Goal: Information Seeking & Learning: Learn about a topic

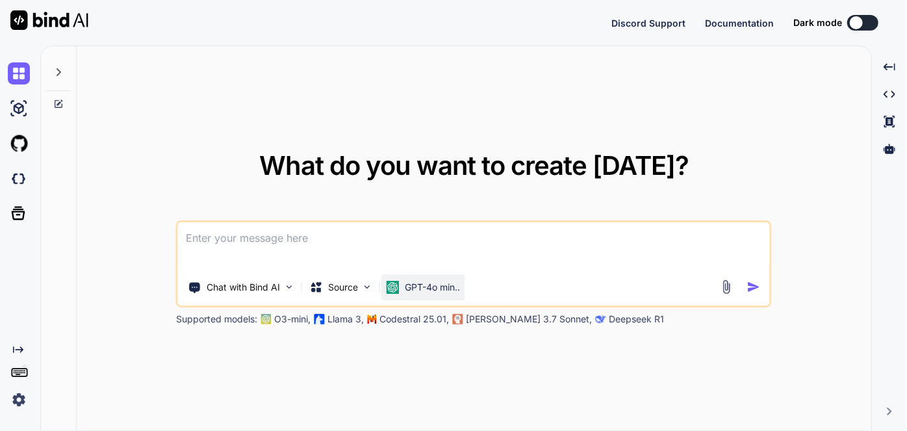
click at [426, 285] on p "GPT-4o min.." at bounding box center [432, 287] width 55 height 13
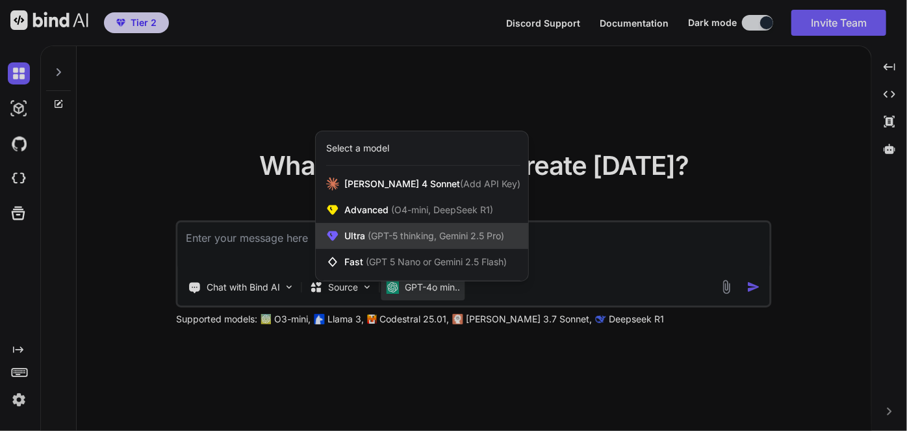
click at [403, 239] on span "(GPT-5 thinking, Gemini 2.5 Pro)" at bounding box center [434, 235] width 139 height 11
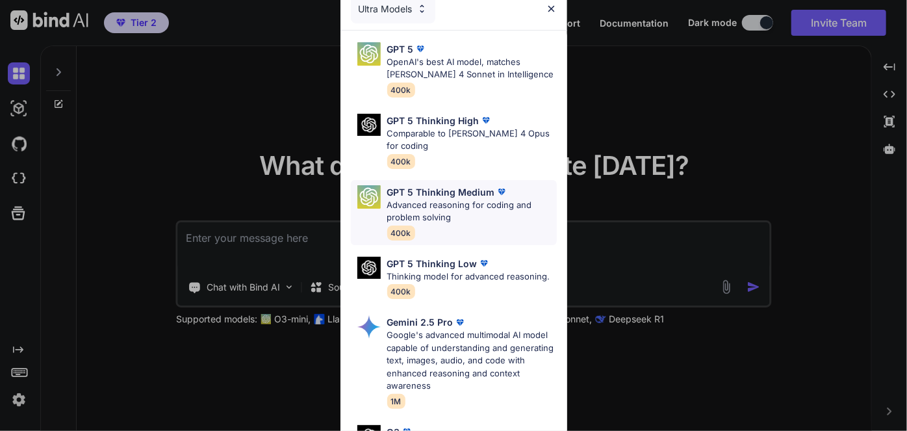
click at [442, 205] on p "Advanced reasoning for coding and problem solving" at bounding box center [472, 211] width 170 height 25
type textarea "x"
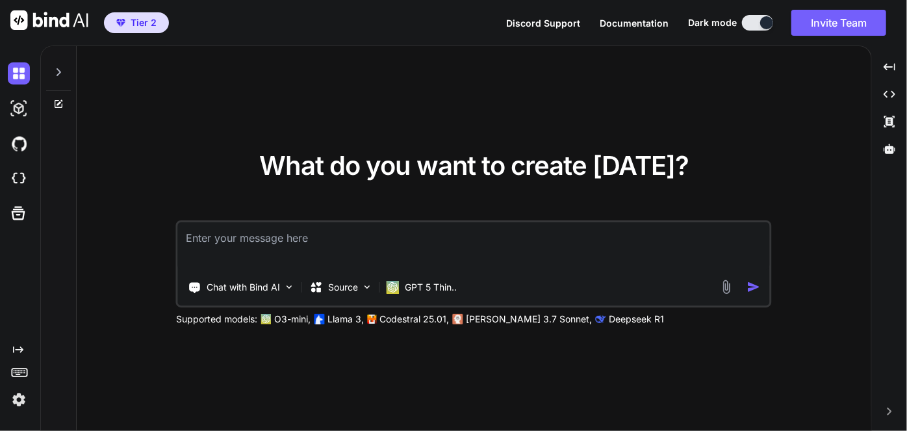
click at [395, 248] on textarea at bounding box center [474, 246] width 592 height 48
type textarea "f"
type textarea "x"
type textarea "fo"
type textarea "x"
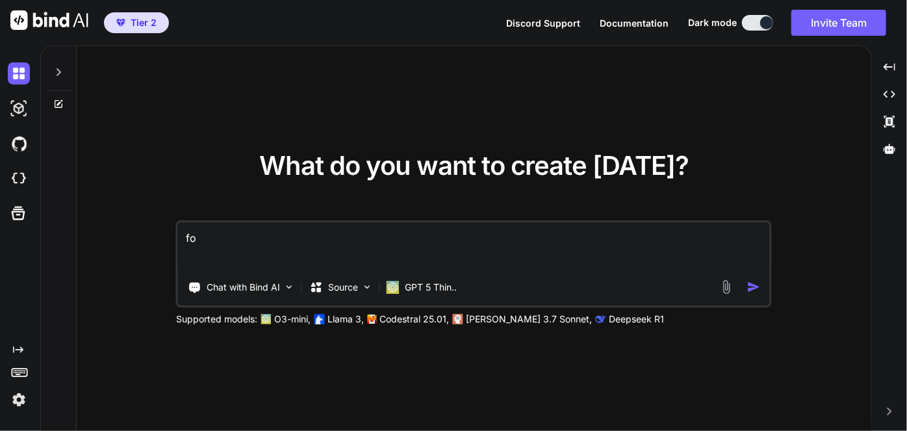
type textarea "for"
type textarea "x"
type textarea "for"
type textarea "x"
type textarea "for u"
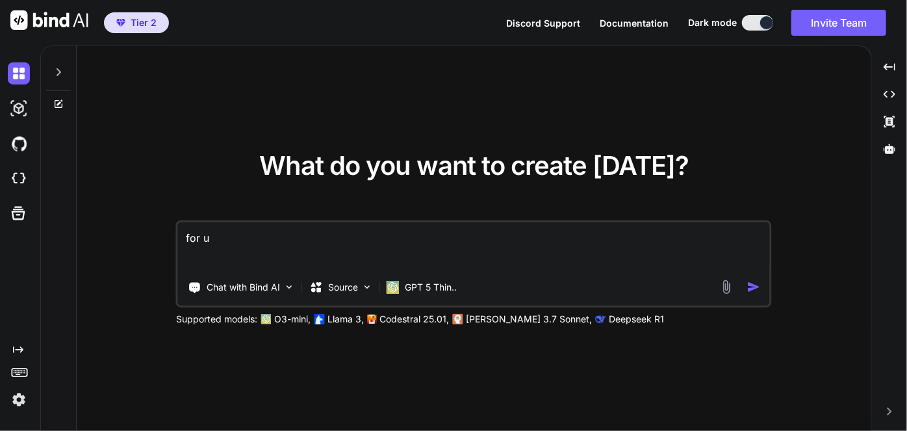
type textarea "x"
type textarea "for us"
type textarea "x"
type textarea "for usi"
type textarea "x"
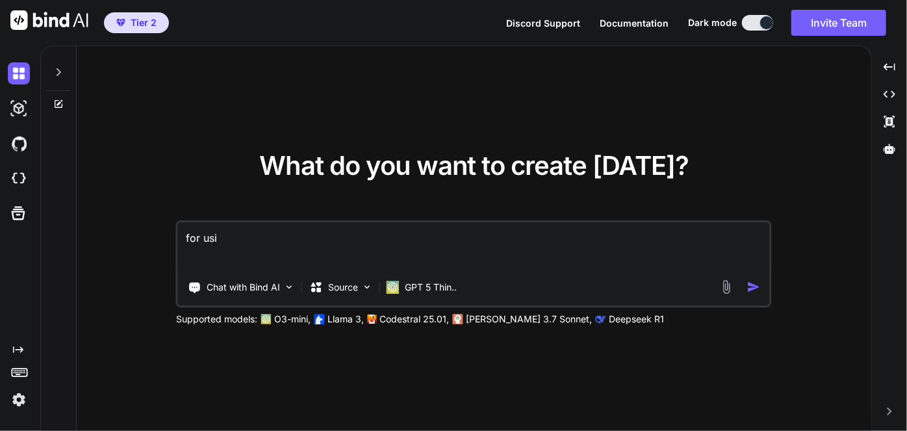
type textarea "for usin"
type textarea "x"
type textarea "for using"
type textarea "x"
type textarea "for using"
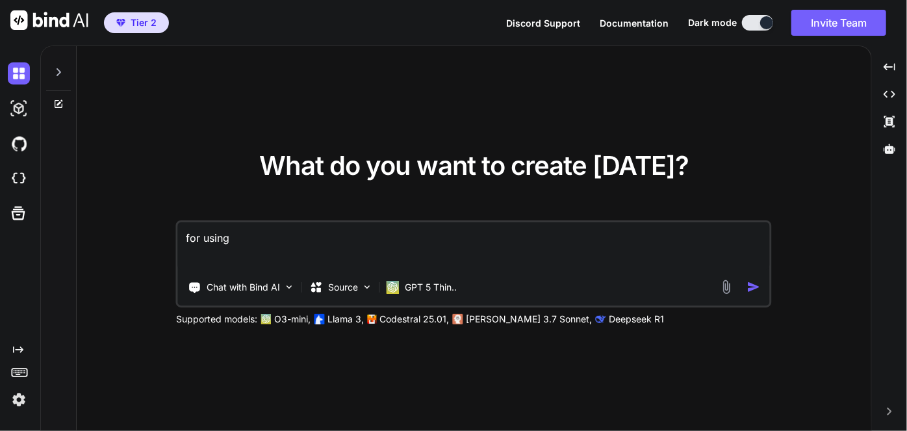
type textarea "x"
type textarea "for using a"
type textarea "x"
type textarea "for using an"
type textarea "x"
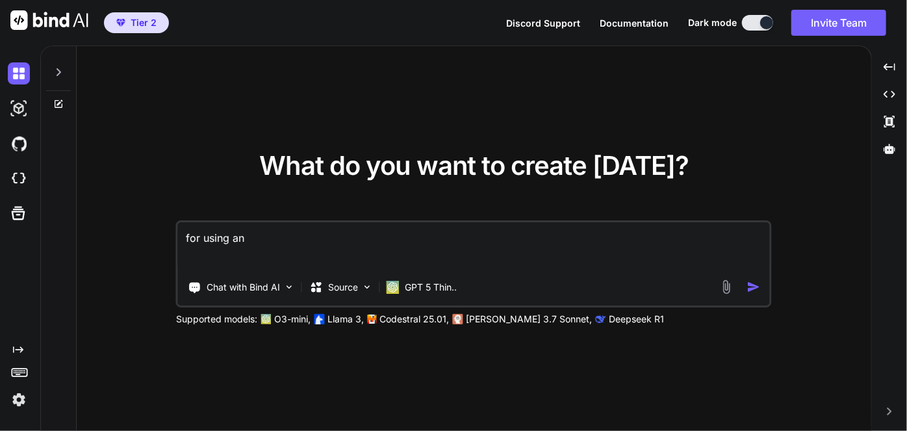
type textarea "for using an"
type textarea "x"
type textarea "for using an s"
type textarea "x"
type textarea "for using an s-"
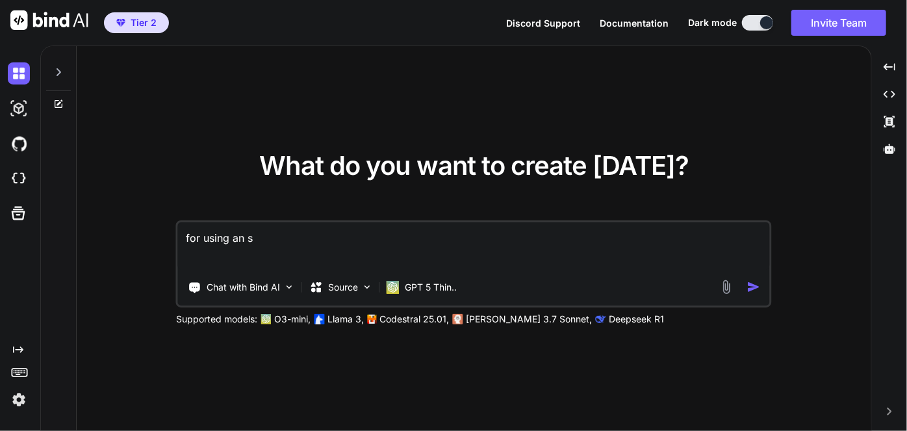
type textarea "x"
type textarea "for using an s-c"
type textarea "x"
type textarea "for using an s-cu"
type textarea "x"
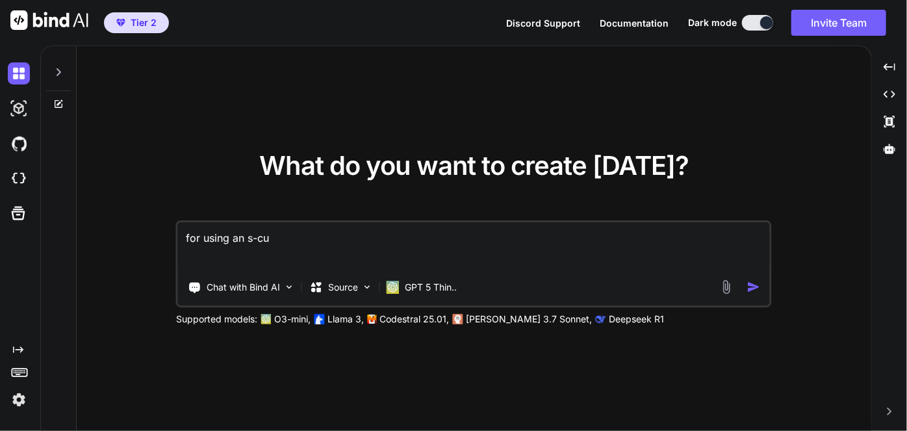
type textarea "for using an s-cur"
type textarea "x"
type textarea "for using an s-curv"
type textarea "x"
type textarea "for using an s-curve"
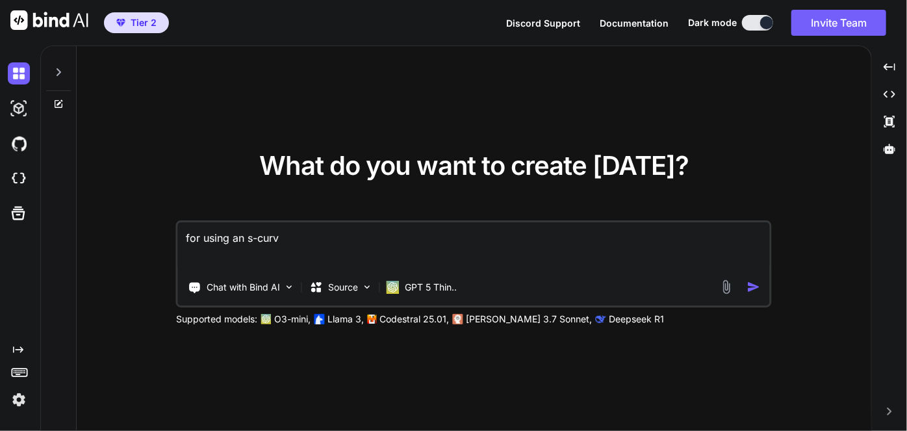
type textarea "x"
type textarea "for using an s-curve"
type textarea "x"
type textarea "for using an s-curve l"
type textarea "x"
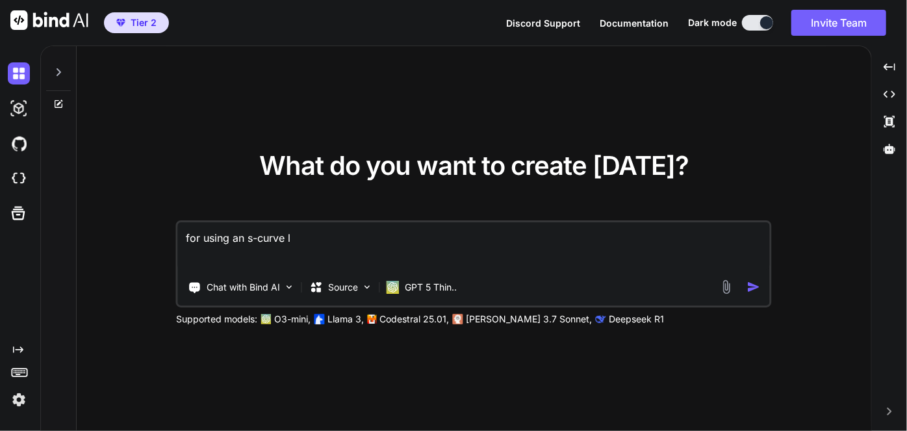
type textarea "for using an s-curve li"
type textarea "x"
type textarea "for using an s-curve lik"
type textarea "x"
type textarea "for using an s-curve like"
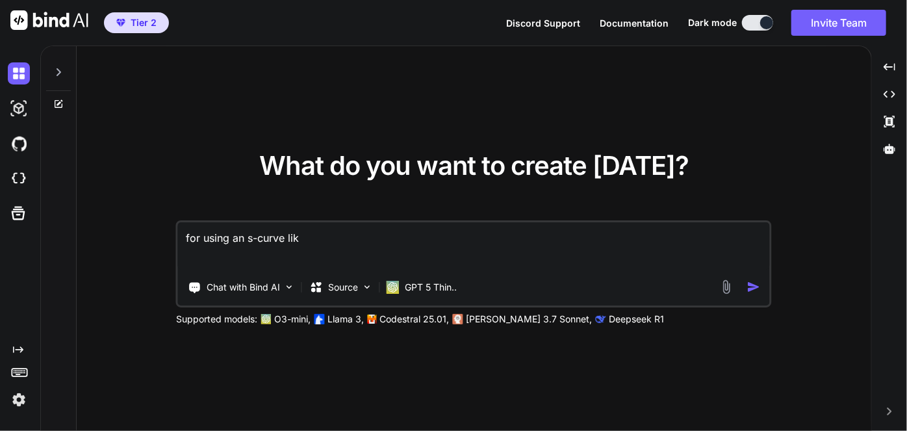
type textarea "x"
type textarea "for using an s-curve like"
type textarea "x"
type textarea "for using an s-curve like w"
type textarea "x"
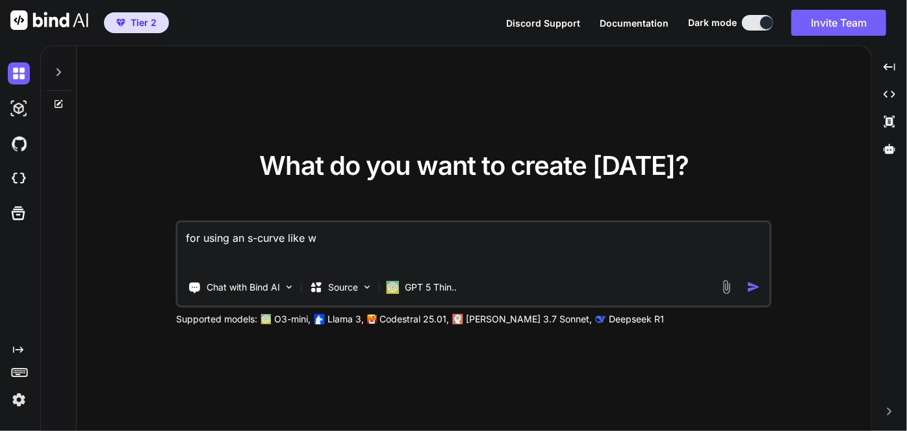
type textarea "for using an s-curve like wi"
type textarea "x"
type textarea "for using an s-curve like wit"
type textarea "x"
type textarea "for using an s-curve like with"
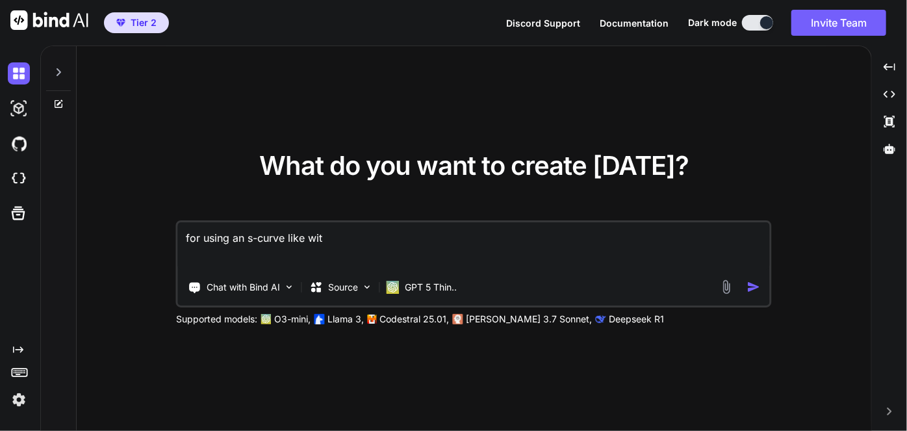
type textarea "x"
type textarea "for using an s-curve like with"
type textarea "x"
type textarea "for using an s-curve like with T"
type textarea "x"
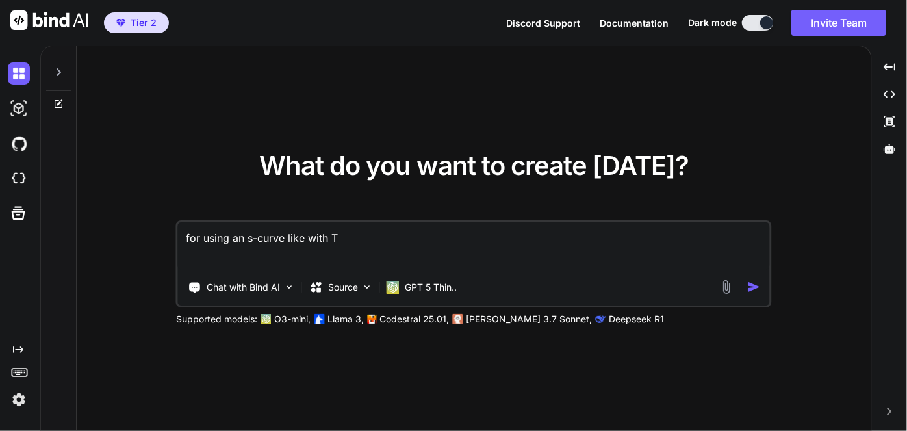
type textarea "for using an s-curve like with TM"
type textarea "x"
type textarea "for using an s-curve like with TMC"
type textarea "x"
type textarea "for using an s-curve like with TMC9"
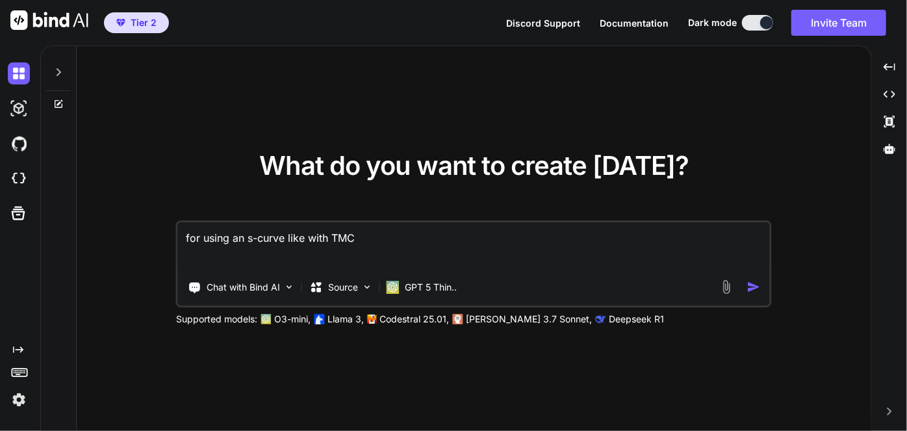
type textarea "x"
type textarea "for using an s-curve like with TMC96"
type textarea "x"
type textarea "for using an s-curve like with TMC966"
type textarea "x"
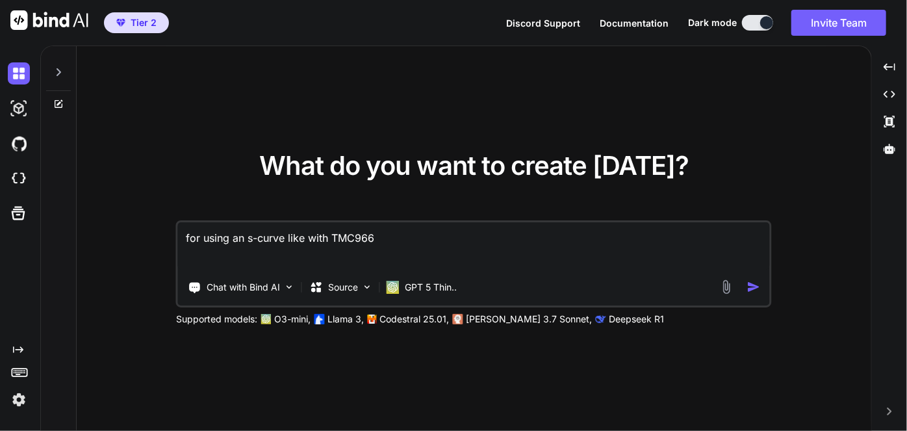
type textarea "for using an s-curve like with TMC9660"
type textarea "x"
type textarea "for using an s-curve like with TMC9660"
type textarea "x"
type textarea "for using an s-curve like with TMC9660 w"
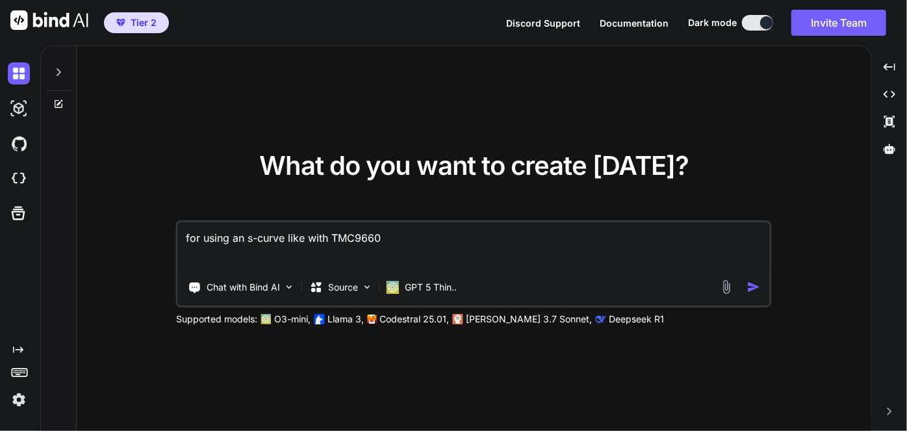
type textarea "x"
type textarea "for using an s-curve like with TMC9660 wi"
type textarea "x"
type textarea "for using an s-curve like with TMC9660 wit"
type textarea "x"
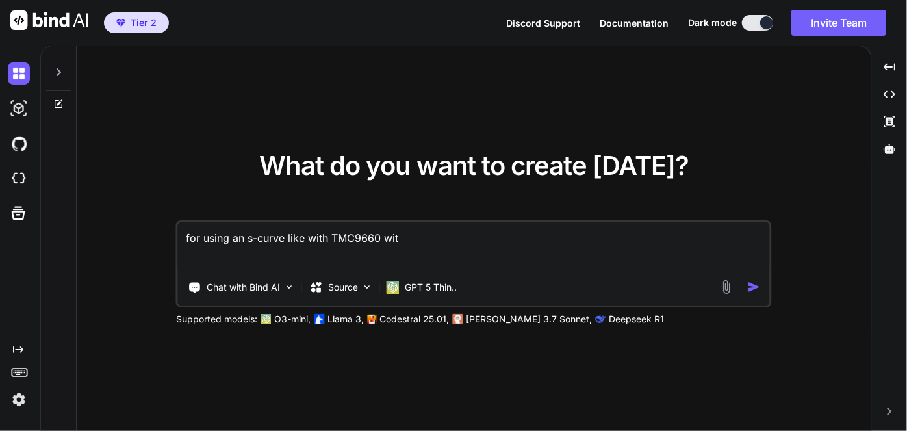
type textarea "for using an s-curve like with TMC9660 with"
type textarea "x"
type textarea "for using an s-curve like with TMC9660 with"
type textarea "x"
type textarea "for using an s-curve like with TMC9660 with 8"
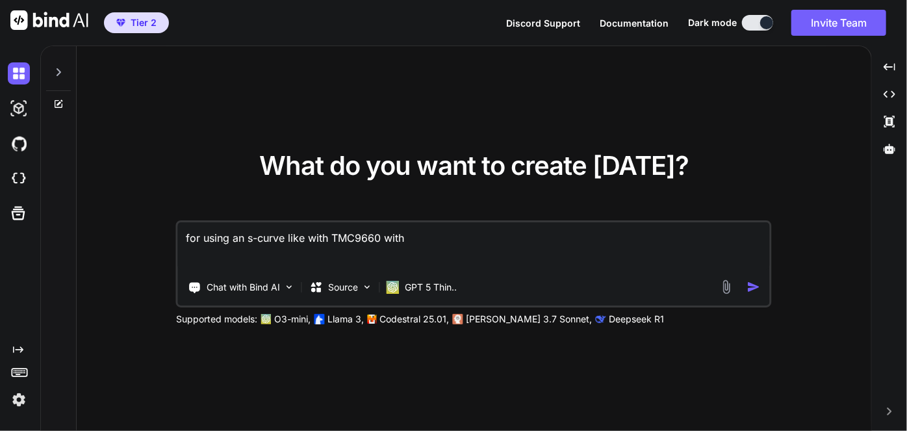
type textarea "x"
type textarea "for using an s-curve like with TMC9660 with 8-"
type textarea "x"
type textarea "for using an s-curve like with TMC9660 with 8-p"
type textarea "x"
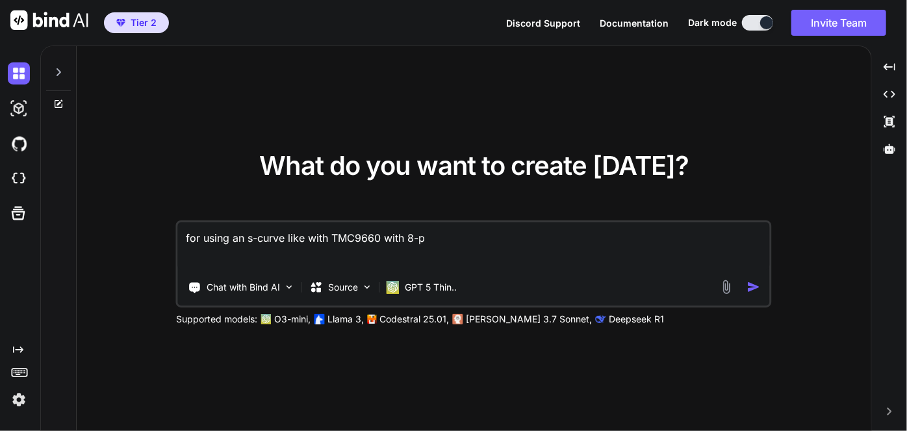
type textarea "for using an s-curve like with TMC9660 with 8-po"
type textarea "x"
type textarea "for using an s-curve like with TMC9660 with 8-poi"
type textarea "x"
type textarea "for using an s-curve like with TMC9660 with 8-poin"
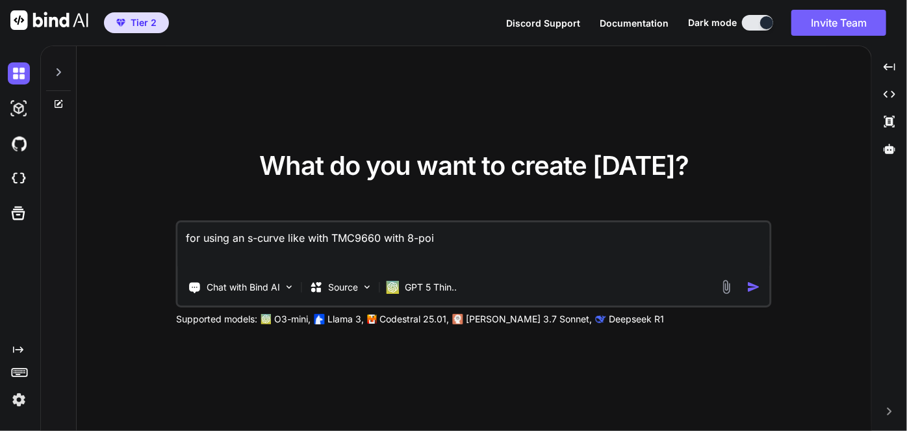
type textarea "x"
type textarea "for using an s-curve like with TMC9660 with 8-point"
type textarea "x"
type textarea "for using an s-curve like with TMC9660 with 8-point"
type textarea "x"
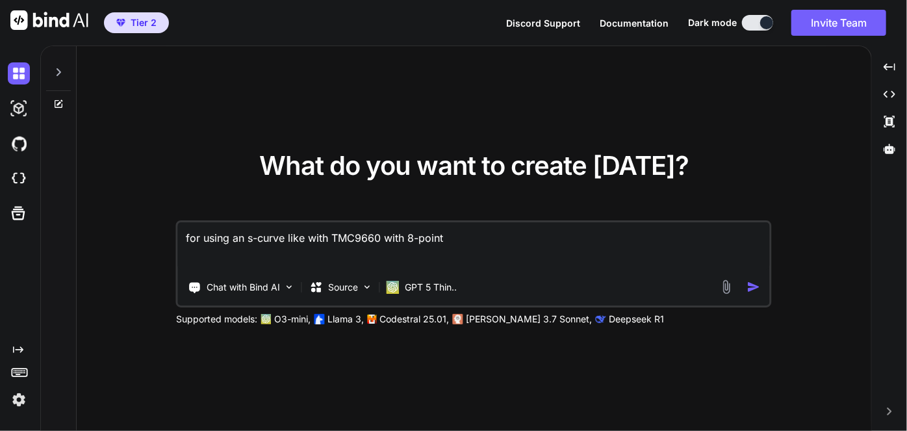
type textarea "for using an s-curve like with TMC9660 with 8-point r"
type textarea "x"
type textarea "for using an s-curve like with TMC9660 with 8-point ra"
type textarea "x"
type textarea "for using an s-curve like with TMC9660 with 8-point ram"
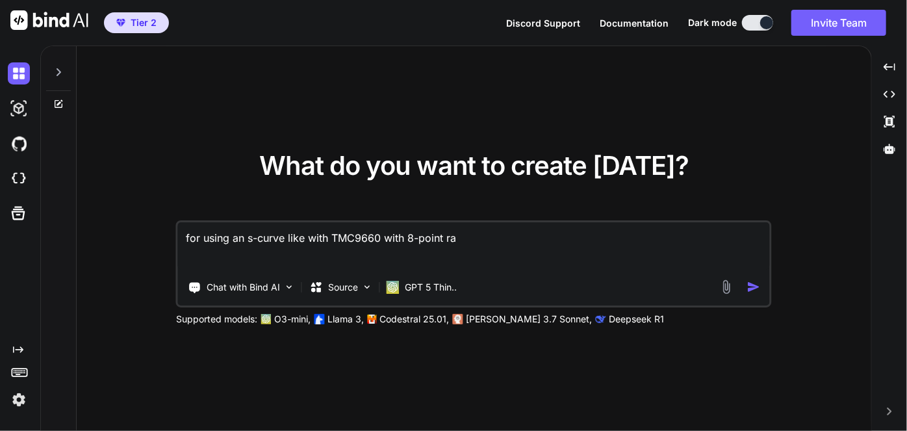
type textarea "x"
type textarea "for using an s-curve like with TMC9660 with 8-point ramp"
type textarea "x"
type textarea "for using an s-curve like with TMC9660 with 8-point ramp,"
type textarea "x"
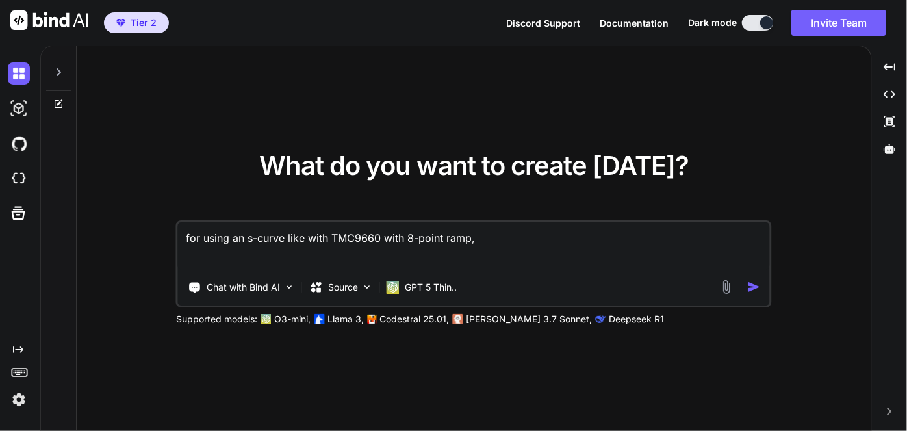
type textarea "for using an s-curve like with TMC9660 with 8-point ramp,"
type textarea "x"
type textarea "for using an s-curve like with TMC9660 with 8-point ramp, h"
type textarea "x"
type textarea "for using an s-curve like with TMC9660 with 8-point ramp, ho"
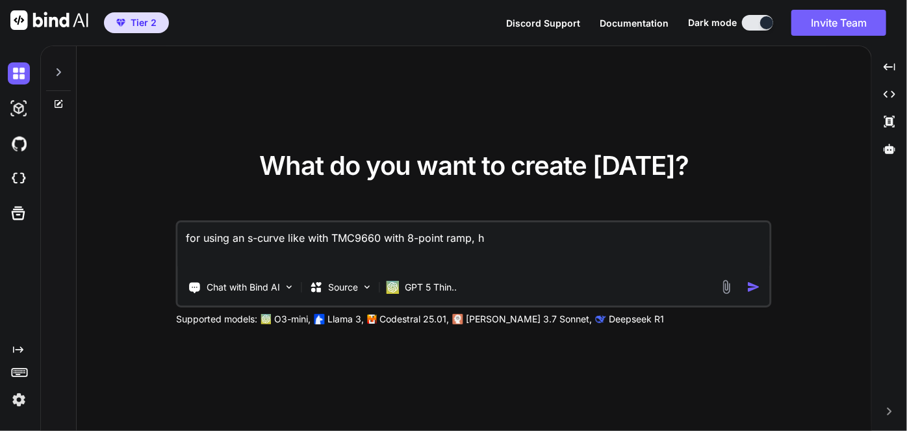
type textarea "x"
type textarea "for using an s-curve like with TMC9660 with 8-point ramp, how"
type textarea "x"
type textarea "for using an s-curve like with TMC9660 with 8-point ramp, how"
type textarea "x"
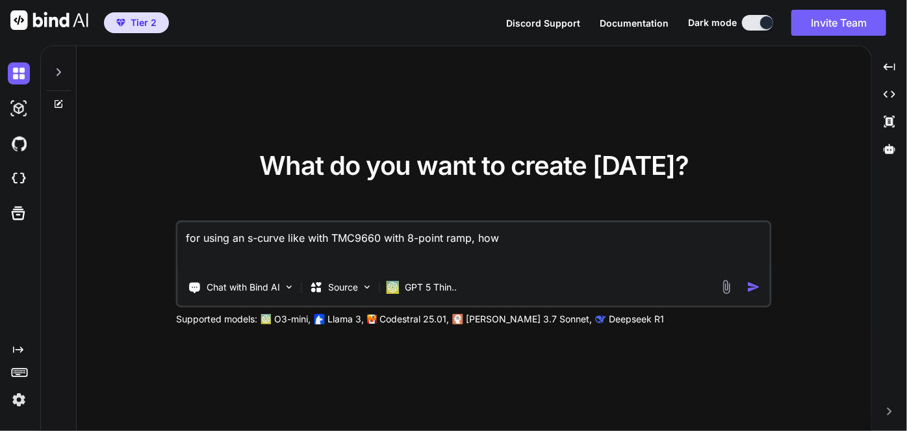
type textarea "for using an s-curve like with TMC9660 with 8-point ramp, how i"
type textarea "x"
type textarea "for using an s-curve like with TMC9660 with 8-point ramp, how in"
type textarea "x"
type textarea "for using an s-curve like with TMC9660 with 8-point ramp, how in"
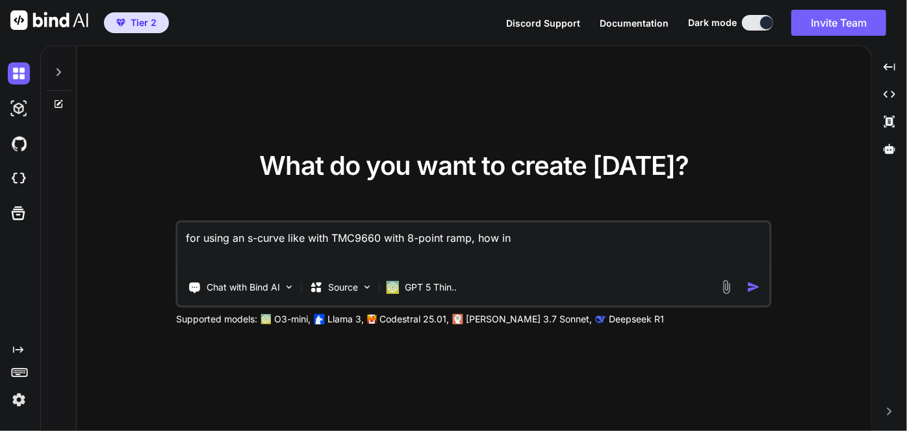
type textarea "x"
type textarea "for using an s-curve like with TMC9660 with 8-point ramp, how in a"
type textarea "x"
type textarea "for using an s-curve like with TMC9660 with 8-point ramp, how in ac"
type textarea "x"
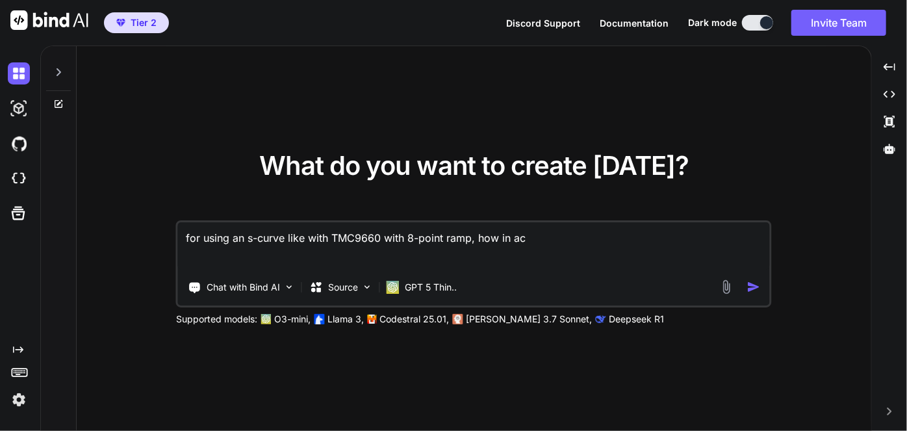
type textarea "for using an s-curve like with TMC9660 with 8-point ramp, how in act"
type textarea "x"
type textarea "for using an s-curve like with TMC9660 with 8-point ramp, how in actu"
type textarea "x"
type textarea "for using an s-curve like with TMC9660 with 8-point ramp, how in actua"
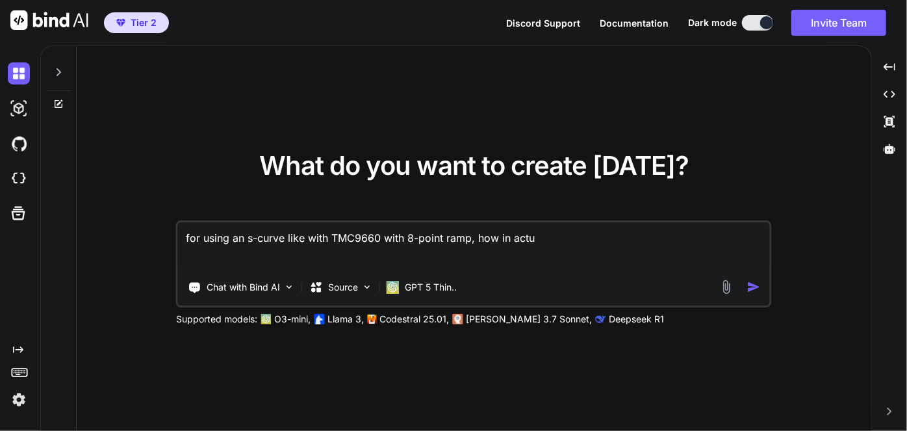
type textarea "x"
type textarea "for using an s-curve like with TMC9660 with 8-point ramp, how in actual"
type textarea "x"
type textarea "for using an s-curve like with TMC9660 with 8-point ramp, how in actual"
type textarea "x"
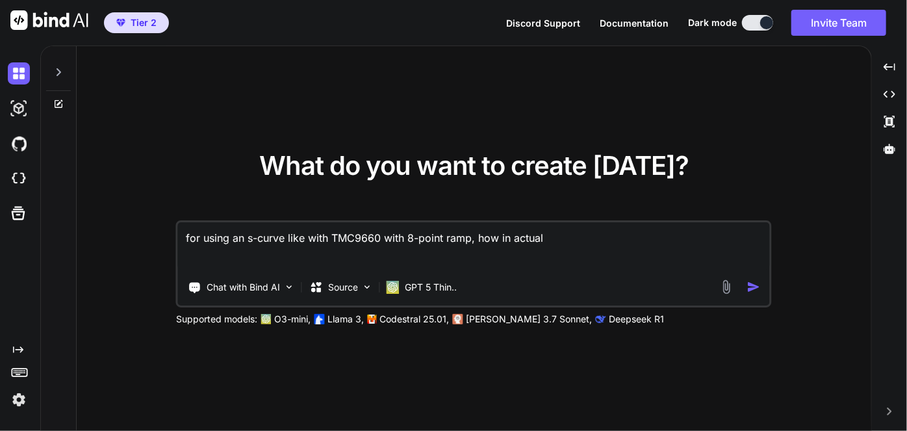
type textarea "for using an s-curve like with TMC9660 with 8-point ramp, how in actual p"
type textarea "x"
type textarea "for using an s-curve like with TMC9660 with 8-point ramp, how in actual pr"
type textarea "x"
type textarea "for using an s-curve like with TMC9660 with 8-point ramp, how in actual pra"
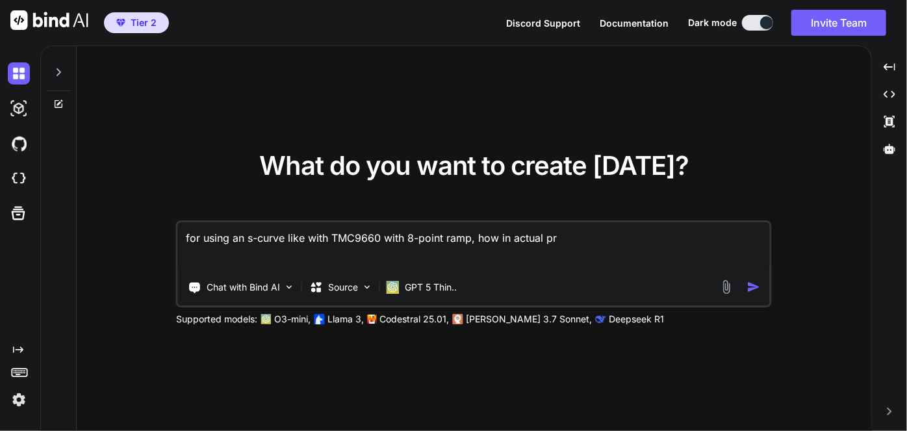
type textarea "x"
type textarea "for using an s-curve like with TMC9660 with 8-point ramp, how in actual prac"
type textarea "x"
type textarea "for using an s-curve like with TMC9660 with 8-point ramp, how in actual pract"
type textarea "x"
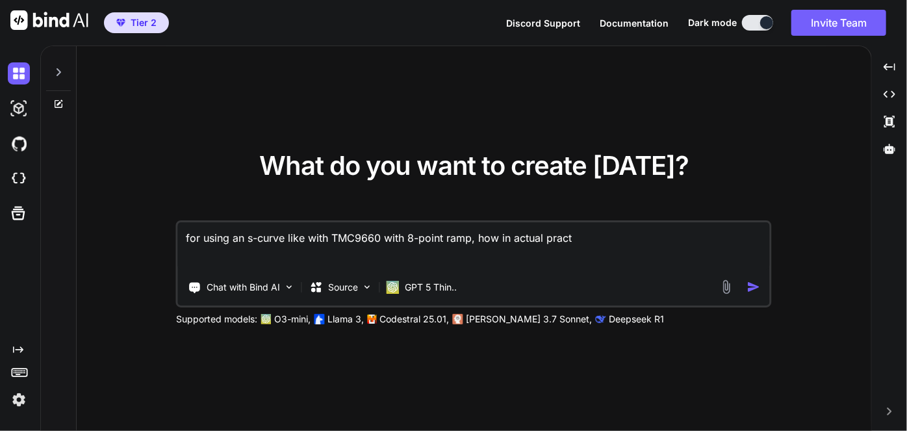
type textarea "for using an s-curve like with TMC9660 with 8-point ramp, how in actual practi"
type textarea "x"
type textarea "for using an s-curve like with TMC9660 with 8-point ramp, how in actual practic"
type textarea "x"
type textarea "for using an s-curve like with TMC9660 with 8-point ramp, how in actual practice"
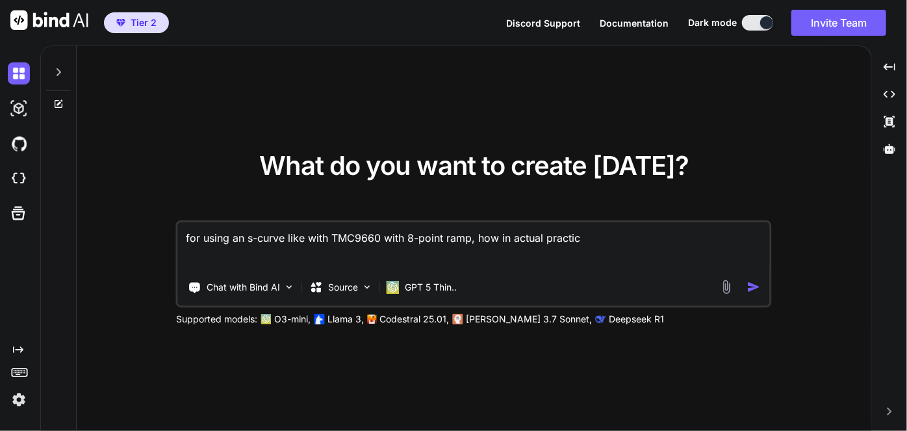
type textarea "x"
type textarea "for using an s-curve like with TMC9660 with 8-point ramp, how in actual practice"
type textarea "x"
type textarea "for using an s-curve like with TMC9660 with 8-point ramp, how in actual practic…"
type textarea "x"
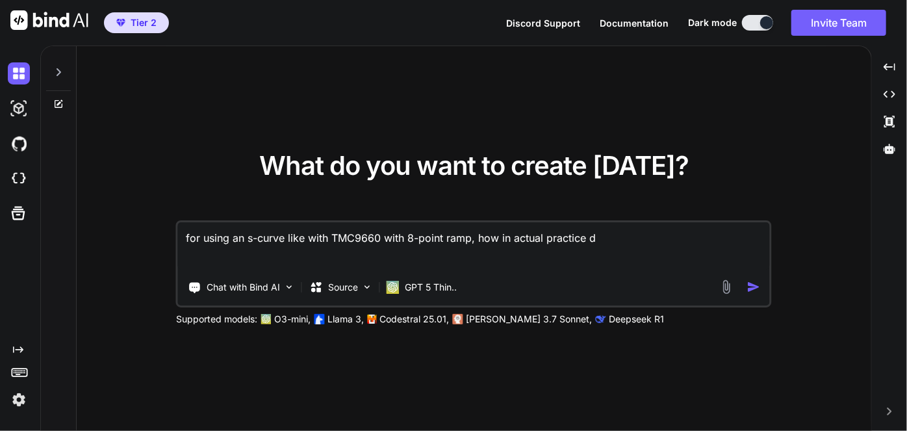
type textarea "for using an s-curve like with TMC9660 with 8-point ramp, how in actual practic…"
type textarea "x"
type textarea "for using an s-curve like with TMC9660 with 8-point ramp, how in actual practic…"
type textarea "x"
type textarea "for using an s-curve like with TMC9660 with 8-point ramp, how in actual practic…"
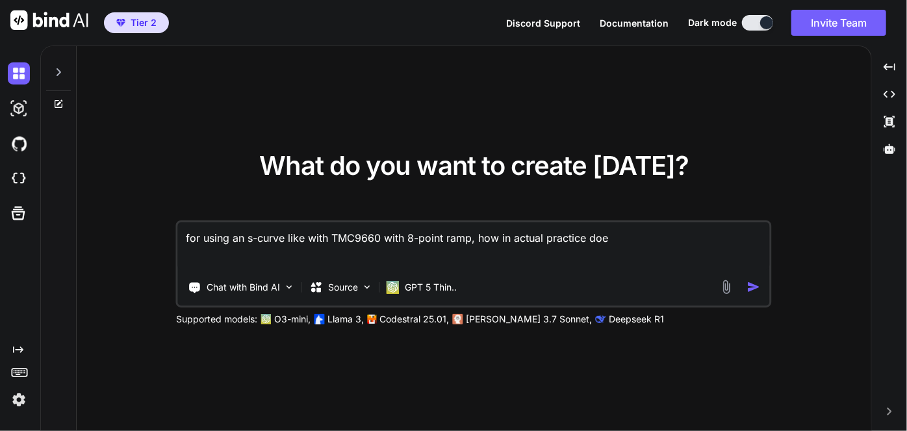
type textarea "x"
type textarea "for using an s-curve like with TMC9660 with 8-point ramp, how in actual practic…"
type textarea "x"
type textarea "for using an s-curve like with TMC9660 with 8-point ramp, how in actual practic…"
type textarea "x"
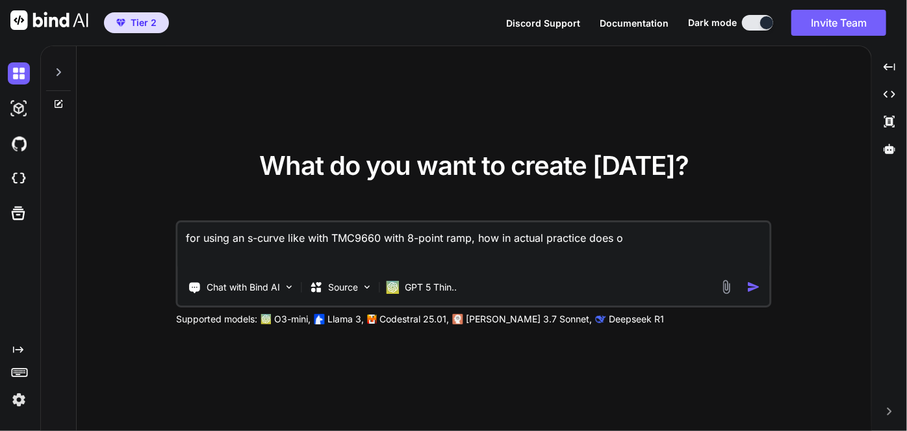
type textarea "for using an s-curve like with TMC9660 with 8-point ramp, how in actual practic…"
type textarea "x"
type textarea "for using an s-curve like with TMC9660 with 8-point ramp, how in actual practic…"
type textarea "x"
type textarea "for using an s-curve like with TMC9660 with 8-point ramp, how in actual practic…"
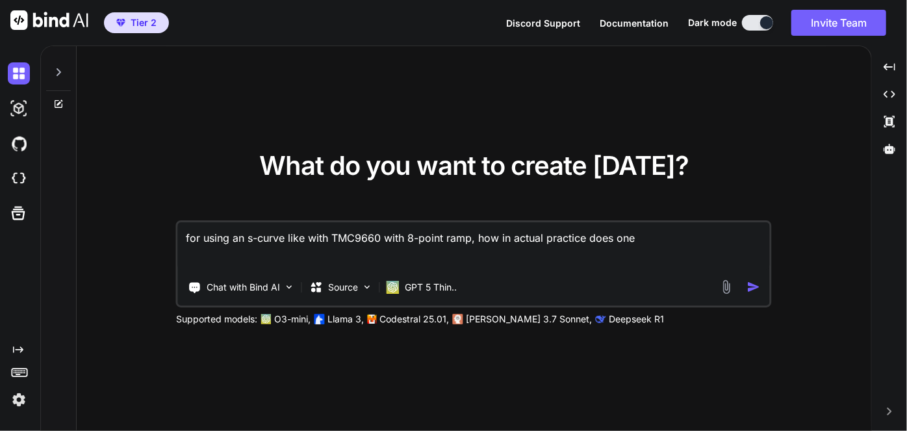
type textarea "x"
type textarea "for using an s-curve like with TMC9660 with 8-point ramp, how in actual practic…"
type textarea "x"
type textarea "for using an s-curve like with TMC9660 with 8-point ramp, how in actual practic…"
type textarea "x"
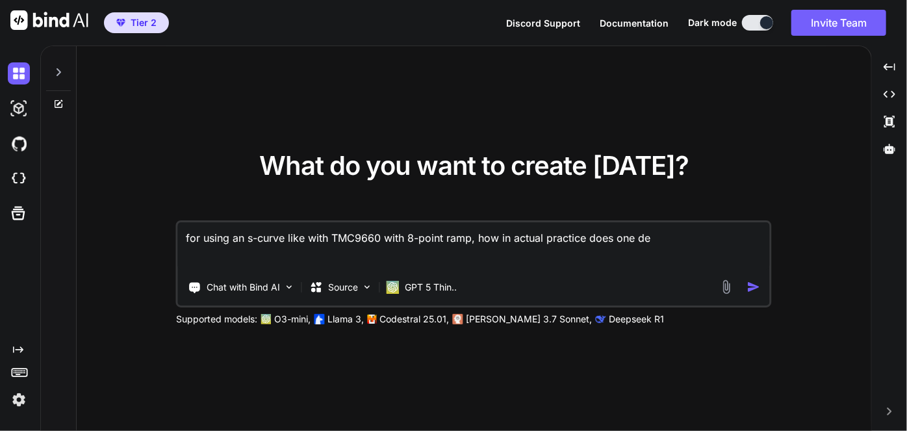
type textarea "for using an s-curve like with TMC9660 with 8-point ramp, how in actual practic…"
type textarea "x"
type textarea "for using an s-curve like with TMC9660 with 8-point ramp, how in actual practic…"
type textarea "x"
type textarea "for using an s-curve like with TMC9660 with 8-point ramp, how in actual practic…"
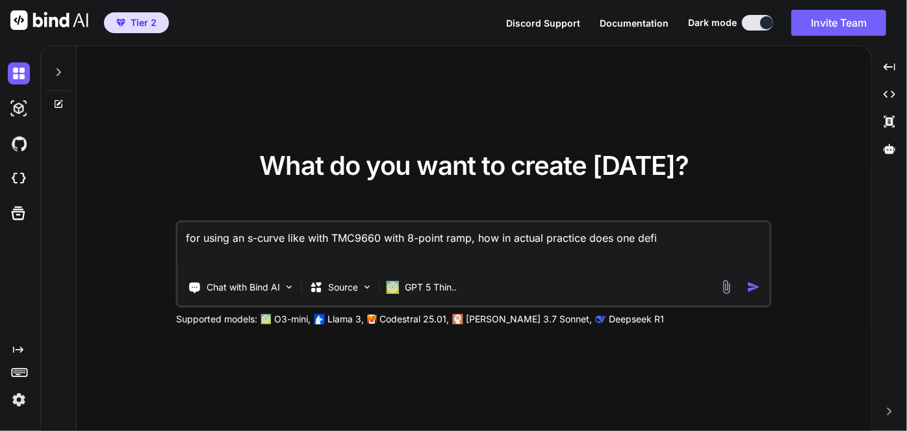
type textarea "x"
type textarea "for using an s-curve like with TMC9660 with 8-point ramp, how in actual practic…"
type textarea "x"
type textarea "for using an s-curve like with TMC9660 with 8-point ramp, how in actual practic…"
type textarea "x"
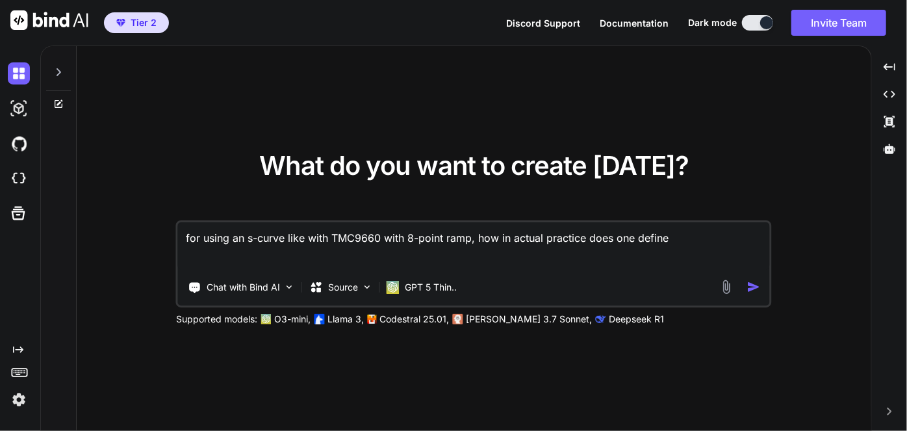
type textarea "for using an s-curve like with TMC9660 with 8-point ramp, how in actual practic…"
type textarea "x"
type textarea "for using an s-curve like with TMC9660 with 8-point ramp, how in actual practic…"
type textarea "x"
type textarea "for using an s-curve like with TMC9660 with 8-point ramp, how in actual practic…"
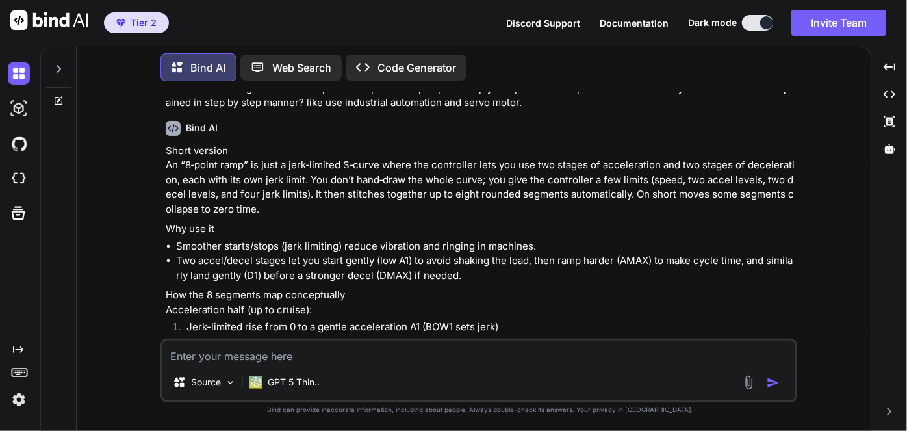
scroll to position [57, 0]
drag, startPoint x: 249, startPoint y: 181, endPoint x: 387, endPoint y: 185, distance: 138.4
click at [387, 185] on p "Short version An “8‑point ramp” is just a jerk‑limited S‑curve where the contro…" at bounding box center [480, 180] width 629 height 73
drag, startPoint x: 441, startPoint y: 179, endPoint x: 484, endPoint y: 174, distance: 43.2
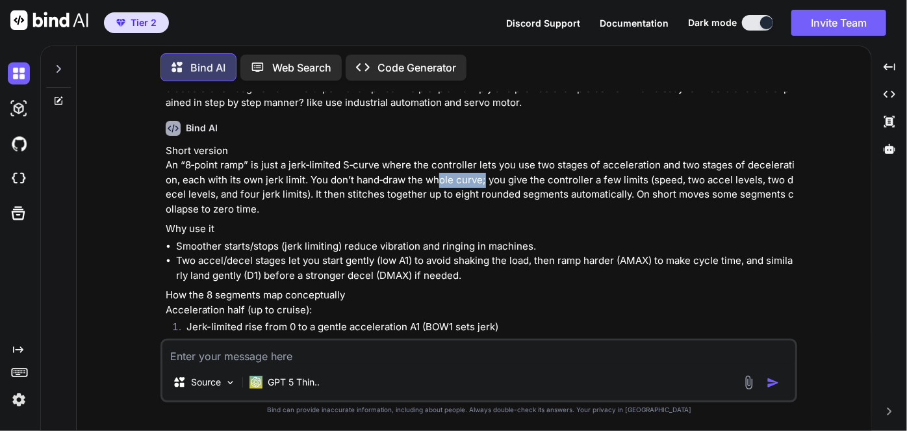
click at [484, 174] on p "Short version An “8‑point ramp” is just a jerk‑limited S‑curve where the contro…" at bounding box center [480, 180] width 629 height 73
click at [570, 165] on p "Short version An “8‑point ramp” is just a jerk‑limited S‑curve where the contro…" at bounding box center [480, 180] width 629 height 73
drag, startPoint x: 646, startPoint y: 173, endPoint x: 787, endPoint y: 183, distance: 141.3
click at [787, 183] on p "Short version An “8‑point ramp” is just a jerk‑limited S‑curve where the contro…" at bounding box center [480, 180] width 629 height 73
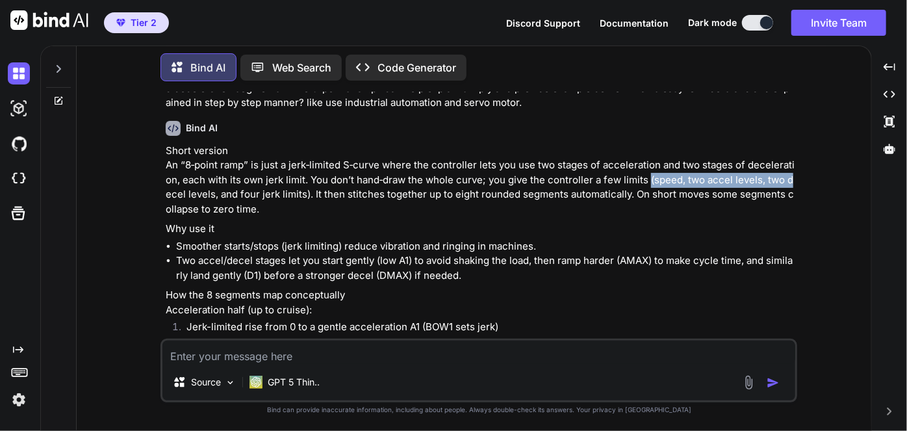
click at [787, 183] on p "Short version An “8‑point ramp” is just a jerk‑limited S‑curve where the contro…" at bounding box center [480, 180] width 629 height 73
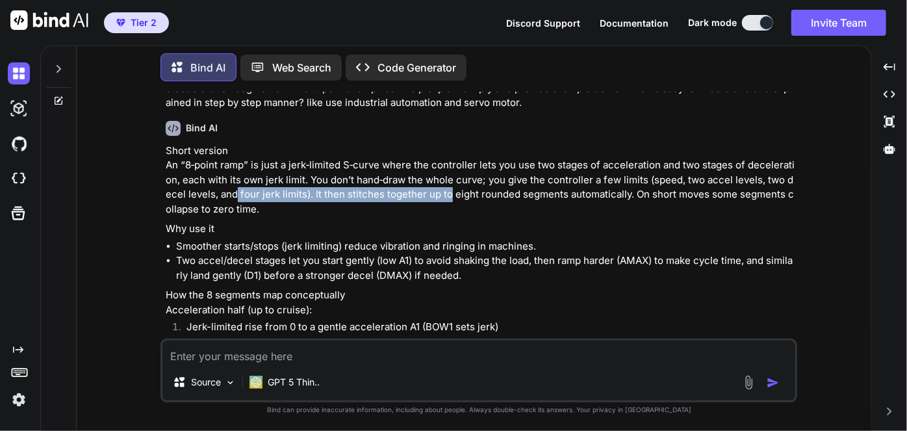
drag, startPoint x: 235, startPoint y: 198, endPoint x: 450, endPoint y: 198, distance: 215.1
click at [450, 198] on p "Short version An “8‑point ramp” is just a jerk‑limited S‑curve where the contro…" at bounding box center [480, 180] width 629 height 73
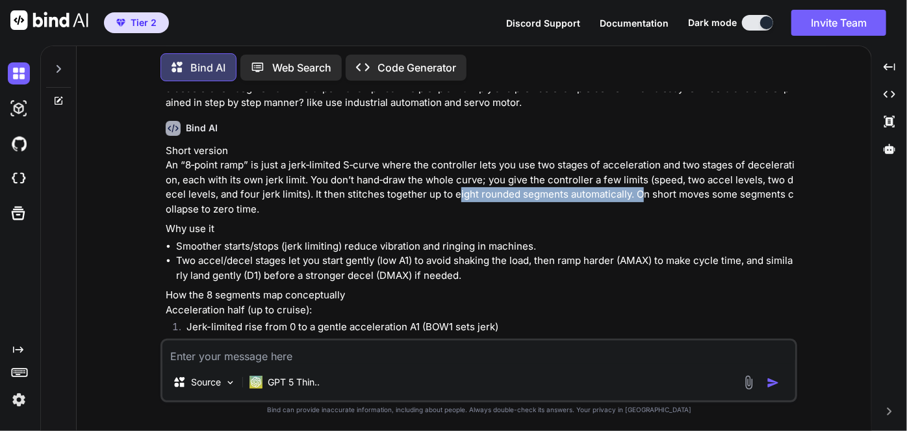
drag, startPoint x: 455, startPoint y: 198, endPoint x: 639, endPoint y: 191, distance: 183.3
click at [639, 191] on p "Short version An “8‑point ramp” is just a jerk‑limited S‑curve where the contro…" at bounding box center [480, 180] width 629 height 73
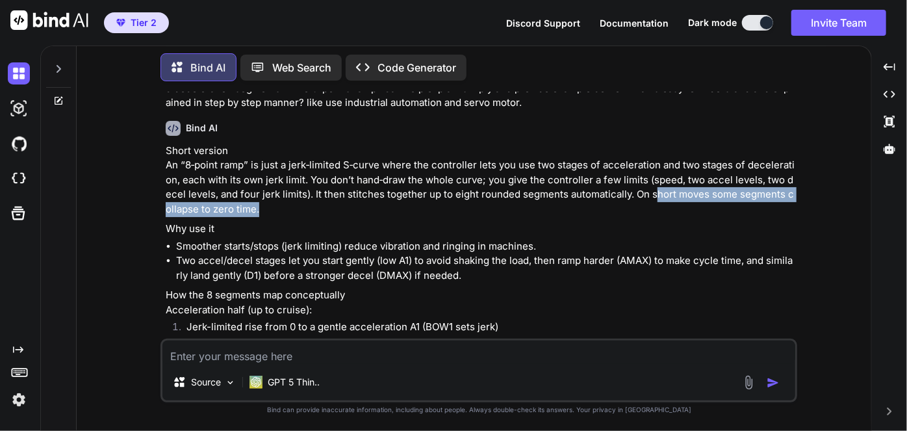
drag, startPoint x: 656, startPoint y: 194, endPoint x: 778, endPoint y: 208, distance: 123.6
click at [778, 208] on p "Short version An “8‑point ramp” is just a jerk‑limited S‑curve where the contro…" at bounding box center [480, 180] width 629 height 73
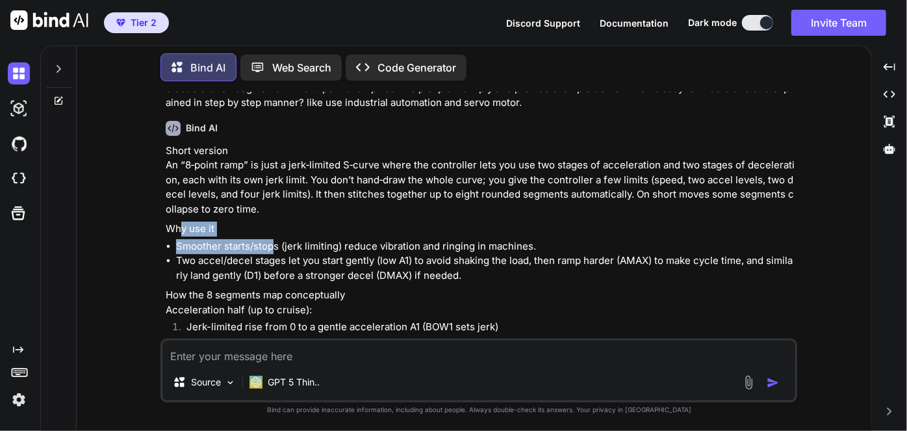
drag, startPoint x: 183, startPoint y: 233, endPoint x: 275, endPoint y: 245, distance: 93.1
click at [275, 245] on li "Smoother starts/stops (jerk limiting) reduce vibration and ringing in machines." at bounding box center [485, 246] width 619 height 15
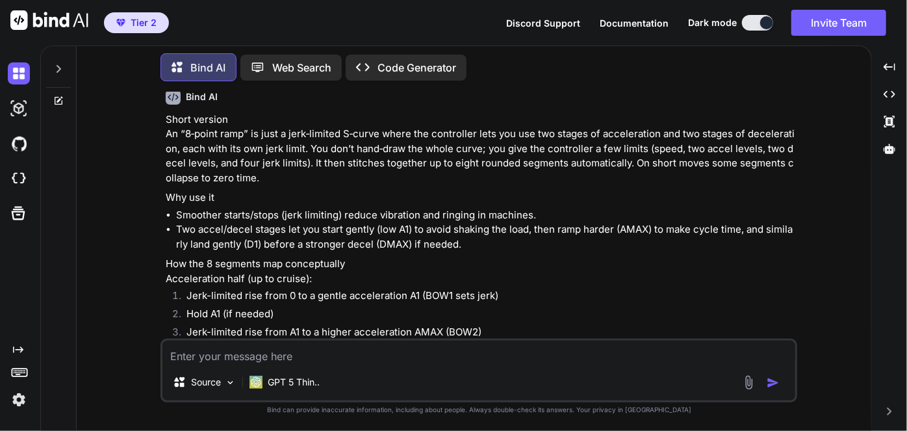
scroll to position [92, 0]
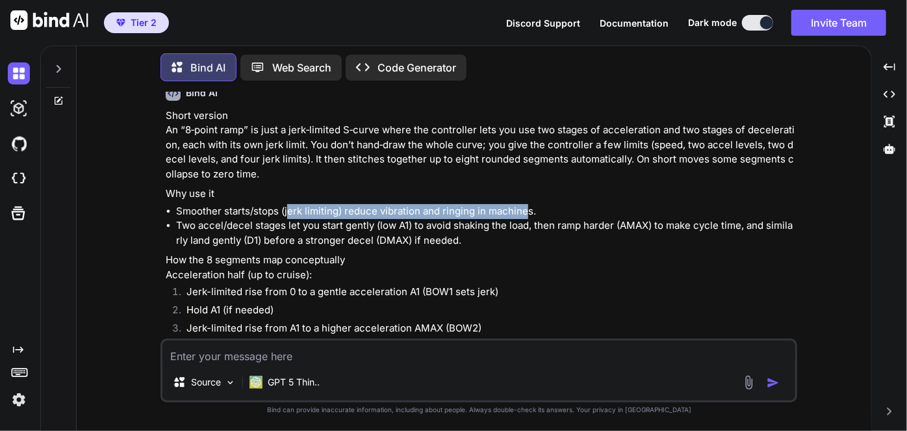
drag, startPoint x: 286, startPoint y: 207, endPoint x: 528, endPoint y: 207, distance: 242.3
click at [528, 207] on li "Smoother starts/stops (jerk limiting) reduce vibration and ringing in machines." at bounding box center [485, 211] width 619 height 15
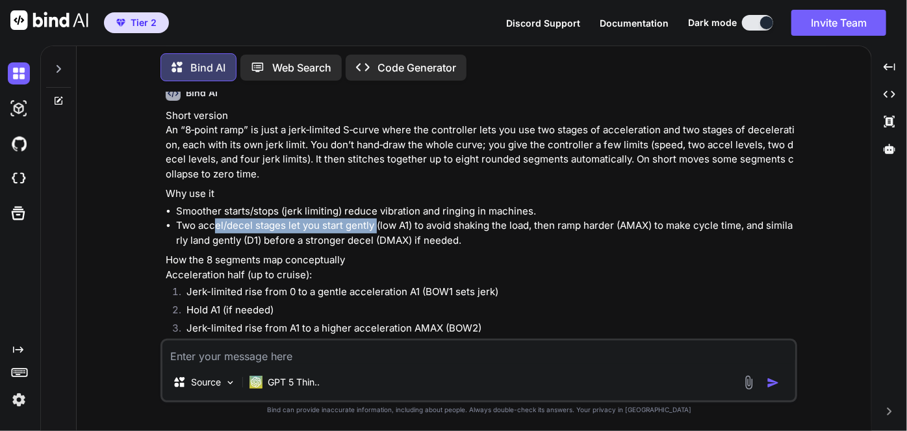
drag, startPoint x: 216, startPoint y: 229, endPoint x: 377, endPoint y: 227, distance: 161.1
click at [377, 227] on li "Two accel/decel stages let you start gently (low A1) to avoid shaking the load,…" at bounding box center [485, 232] width 619 height 29
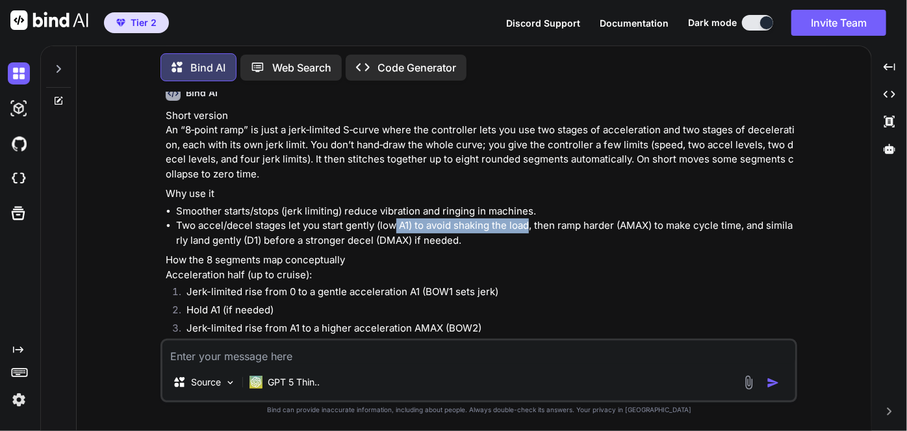
drag, startPoint x: 396, startPoint y: 229, endPoint x: 531, endPoint y: 231, distance: 135.2
click at [531, 231] on li "Two accel/decel stages let you start gently (low A1) to avoid shaking the load,…" at bounding box center [485, 232] width 619 height 29
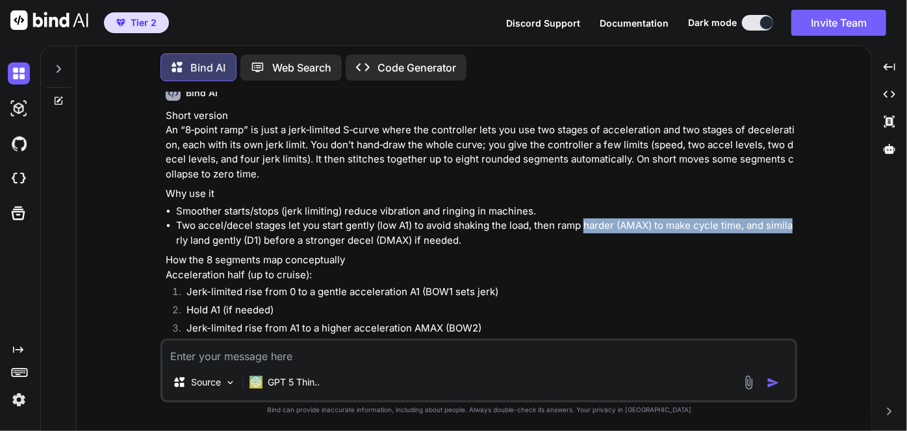
drag, startPoint x: 587, startPoint y: 227, endPoint x: 800, endPoint y: 222, distance: 213.2
click at [800, 222] on div "You for using an s-curve like with TMC9660 with 8-point ramp, how in actual pra…" at bounding box center [479, 261] width 784 height 338
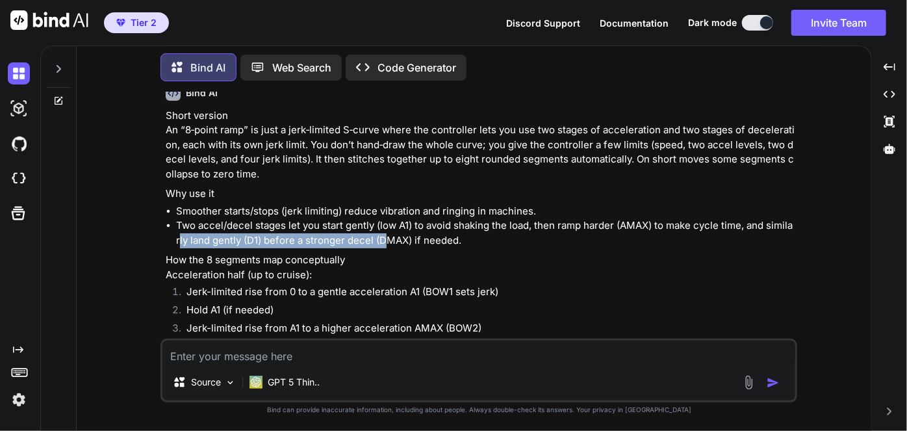
drag, startPoint x: 181, startPoint y: 245, endPoint x: 383, endPoint y: 244, distance: 202.7
click at [383, 244] on li "Two accel/decel stages let you start gently (low A1) to avoid shaking the load,…" at bounding box center [485, 232] width 619 height 29
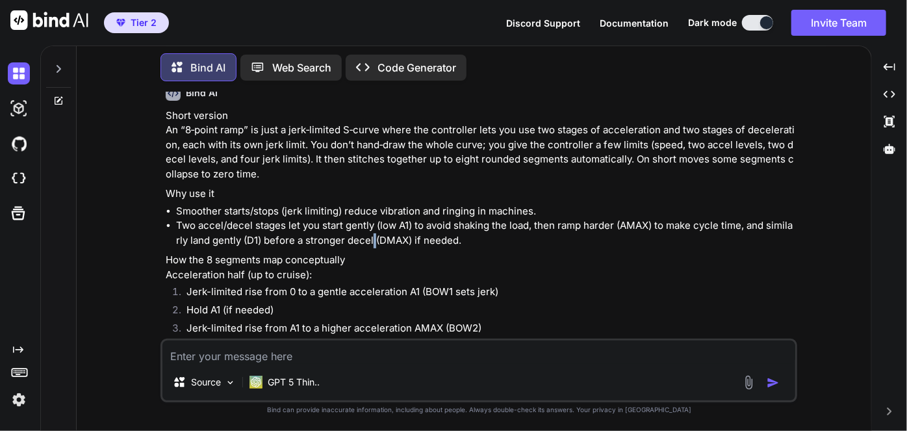
click at [376, 239] on li "Two accel/decel stages let you start gently (low A1) to avoid shaking the load,…" at bounding box center [485, 232] width 619 height 29
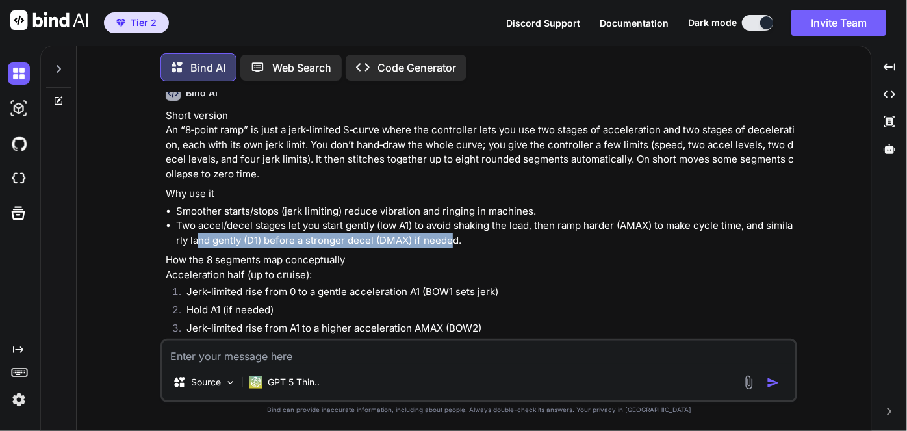
drag, startPoint x: 197, startPoint y: 239, endPoint x: 453, endPoint y: 241, distance: 256.0
click at [453, 241] on li "Two accel/decel stages let you start gently (low A1) to avoid shaking the load,…" at bounding box center [485, 232] width 619 height 29
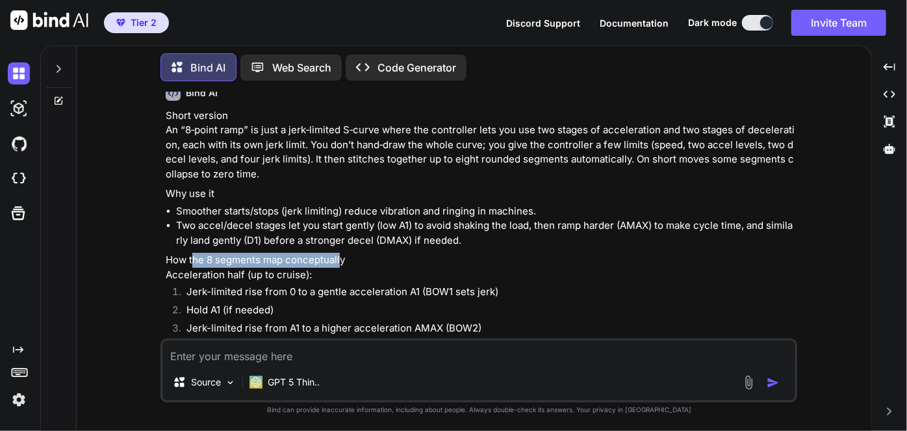
drag, startPoint x: 194, startPoint y: 264, endPoint x: 346, endPoint y: 262, distance: 152.0
click at [346, 262] on p "How the 8 segments map conceptually Acceleration half (up to cruise):" at bounding box center [480, 267] width 629 height 29
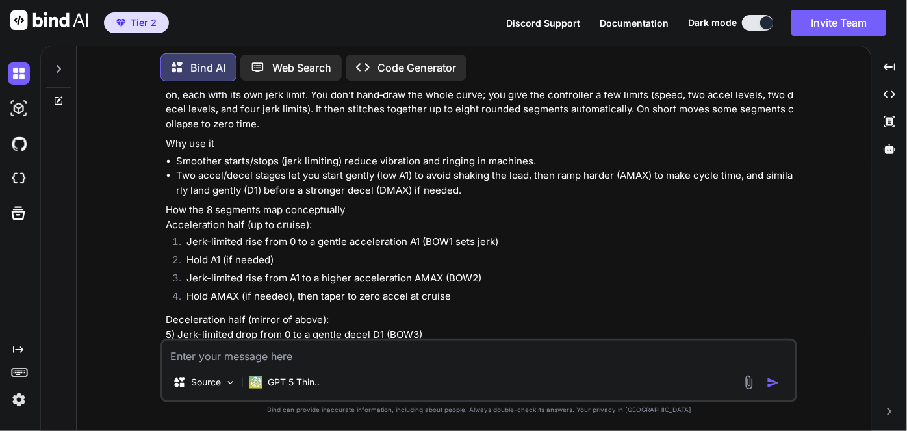
scroll to position [149, 0]
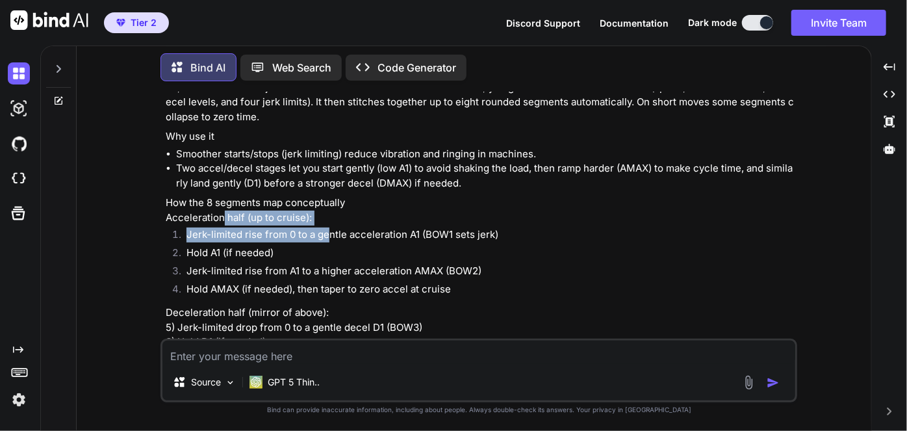
drag, startPoint x: 222, startPoint y: 220, endPoint x: 331, endPoint y: 227, distance: 109.3
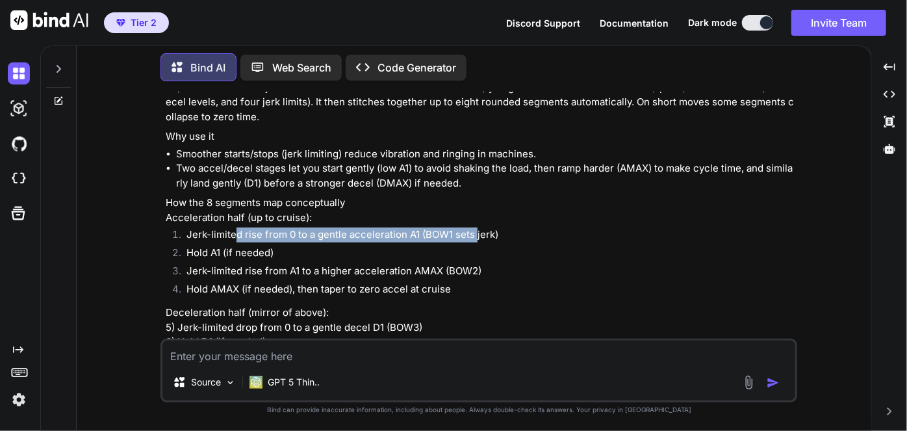
drag, startPoint x: 237, startPoint y: 233, endPoint x: 482, endPoint y: 231, distance: 245.0
click at [482, 231] on li "Jerk-limited rise from 0 to a gentle acceleration A1 (BOW1 sets jerk)" at bounding box center [485, 236] width 619 height 18
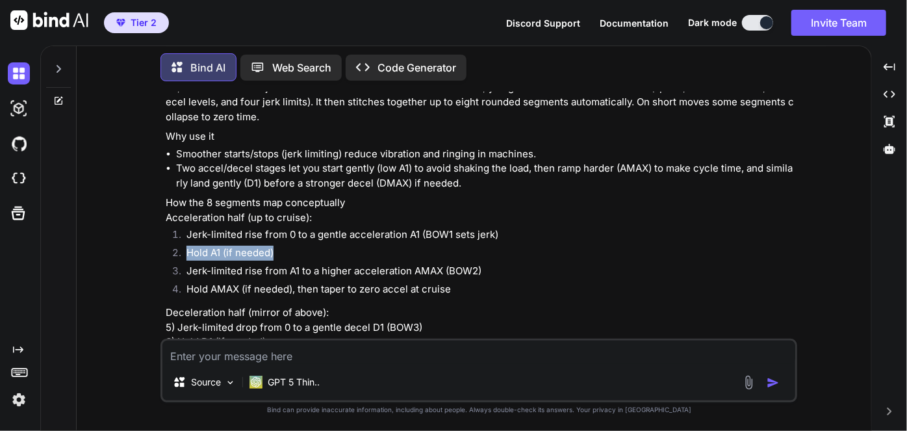
drag, startPoint x: 188, startPoint y: 254, endPoint x: 296, endPoint y: 255, distance: 108.5
click at [296, 255] on li "Hold A1 (if needed)" at bounding box center [485, 255] width 619 height 18
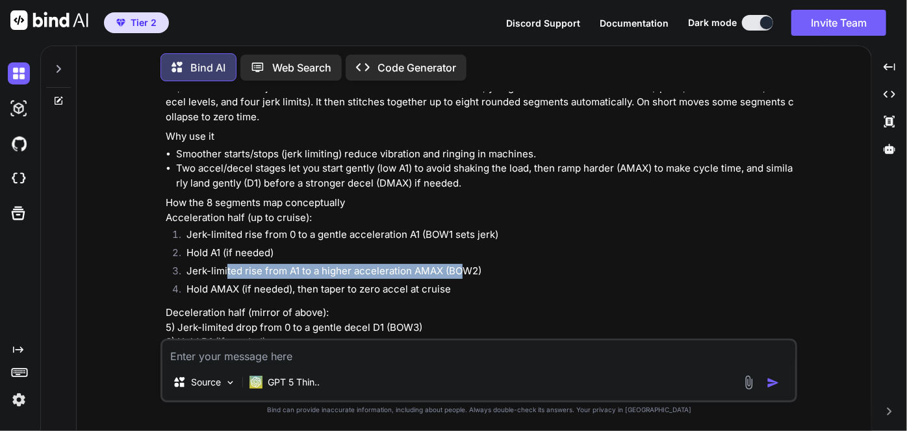
drag, startPoint x: 225, startPoint y: 269, endPoint x: 470, endPoint y: 276, distance: 244.4
click at [470, 276] on li "Jerk-limited rise from A1 to a higher acceleration AMAX (BOW2)" at bounding box center [485, 273] width 619 height 18
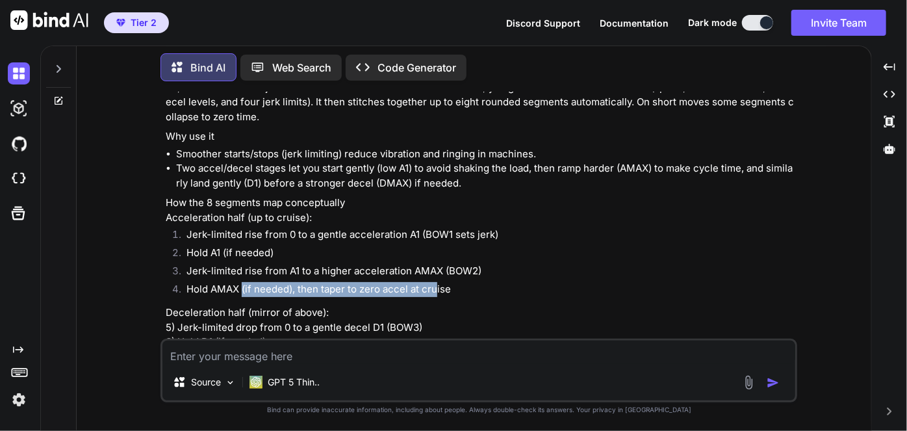
drag, startPoint x: 244, startPoint y: 294, endPoint x: 446, endPoint y: 288, distance: 202.2
click at [446, 288] on li "Hold AMAX (if needed), then taper to zero accel at cruise" at bounding box center [485, 291] width 619 height 18
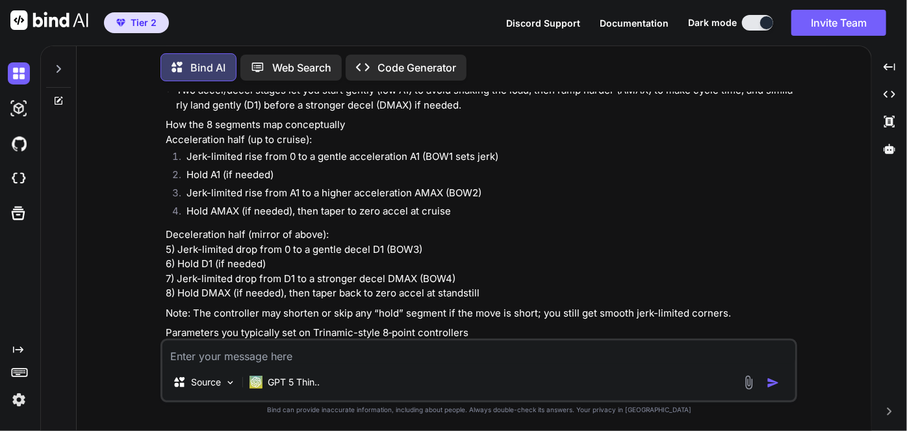
scroll to position [234, 0]
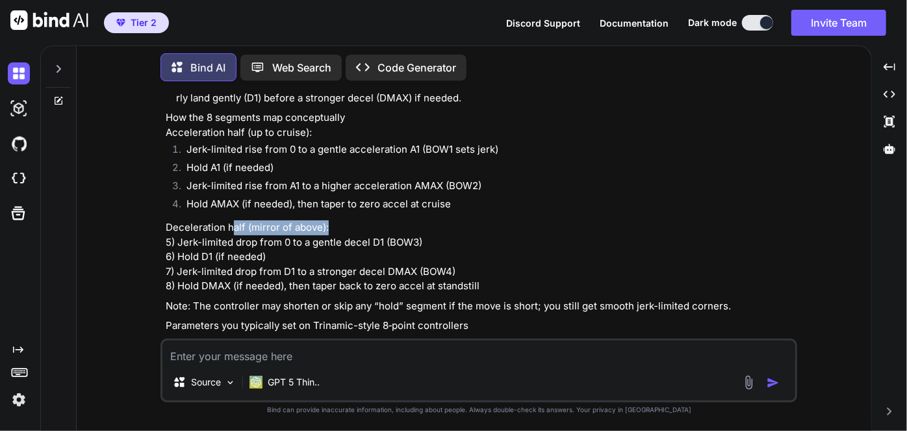
drag, startPoint x: 235, startPoint y: 224, endPoint x: 333, endPoint y: 225, distance: 98.8
click at [333, 225] on p "Deceleration half (mirror of above): 5) Jerk-limited drop from 0 to a gentle de…" at bounding box center [480, 256] width 629 height 73
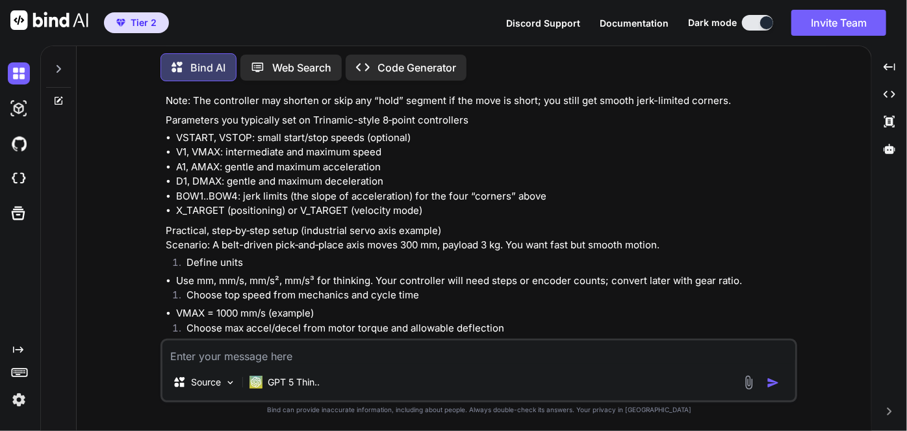
scroll to position [440, 0]
drag, startPoint x: 213, startPoint y: 280, endPoint x: 363, endPoint y: 281, distance: 149.4
click at [363, 281] on li "Use mm, mm/s, mm/s², mm/s³ for thinking. Your controller will need steps or enc…" at bounding box center [485, 280] width 619 height 15
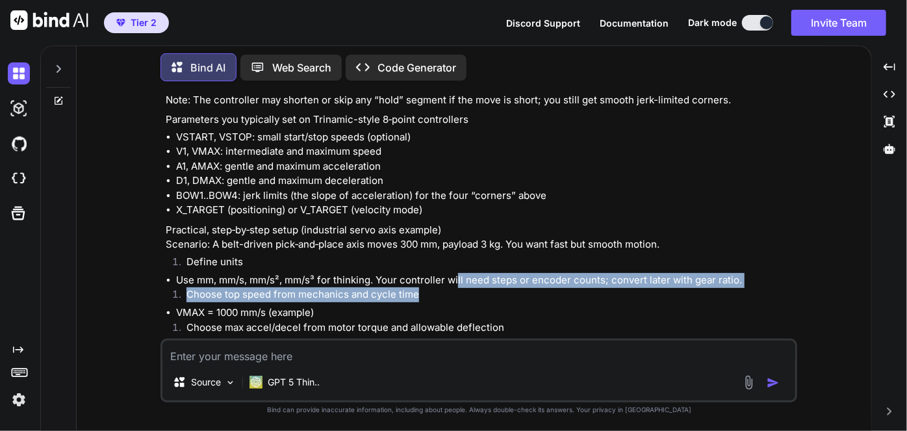
drag, startPoint x: 457, startPoint y: 275, endPoint x: 726, endPoint y: 288, distance: 268.6
click at [726, 288] on div "Short version An “8‑point ramp” is just a jerk‑limited S‑curve where the contro…" at bounding box center [480, 335] width 629 height 1151
click at [726, 288] on li "Choose top speed from mechanics and cycle time" at bounding box center [485, 296] width 619 height 18
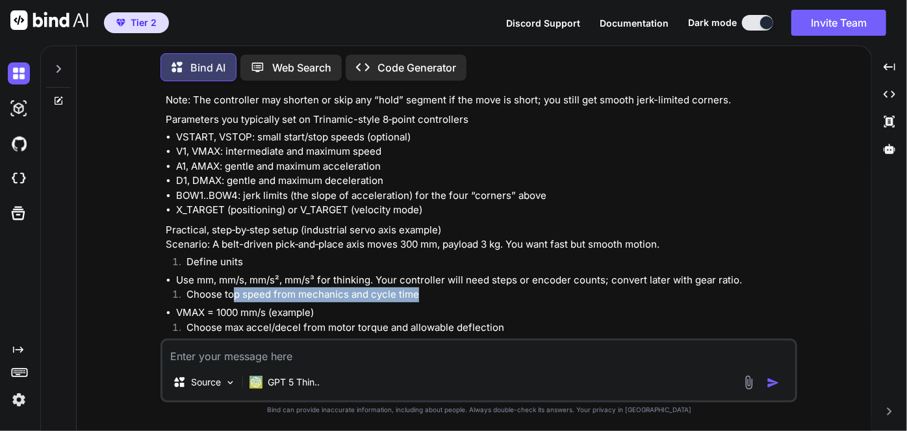
drag, startPoint x: 233, startPoint y: 287, endPoint x: 416, endPoint y: 292, distance: 183.3
click at [416, 292] on li "Choose top speed from mechanics and cycle time" at bounding box center [485, 296] width 619 height 18
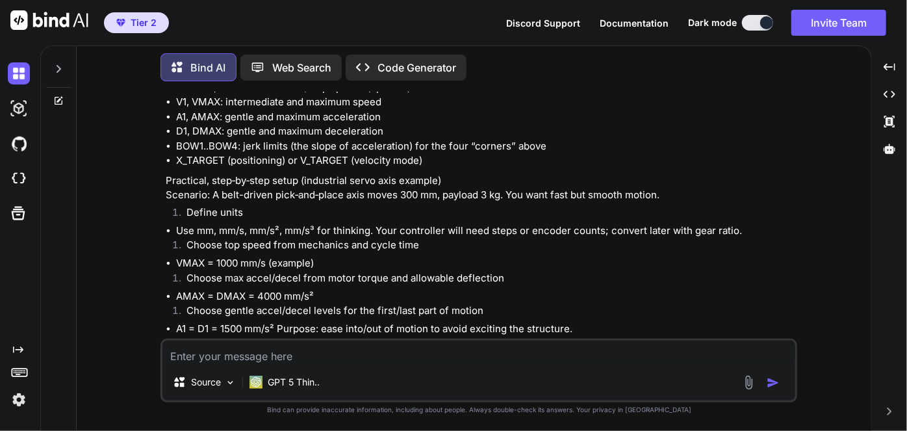
scroll to position [495, 0]
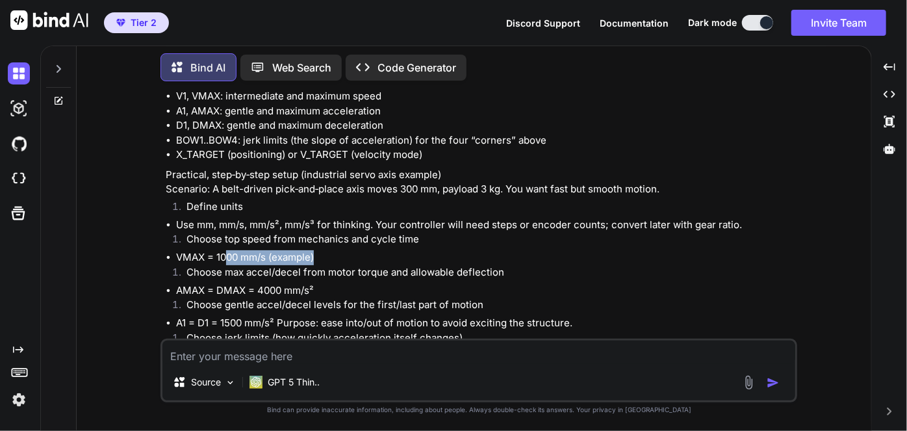
drag, startPoint x: 225, startPoint y: 255, endPoint x: 320, endPoint y: 264, distance: 94.6
click at [320, 264] on li "VMAX = 1000 mm/s (example)" at bounding box center [485, 257] width 619 height 15
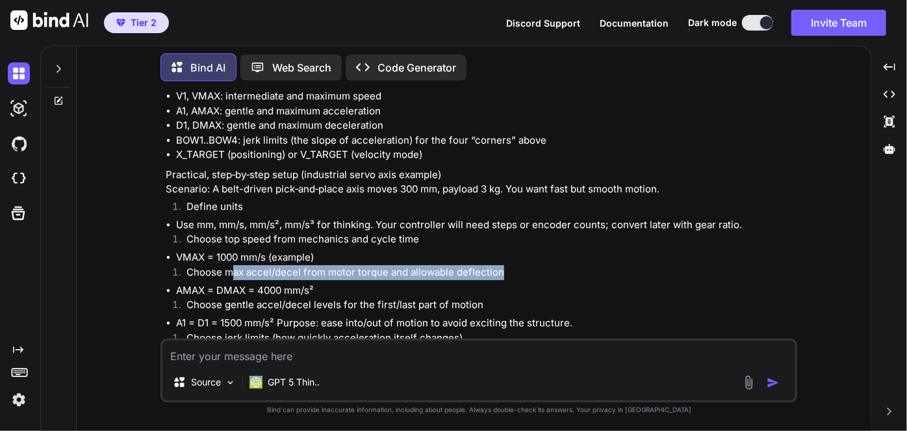
drag, startPoint x: 232, startPoint y: 272, endPoint x: 508, endPoint y: 275, distance: 276.1
click at [508, 275] on li "Choose max accel/decel from motor torque and allowable deflection" at bounding box center [485, 274] width 619 height 18
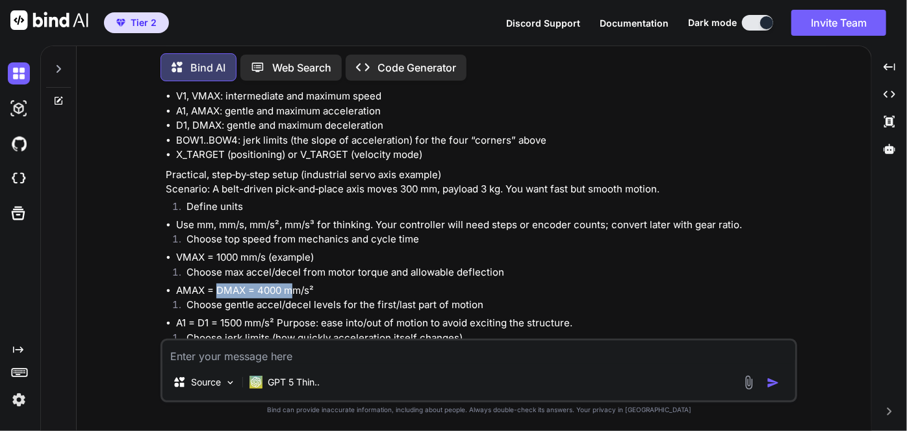
drag, startPoint x: 218, startPoint y: 290, endPoint x: 296, endPoint y: 291, distance: 77.3
click at [296, 291] on li "AMAX = DMAX = 4000 mm/s²" at bounding box center [485, 290] width 619 height 15
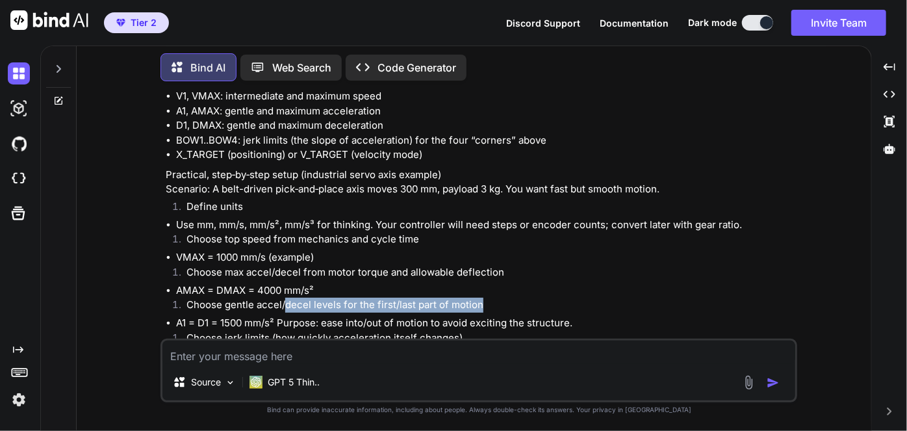
drag, startPoint x: 286, startPoint y: 309, endPoint x: 481, endPoint y: 307, distance: 195.6
click at [481, 307] on li "Choose gentle accel/decel levels for the first/last part of motion" at bounding box center [485, 307] width 619 height 18
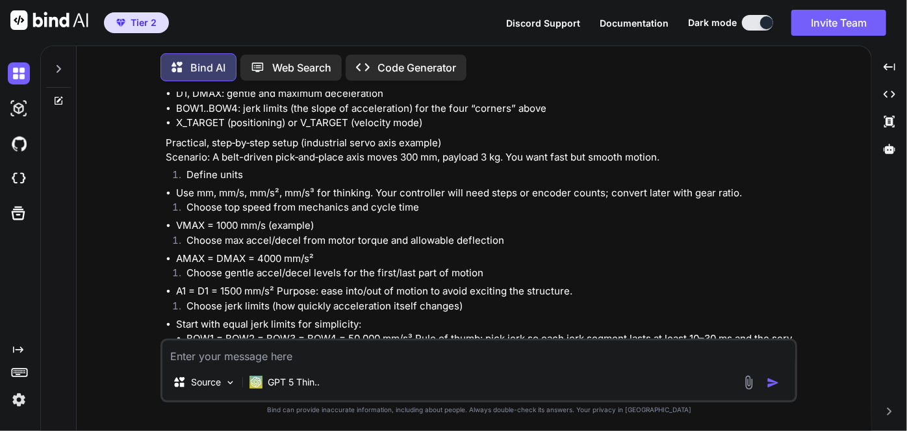
scroll to position [528, 0]
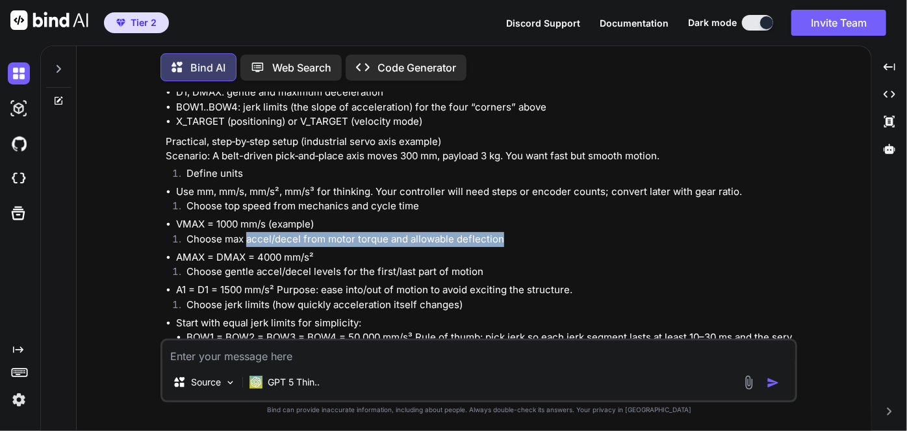
drag, startPoint x: 246, startPoint y: 232, endPoint x: 500, endPoint y: 244, distance: 255.0
click at [500, 244] on li "Choose max accel/decel from motor torque and allowable deflection" at bounding box center [485, 241] width 619 height 18
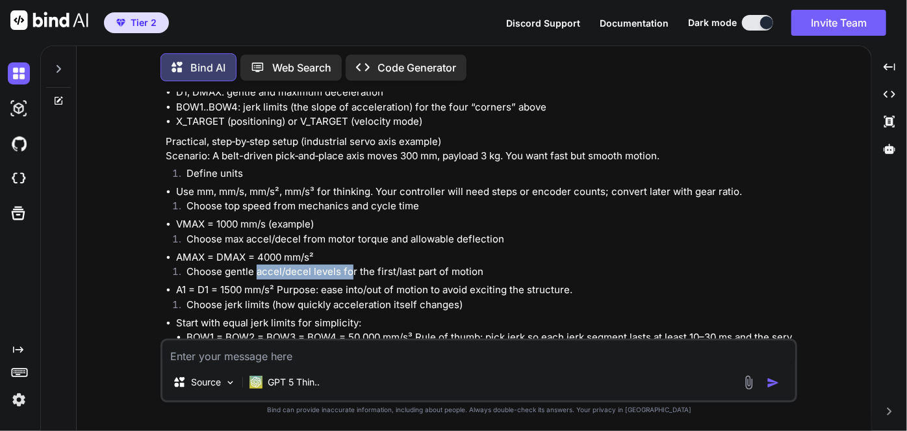
drag, startPoint x: 258, startPoint y: 272, endPoint x: 351, endPoint y: 273, distance: 92.9
click at [351, 273] on li "Choose gentle accel/decel levels for the first/last part of motion" at bounding box center [485, 273] width 619 height 18
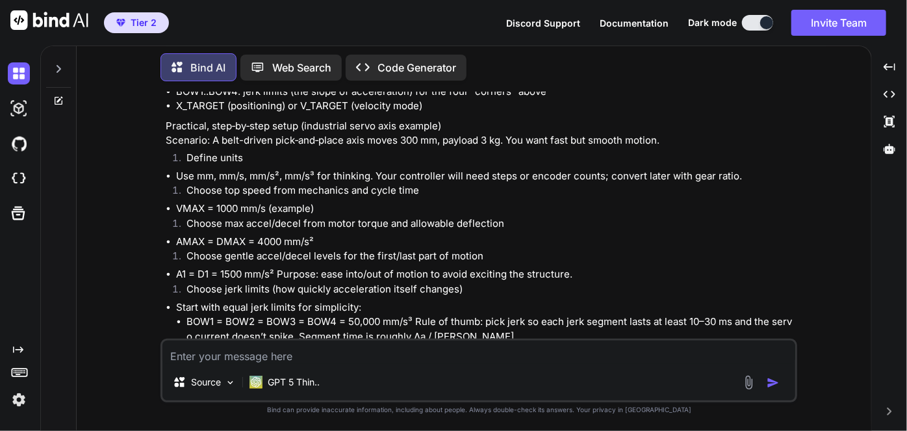
scroll to position [544, 0]
drag, startPoint x: 342, startPoint y: 274, endPoint x: 525, endPoint y: 268, distance: 183.3
click at [525, 268] on li "A1 = D1 = 1500 mm/s² Purpose: ease into/out of motion to avoid exciting the str…" at bounding box center [485, 273] width 619 height 15
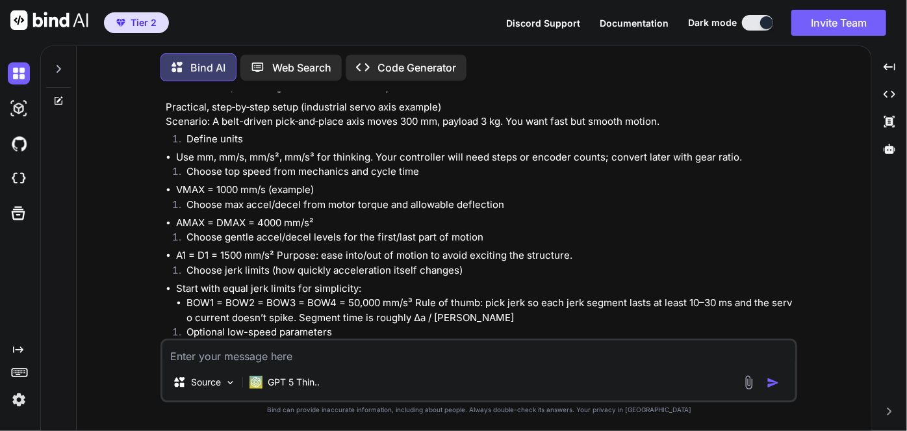
scroll to position [563, 0]
drag, startPoint x: 231, startPoint y: 288, endPoint x: 349, endPoint y: 281, distance: 118.5
click at [349, 281] on li "Start with equal jerk limits for simplicity: BOW1 = BOW2 = BOW3 = BOW4 = 50,000…" at bounding box center [485, 303] width 619 height 44
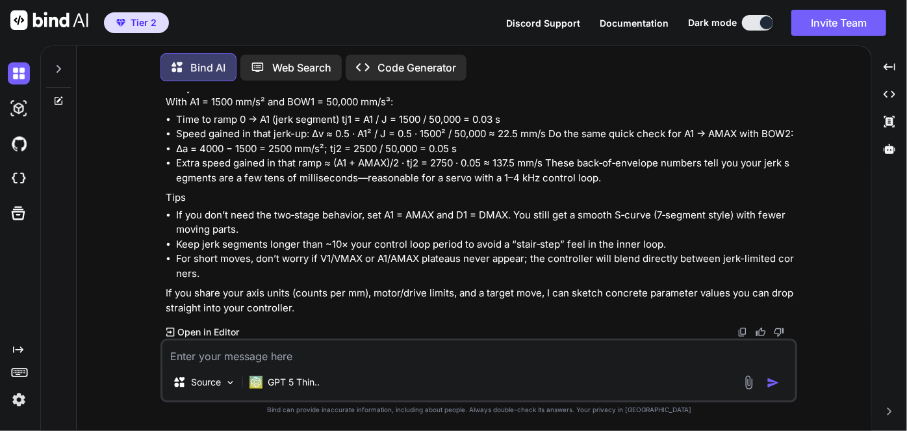
scroll to position [1050, 0]
click at [207, 359] on textarea at bounding box center [478, 351] width 633 height 23
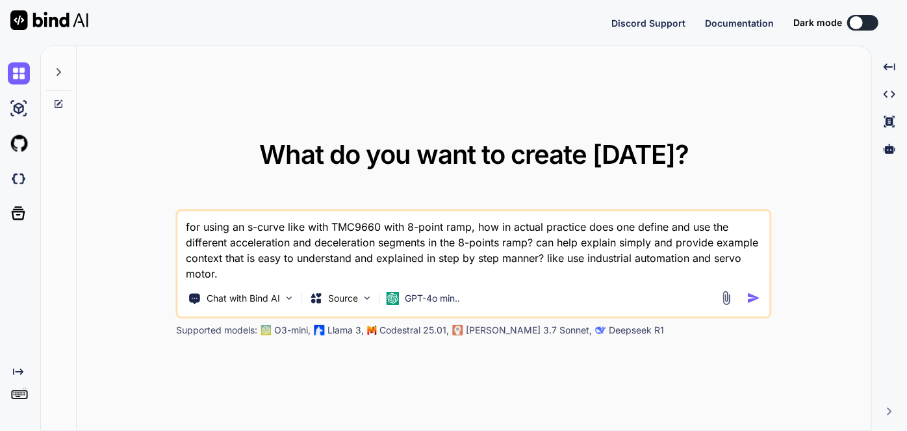
type textarea "x"
click at [376, 265] on textarea "for using an s-curve like with TMC9660 with 8-point ramp, how in actual practic…" at bounding box center [474, 246] width 592 height 70
type textarea "x"
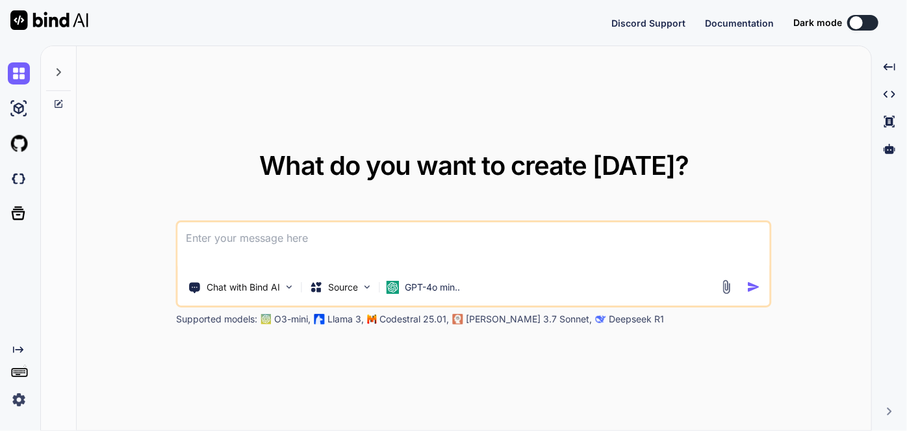
type textarea "a"
type textarea "x"
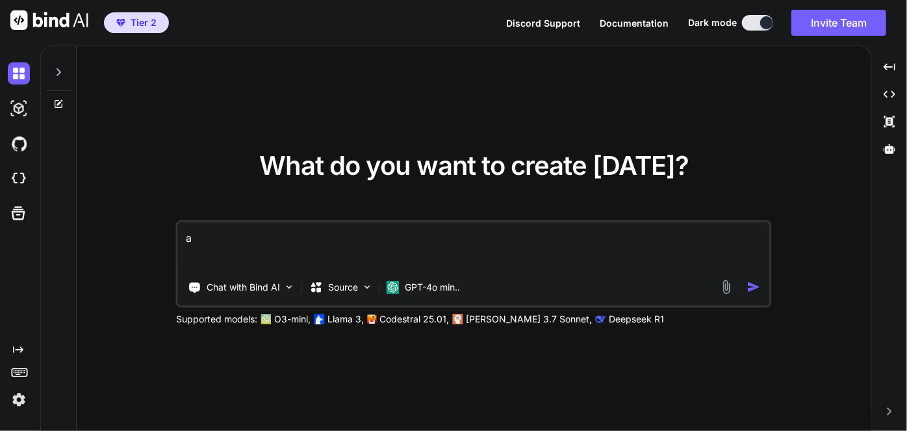
type textarea "x"
type textarea "A"
type textarea "x"
type textarea "Ar"
type textarea "x"
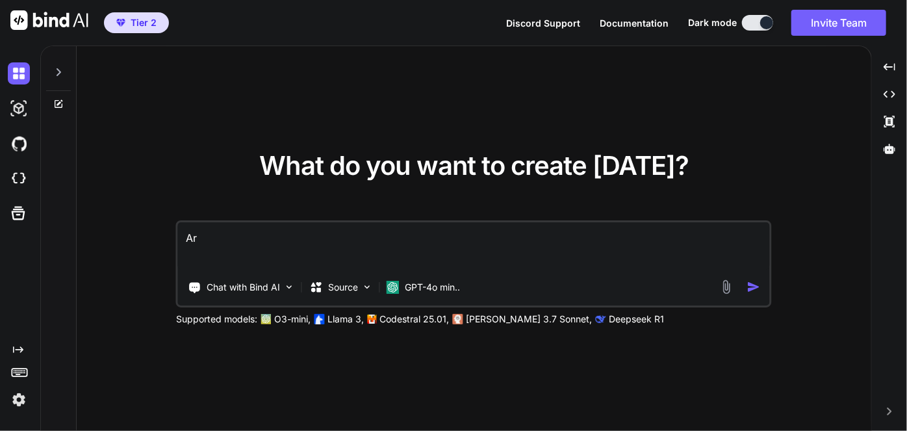
type textarea "Are"
type textarea "x"
type textarea "Are"
type textarea "x"
type textarea "Are y"
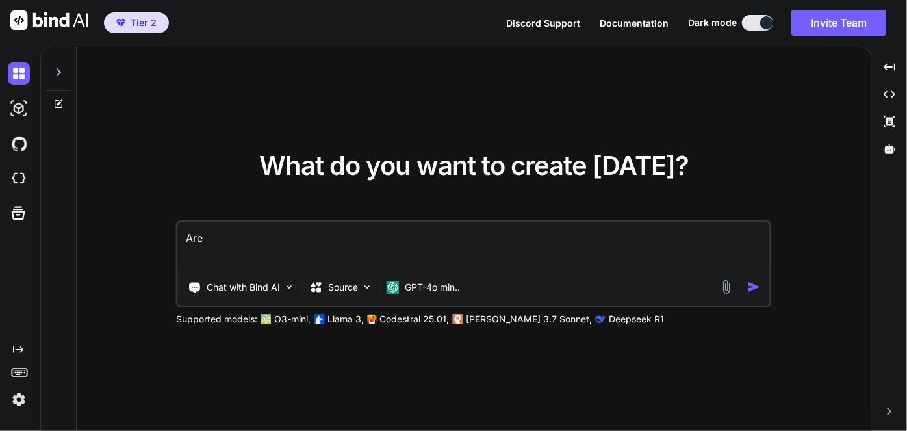
type textarea "x"
type textarea "Are yo"
type textarea "x"
type textarea "Are you"
type textarea "x"
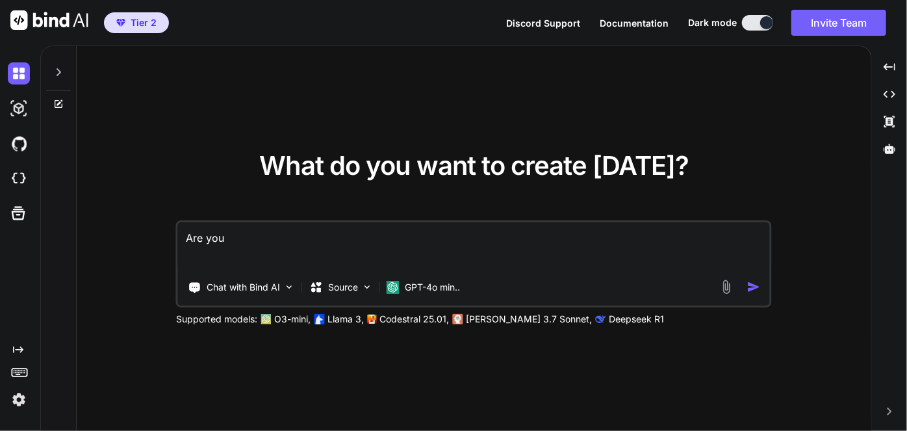
type textarea "Are you"
type textarea "x"
type textarea "Are you f"
type textarea "x"
type textarea "Are you fa"
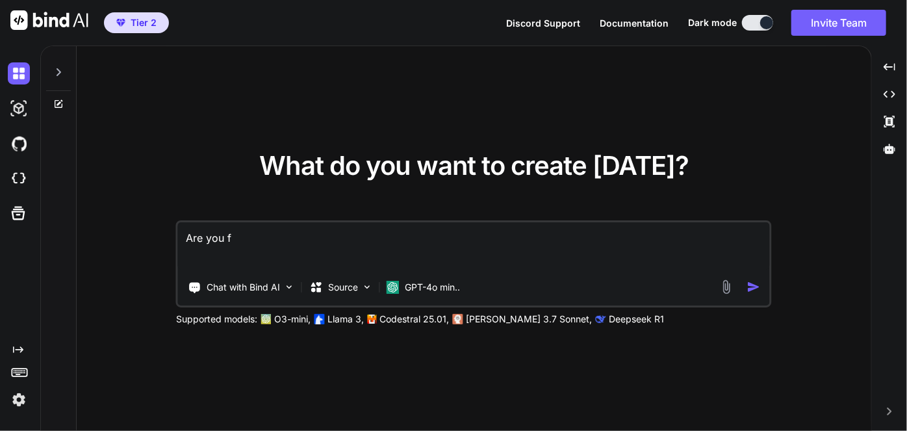
type textarea "x"
type textarea "Are you fam"
type textarea "x"
type textarea "Are you fami"
type textarea "x"
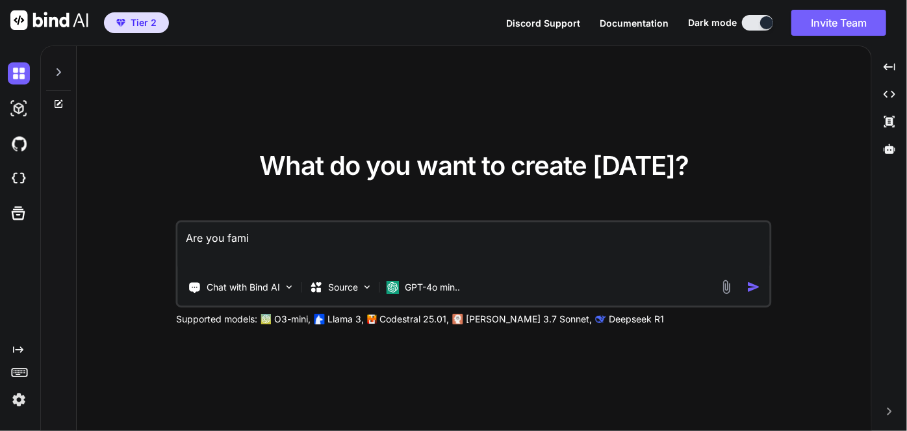
type textarea "Are you famil"
type textarea "x"
type textarea "Are you famili"
type textarea "x"
type textarea "Are you familia"
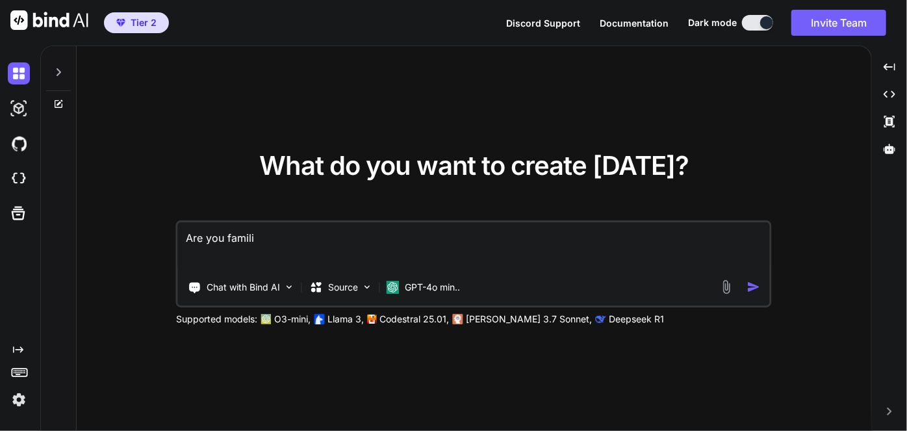
type textarea "x"
type textarea "Are you familiar"
type textarea "x"
type textarea "Are you familiar"
type textarea "x"
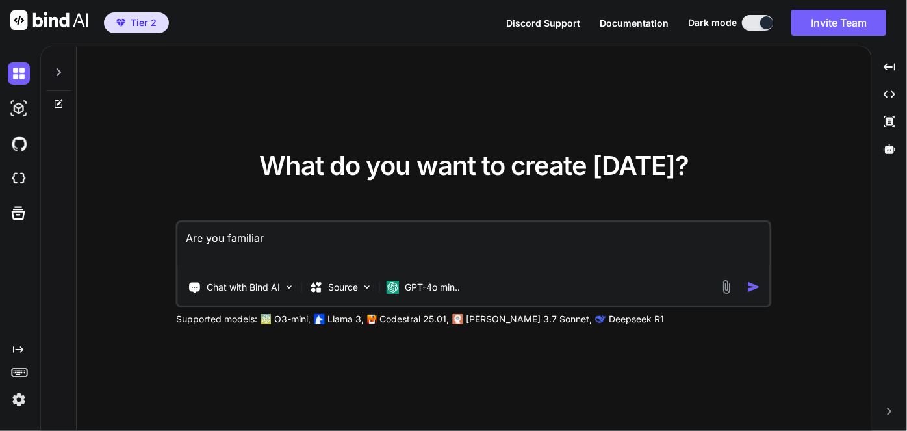
type textarea "Are you familiar w"
type textarea "x"
type textarea "Are you familiar wi"
type textarea "x"
type textarea "Are you familiar wit"
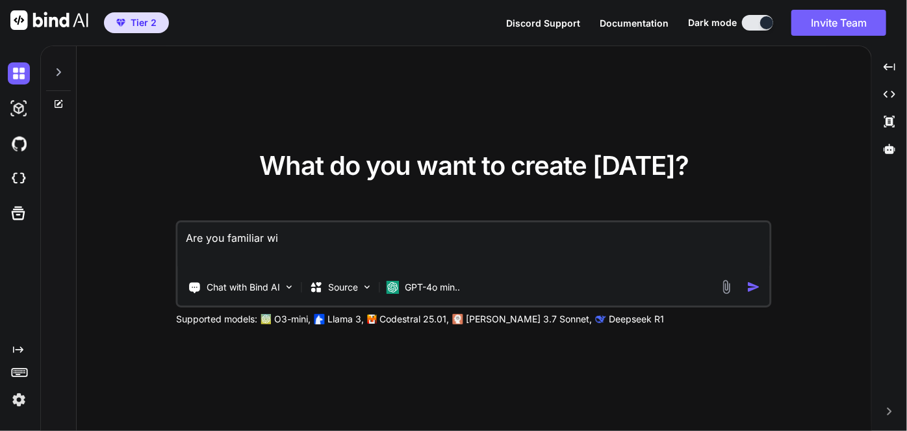
type textarea "x"
type textarea "Are you familiar with"
type textarea "x"
type textarea "Are you familiar with"
type textarea "x"
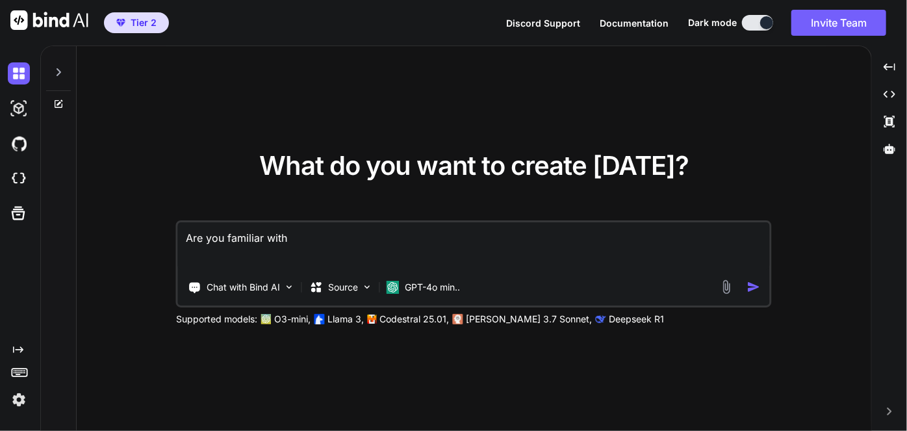
type textarea "Are you familiar with T"
type textarea "x"
type textarea "Are you familiar with TI"
type textarea "x"
type textarea "Are you familiar with TI"
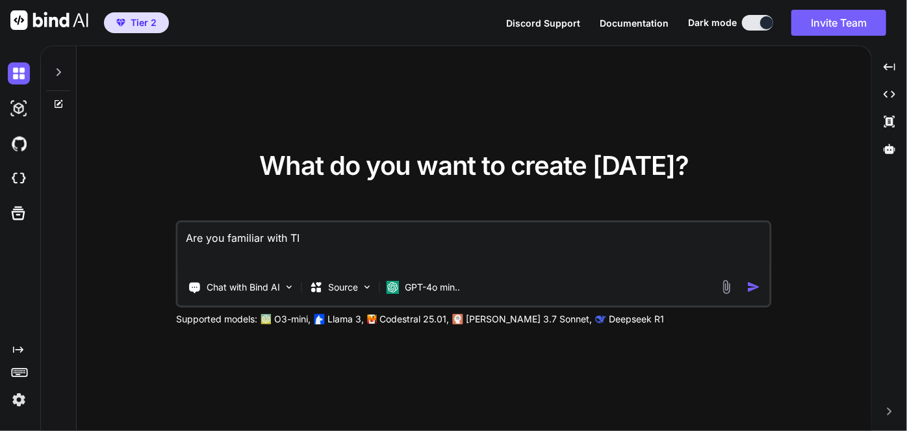
type textarea "x"
type textarea "Are you familiar with TI A"
type textarea "x"
type textarea "Are you familiar with TI AM"
type textarea "x"
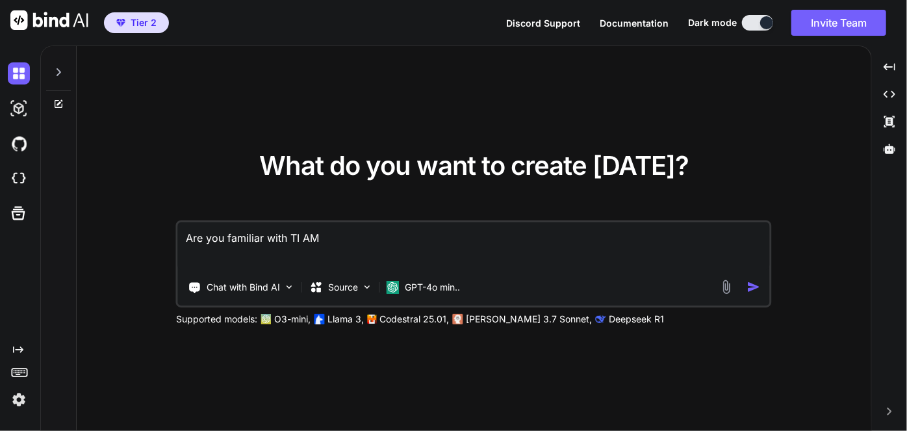
type textarea "Are you familiar with TI AM6"
type textarea "x"
type textarea "Are you familiar with TI AM64"
type textarea "x"
type textarea "Are you familiar with TI AM64x"
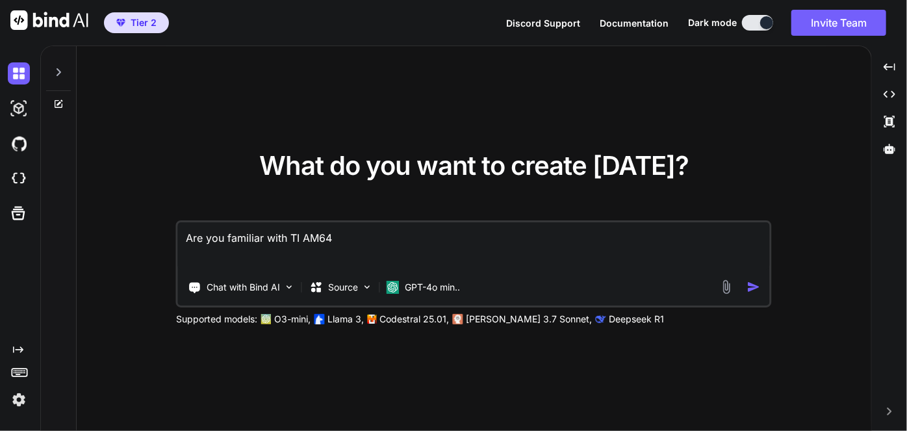
type textarea "x"
type textarea "Are you familiar with TI AM64x"
type textarea "x"
type textarea "Are you familiar with TI AM64x l"
type textarea "x"
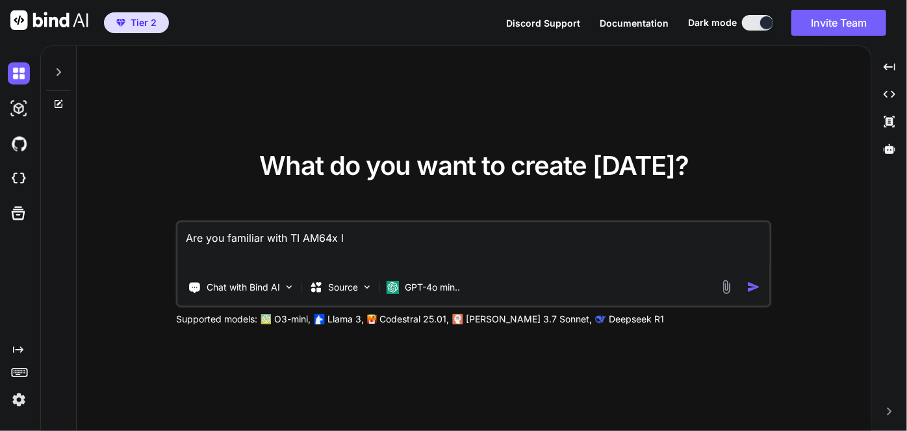
type textarea "Are you familiar with TI AM64x li"
type textarea "x"
type textarea "Are you familiar with TI AM64x lik"
type textarea "x"
type textarea "Are you familiar with TI AM64x like"
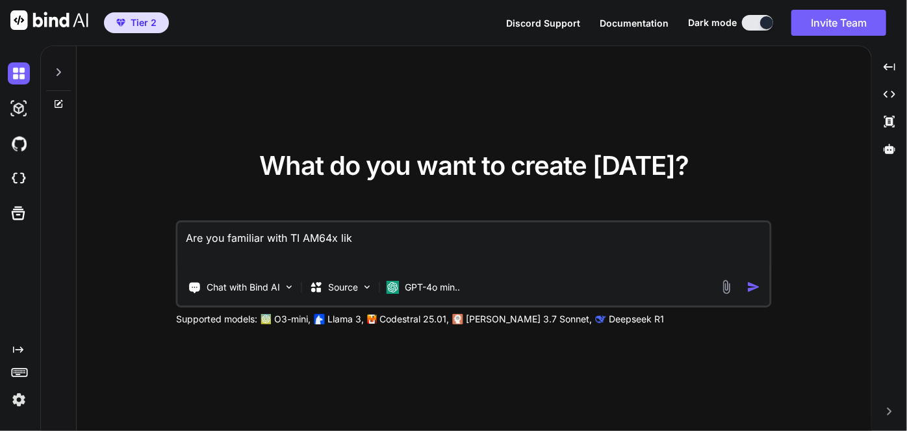
type textarea "x"
type textarea "Are you familiar with TI AM64x like"
type textarea "x"
type textarea "Are you familiar with TI AM64x like P"
type textarea "x"
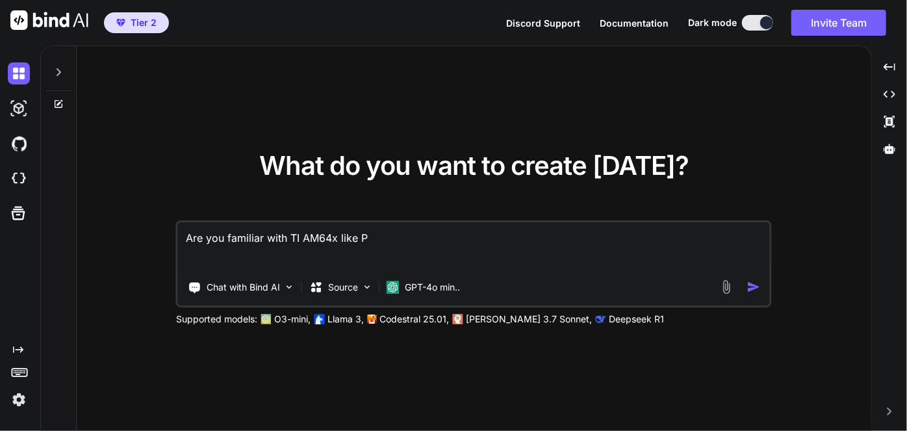
type textarea "Are you familiar with TI AM64x like PR"
type textarea "x"
type textarea "Are you familiar with TI AM64x like PRU"
type textarea "x"
type textarea "Are you familiar with TI AM64x like PRU-"
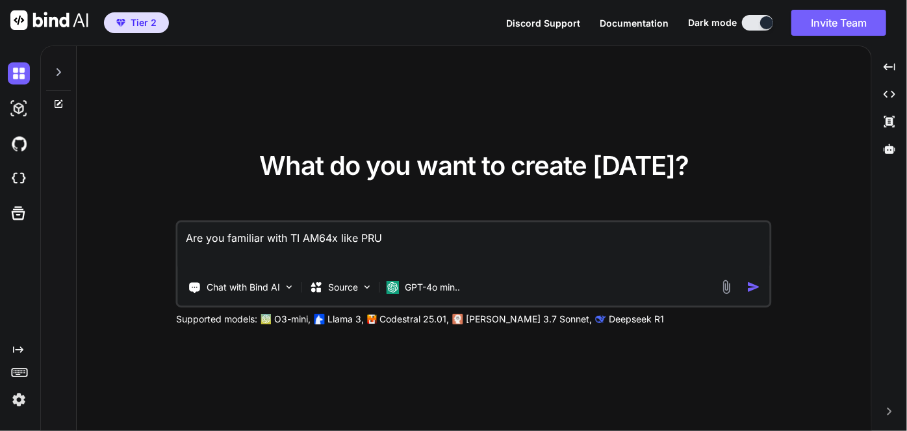
type textarea "x"
type textarea "Are you familiar with TI AM64x like PRU-I"
type textarea "x"
type textarea "Are you familiar with TI AM64x like PRU-IC"
type textarea "x"
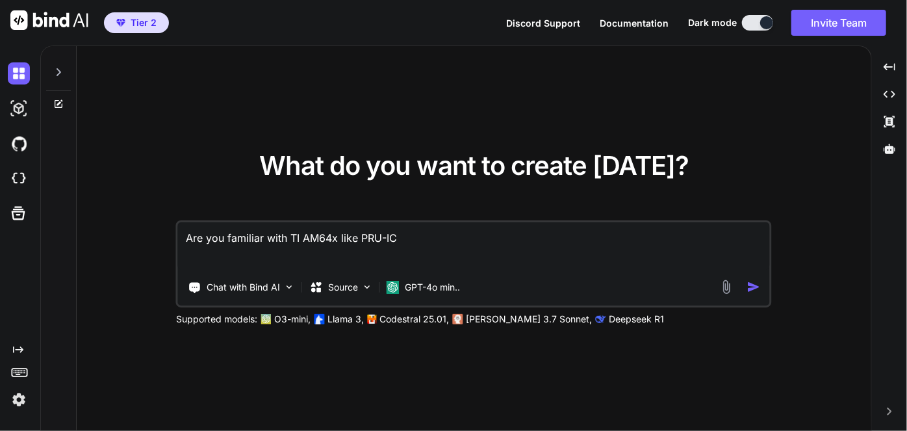
type textarea "Are you familiar with TI AM64x like PRU-ICS"
type textarea "x"
type textarea "Are you familiar with TI AM64x like PRU-ICSS"
type textarea "x"
type textarea "Are you familiar with TI AM64x like PRU-ICSS"
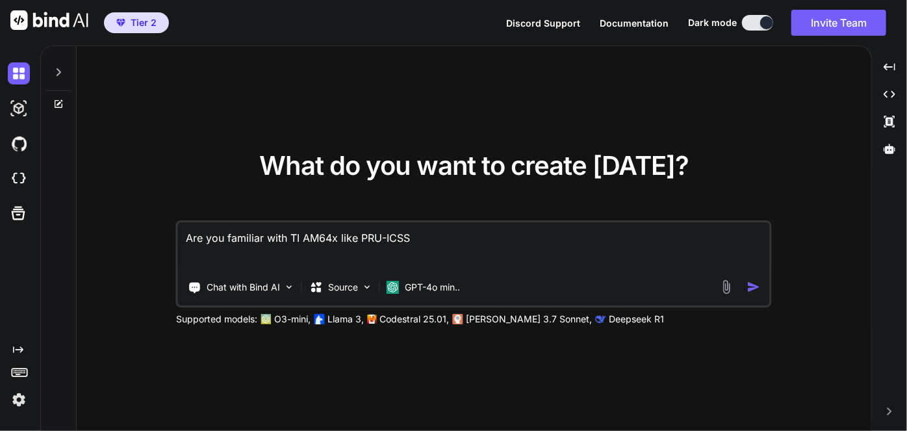
type textarea "x"
type textarea "Are you familiar with TI AM64x like PRU-ICSS r"
type textarea "x"
type textarea "Are you familiar with TI AM64x like PRU-ICSS ru"
type textarea "x"
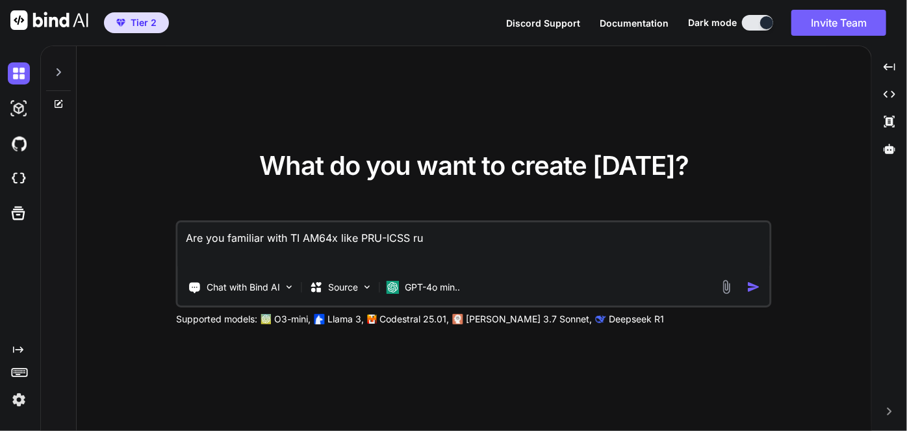
type textarea "Are you familiar with TI AM64x like PRU-ICSS run"
type textarea "x"
type textarea "Are you familiar with TI AM64x like PRU-ICSS runn"
type textarea "x"
type textarea "Are you familiar with TI AM64x like PRU-ICSS runni"
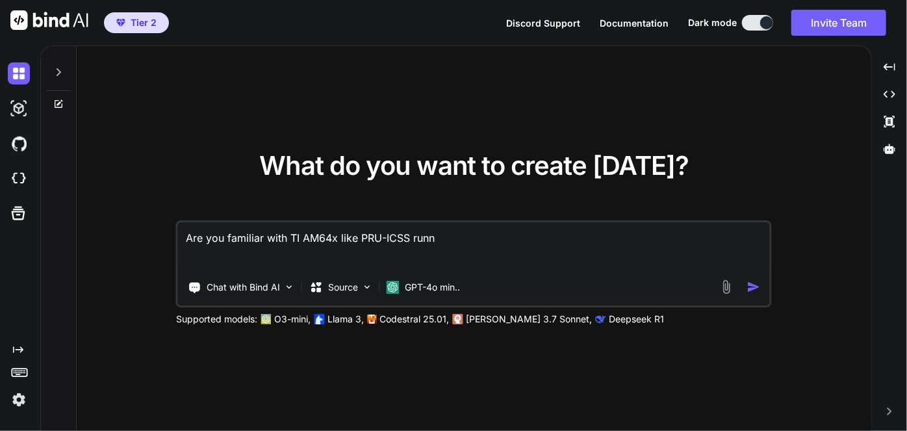
type textarea "x"
type textarea "Are you familiar with TI AM64x like PRU-ICSS runnin"
type textarea "x"
type textarea "Are you familiar with TI AM64x like PRU-ICSS running"
type textarea "x"
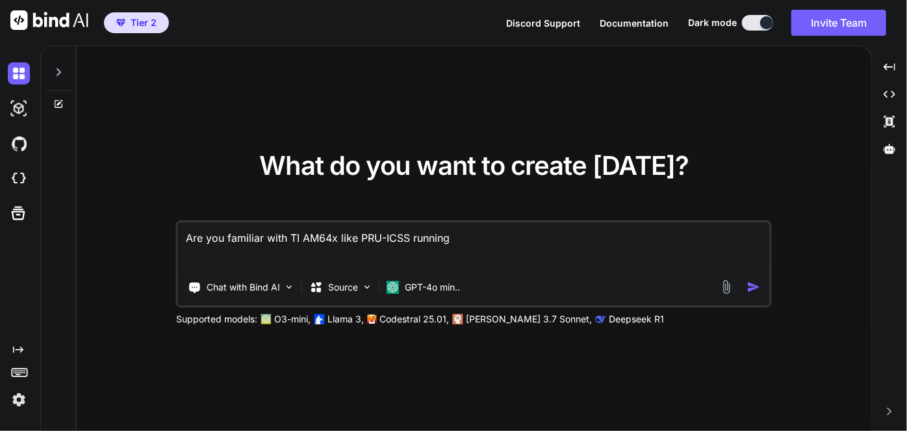
type textarea "Are you familiar with TI AM64x like PRU-ICSS running"
type textarea "x"
type textarea "Are you familiar with TI AM64x like PRU-ICSS running a"
type textarea "x"
type textarea "Are you familiar with TI AM64x like PRU-ICSS running a"
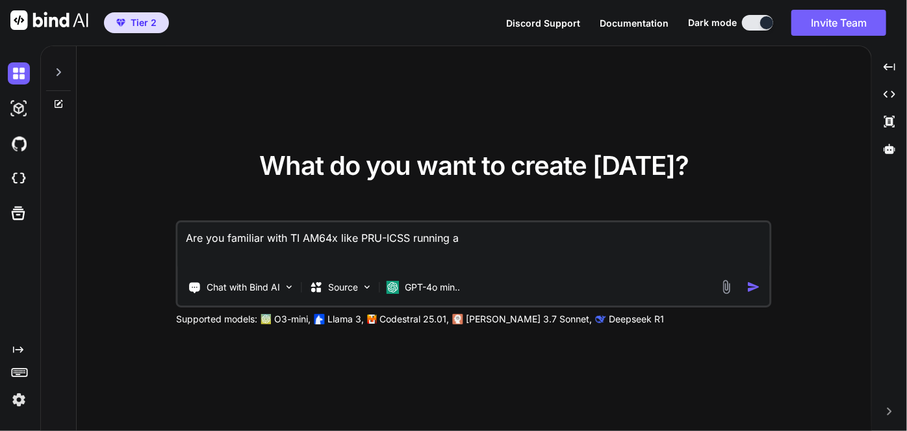
type textarea "x"
type textarea "Are you familiar with TI AM64x like PRU-ICSS running a s"
type textarea "x"
type textarea "Are you familiar with TI AM64x like PRU-ICSS running a"
type textarea "x"
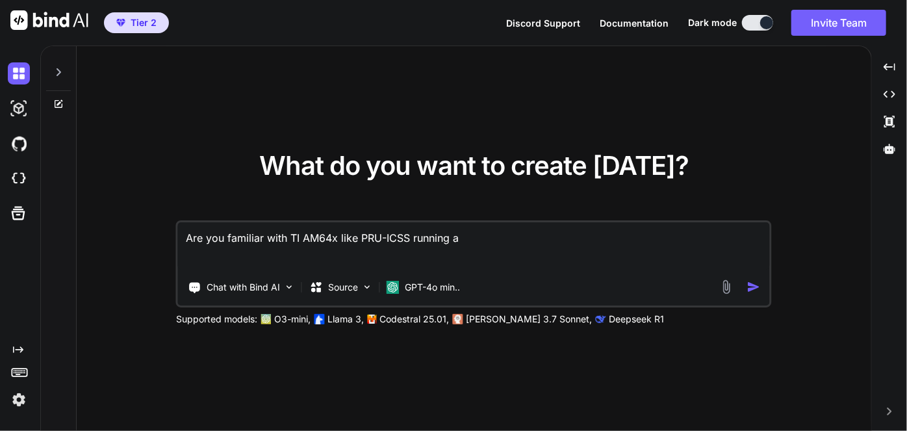
type textarea "Are you familiar with TI AM64x like PRU-ICSS running a"
type textarea "x"
type textarea "Are you familiar with TI AM64x like PRU-ICSS running as"
type textarea "x"
type textarea "Are you familiar with TI AM64x like PRU-ICSS running as"
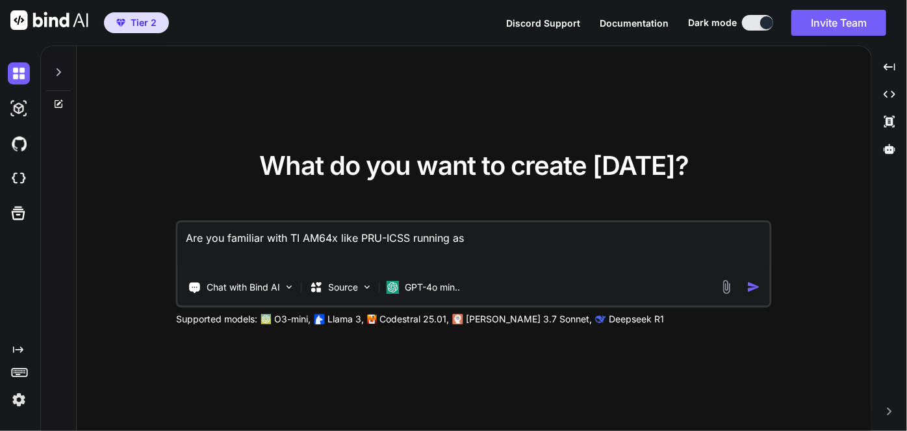
type textarea "x"
type textarea "Are you familiar with TI AM64x like PRU-ICSS running as E"
type textarea "x"
type textarea "Are you familiar with TI AM64x like PRU-ICSS running as Eh"
type textarea "x"
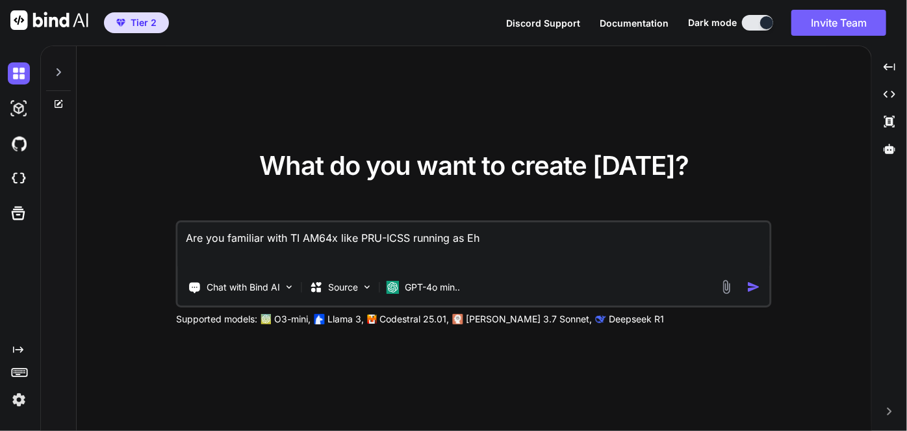
type textarea "Are you familiar with TI AM64x like PRU-ICSS running as Eht"
type textarea "x"
type textarea "Are you familiar with TI AM64x like PRU-ICSS running as Eh"
type textarea "x"
type textarea "Are you familiar with TI AM64x like PRU-ICSS running as E"
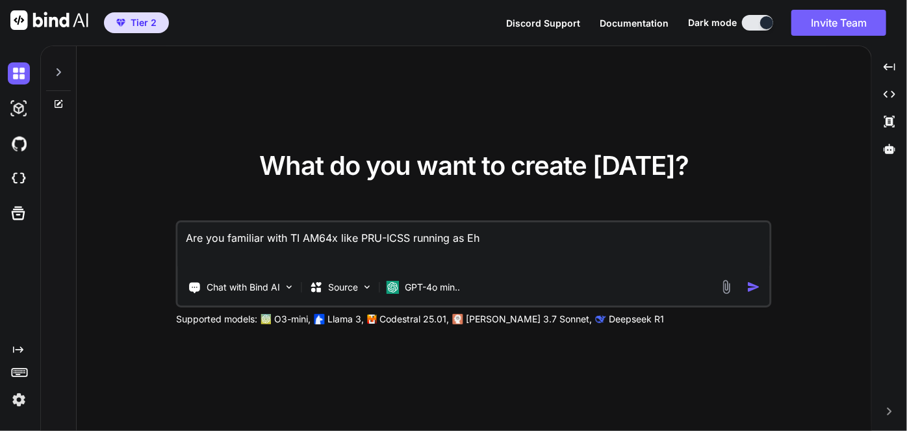
type textarea "x"
type textarea "Are you familiar with TI AM64x like PRU-ICSS running as Et"
type textarea "x"
type textarea "Are you familiar with TI AM64x like PRU-ICSS running as Eth"
type textarea "x"
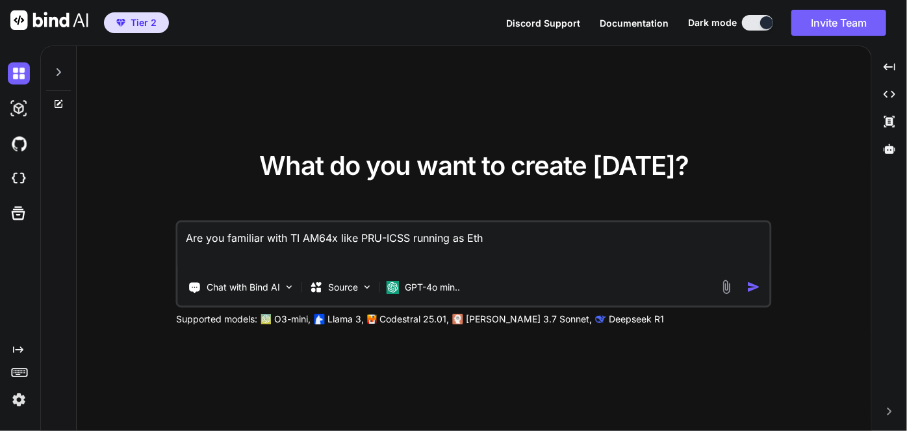
type textarea "Are you familiar with TI AM64x like PRU-ICSS running as Ethe"
type textarea "x"
type textarea "Are you familiar with TI AM64x like PRU-ICSS running as Ether"
type textarea "x"
type textarea "Are you familiar with TI AM64x like PRU-ICSS running as Ethern"
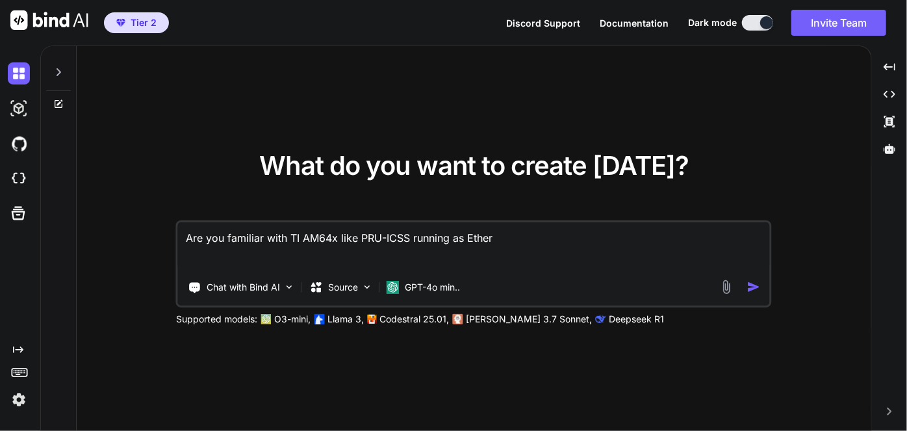
type textarea "x"
type textarea "Are you familiar with TI AM64x like PRU-ICSS running as Etherne"
type textarea "x"
type textarea "Are you familiar with TI AM64x like PRU-ICSS running as Ethernet"
type textarea "x"
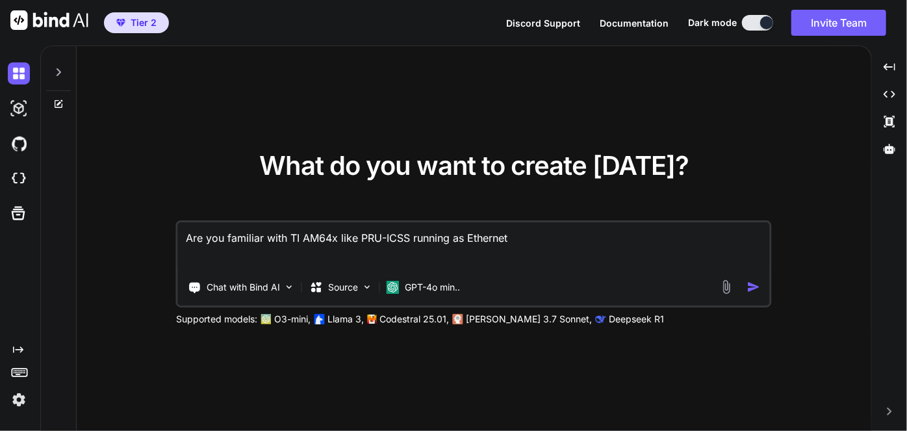
type textarea "Are you familiar with TI AM64x like PRU-ICSS running as Ethernet?"
type textarea "x"
type textarea "Are you familiar with TI AM64x like PRU-ICSS running as Ethernet?"
type textarea "x"
type textarea "Are you familiar with TI AM64x like PRU-ICSS running as Ethernet? i"
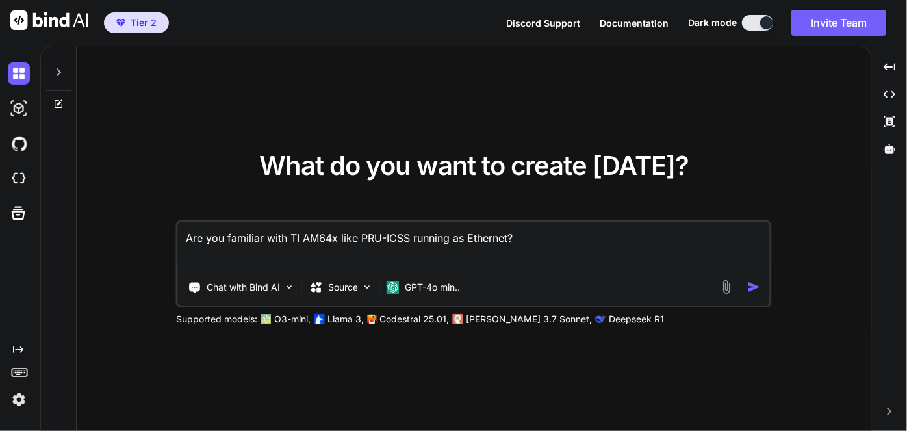
type textarea "x"
type textarea "Are you familiar with TI AM64x like PRU-ICSS running as Ethernet? is"
type textarea "x"
type textarea "Are you familiar with TI AM64x like PRU-ICSS running as Ethernet? is"
type textarea "x"
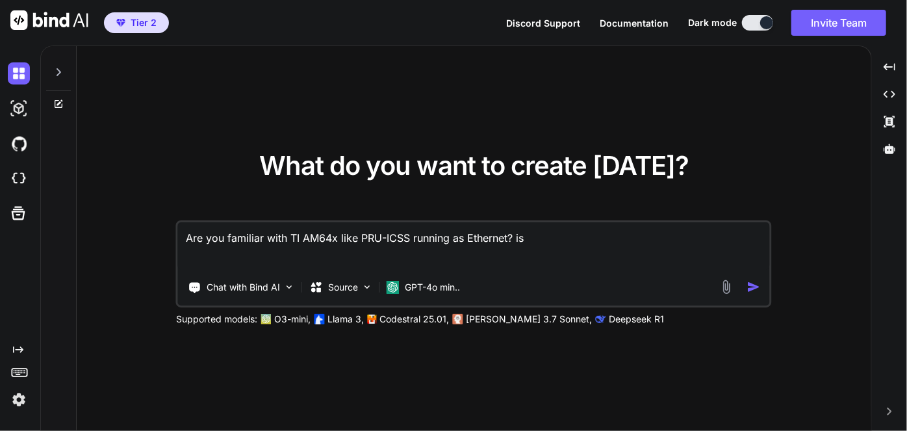
type textarea "Are you familiar with TI AM64x like PRU-ICSS running as Ethernet? is t"
type textarea "x"
type textarea "Are you familiar with TI AM64x like PRU-ICSS running as Ethernet? is th"
type textarea "x"
type textarea "Are you familiar with TI AM64x like PRU-ICSS running as Ethernet? is tha"
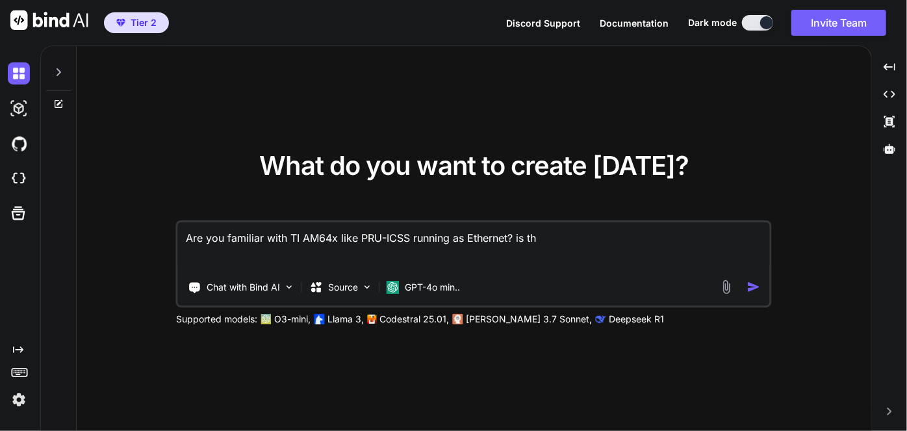
type textarea "x"
type textarea "Are you familiar with TI AM64x like PRU-ICSS running as Ethernet? is that"
type textarea "x"
type textarea "Are you familiar with TI AM64x like PRU-ICSS running as Ethernet? is tha"
type textarea "x"
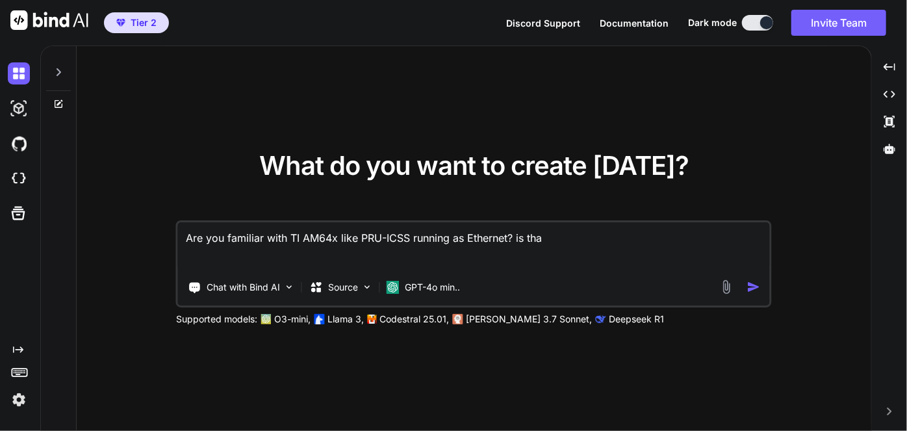
type textarea "Are you familiar with TI AM64x like PRU-ICSS running as Ethernet? is th"
type textarea "x"
type textarea "Are you familiar with TI AM64x like PRU-ICSS running as Ethernet? is t"
type textarea "x"
type textarea "Are you familiar with TI AM64x like PRU-ICSS running as Ethernet? is"
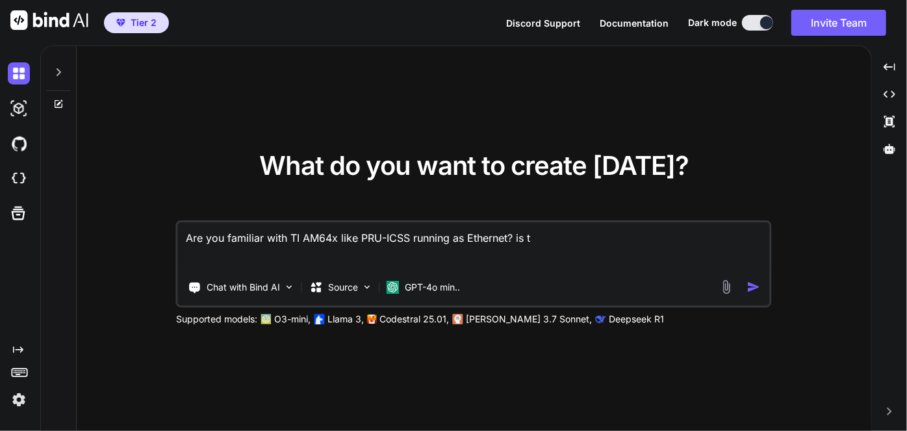
type textarea "x"
type textarea "Are you familiar with TI AM64x like PRU-ICSS running as Ethernet? is t"
type textarea "x"
type textarea "Are you familiar with TI AM64x like PRU-ICSS running as Ethernet? is th"
type textarea "x"
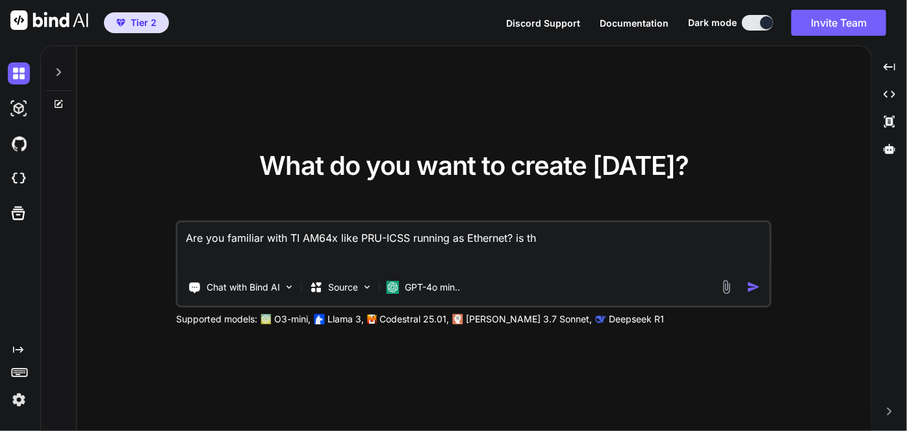
type textarea "Are you familiar with TI AM64x like PRU-ICSS running as Ethernet? is tha"
type textarea "x"
type textarea "Are you familiar with TI AM64x like PRU-ICSS running as Ethernet? is that"
type textarea "x"
type textarea "Are you familiar with TI AM64x like PRU-ICSS running as Ethernet? is that"
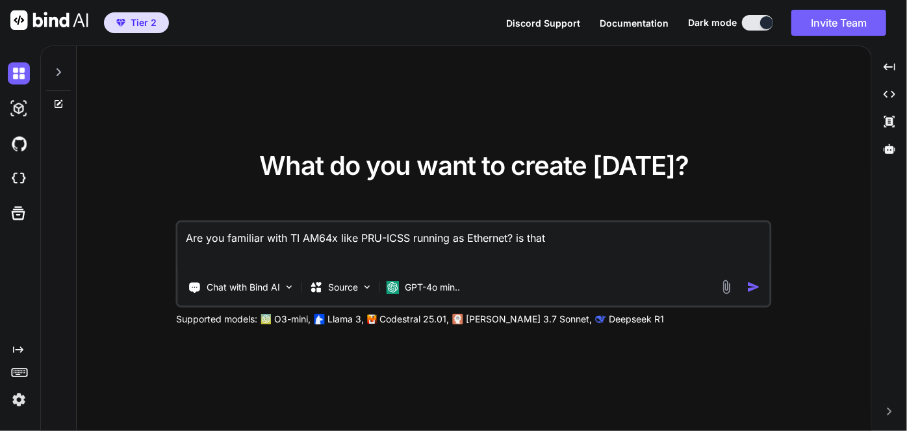
type textarea "x"
type textarea "Are you familiar with TI AM64x like PRU-ICSS running as Ethernet? is that c"
type textarea "x"
type textarea "Are you familiar with TI AM64x like PRU-ICSS running as Ethernet? is that co"
type textarea "x"
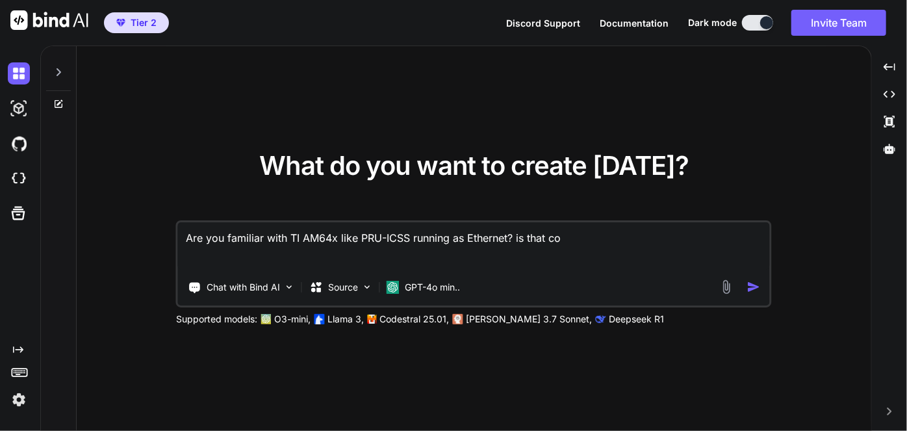
type textarea "Are you familiar with TI AM64x like PRU-ICSS running as Ethernet? is that cod"
type textarea "x"
type textarea "Are you familiar with TI AM64x like PRU-ICSS running as Ethernet? is that code"
type textarea "x"
type textarea "Are you familiar with TI AM64x like PRU-ICSS running as Ethernet? is that code"
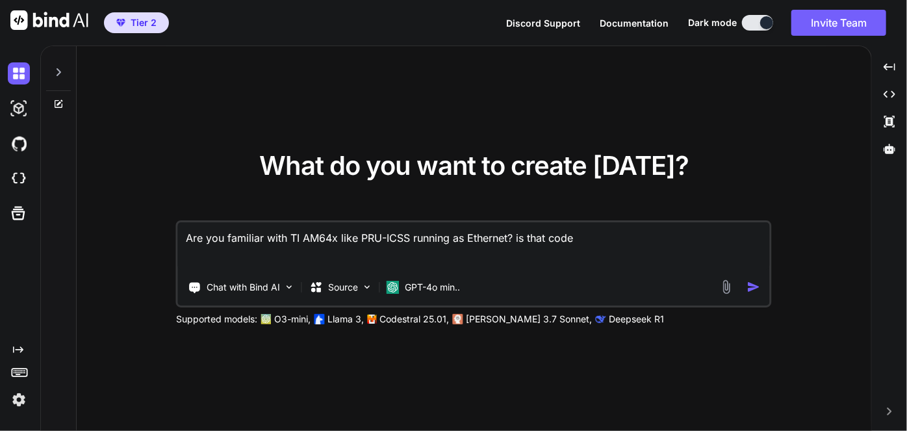
type textarea "x"
type textarea "Are you familiar with TI AM64x like PRU-ICSS running as Ethernet? is that code a"
type textarea "x"
type textarea "Are you familiar with TI AM64x like PRU-ICSS running as Ethernet? is that code …"
click at [437, 287] on p "GPT-4o min.." at bounding box center [432, 287] width 55 height 13
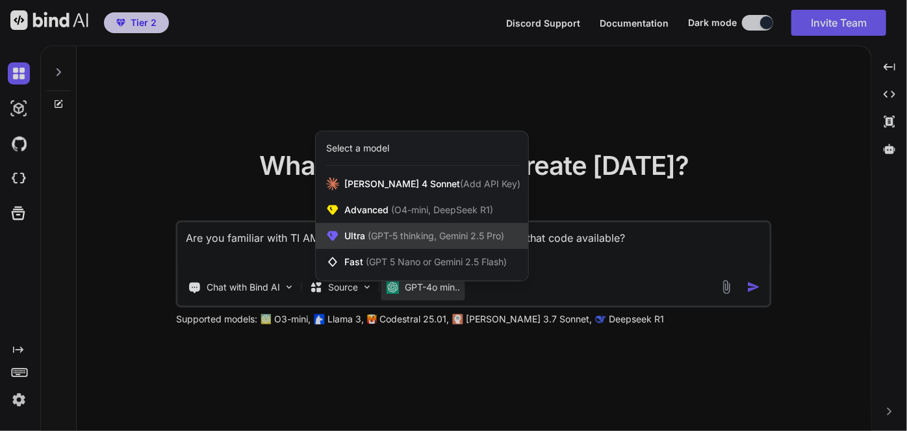
click at [402, 235] on span "(GPT-5 thinking, Gemini 2.5 Pro)" at bounding box center [434, 235] width 139 height 11
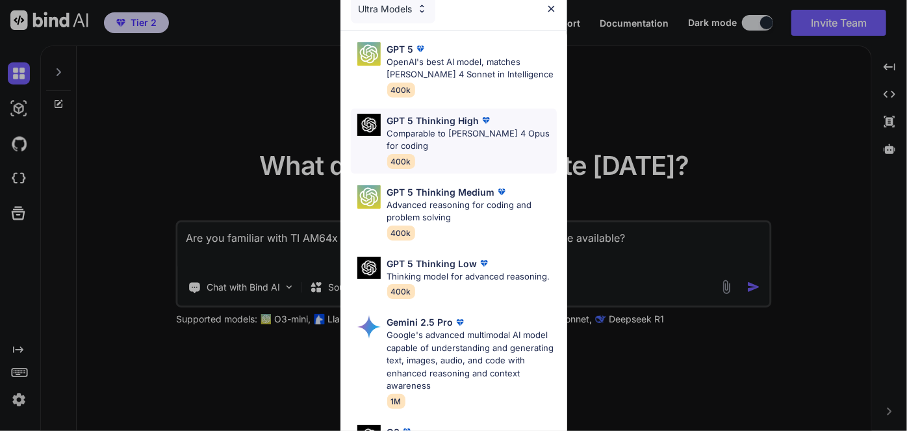
click at [450, 142] on p "Comparable to [PERSON_NAME] 4 Opus for coding" at bounding box center [472, 139] width 170 height 25
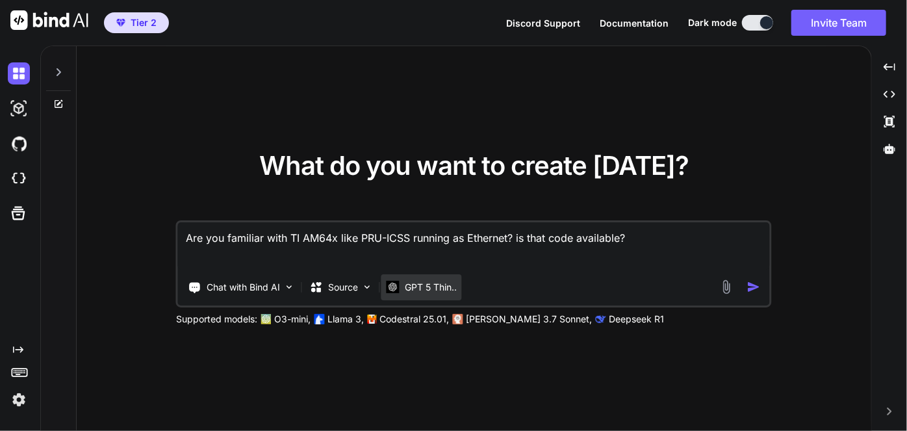
click at [422, 285] on p "GPT 5 Thin.." at bounding box center [431, 287] width 52 height 13
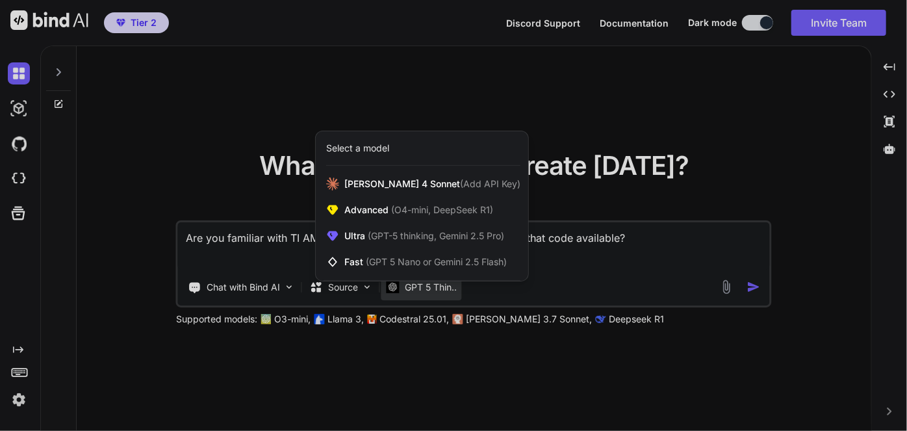
click at [428, 292] on div at bounding box center [453, 215] width 907 height 431
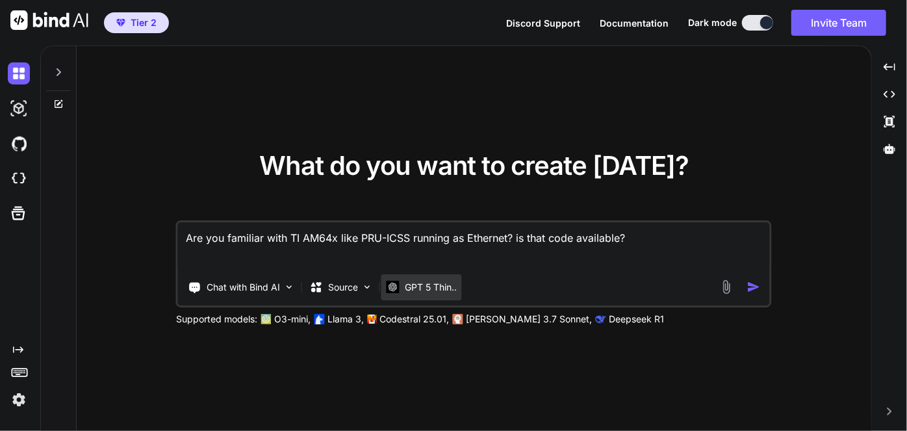
click at [433, 288] on p "GPT 5 Thin.." at bounding box center [431, 287] width 52 height 13
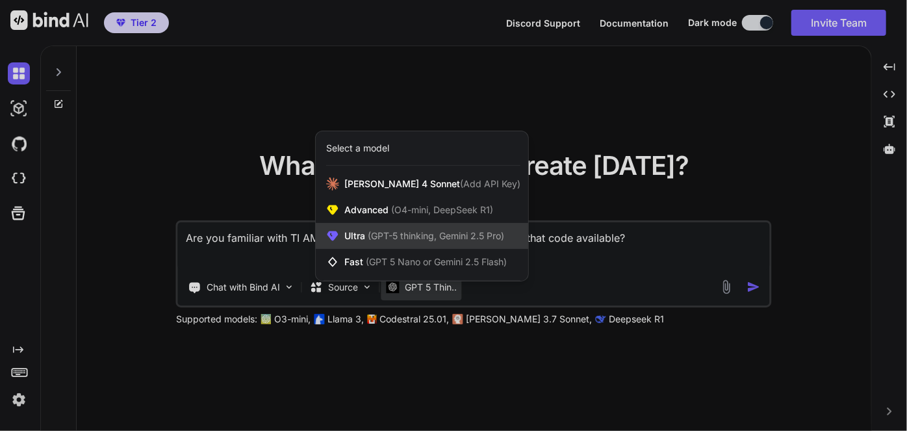
click at [384, 231] on span "(GPT-5 thinking, Gemini 2.5 Pro)" at bounding box center [434, 235] width 139 height 11
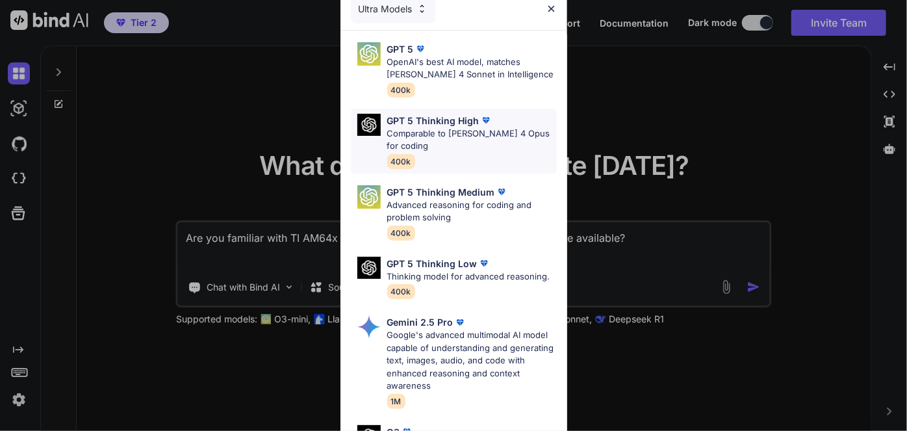
click at [452, 138] on p "Comparable to [PERSON_NAME] 4 Opus for coding" at bounding box center [472, 139] width 170 height 25
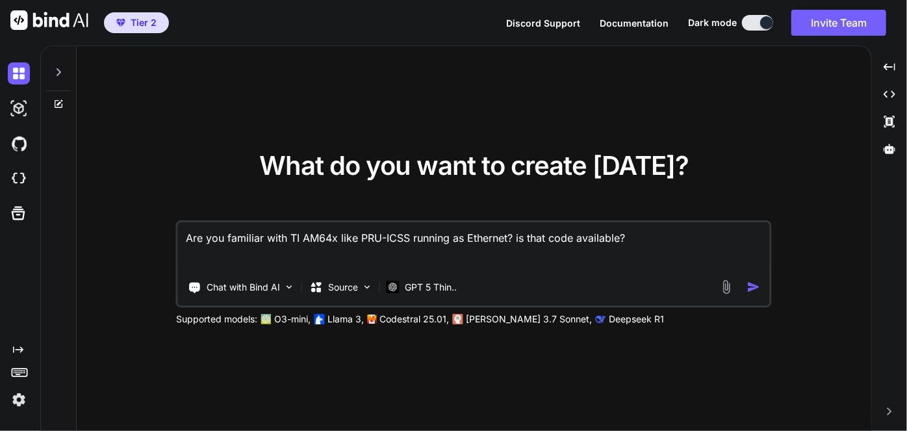
click at [755, 289] on img "button" at bounding box center [754, 287] width 14 height 14
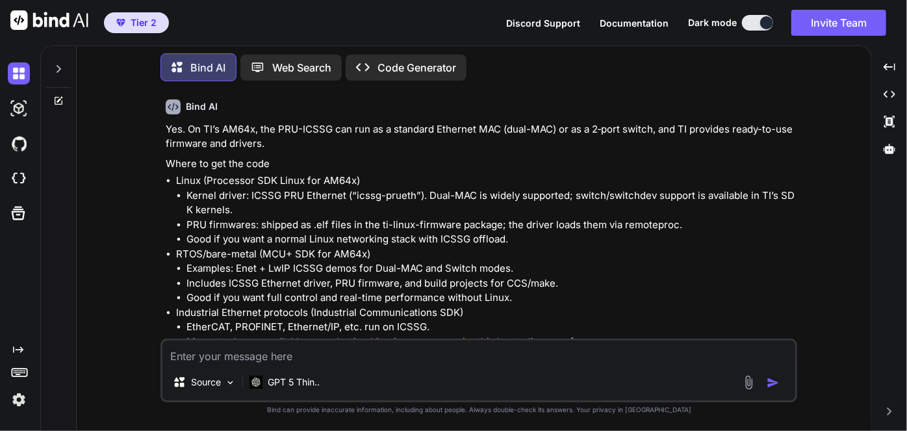
scroll to position [47, 0]
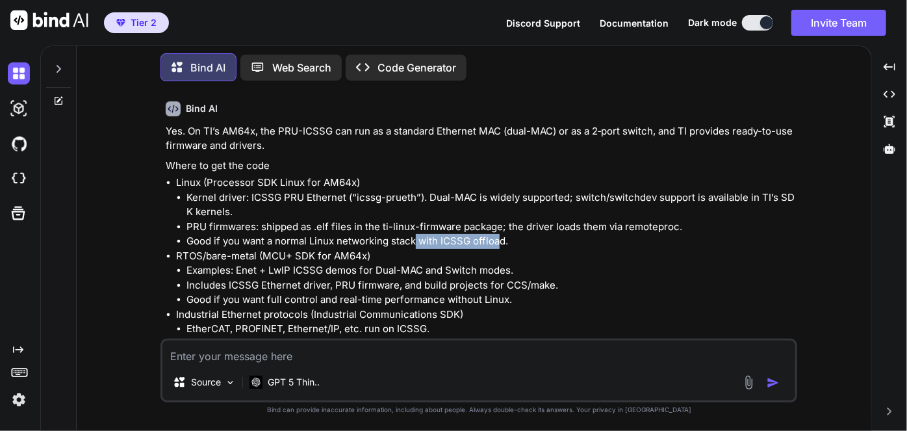
drag, startPoint x: 416, startPoint y: 241, endPoint x: 502, endPoint y: 246, distance: 86.6
click at [502, 246] on li "Good if you want a normal Linux networking stack with ICSSG offload." at bounding box center [490, 241] width 608 height 15
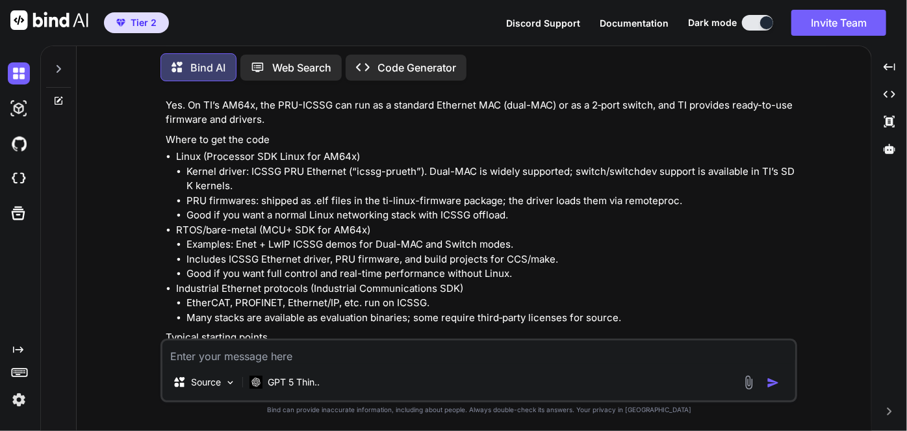
scroll to position [73, 0]
drag, startPoint x: 301, startPoint y: 246, endPoint x: 465, endPoint y: 234, distance: 164.2
click at [465, 234] on li "RTOS/bare-metal (MCU+ SDK for AM64x) Examples: Enet + LwIP ICSSG demos for Dual…" at bounding box center [485, 251] width 619 height 58
click at [465, 234] on p "RTOS/bare-metal (MCU+ SDK for AM64x)" at bounding box center [485, 229] width 619 height 15
drag, startPoint x: 188, startPoint y: 243, endPoint x: 247, endPoint y: 240, distance: 58.5
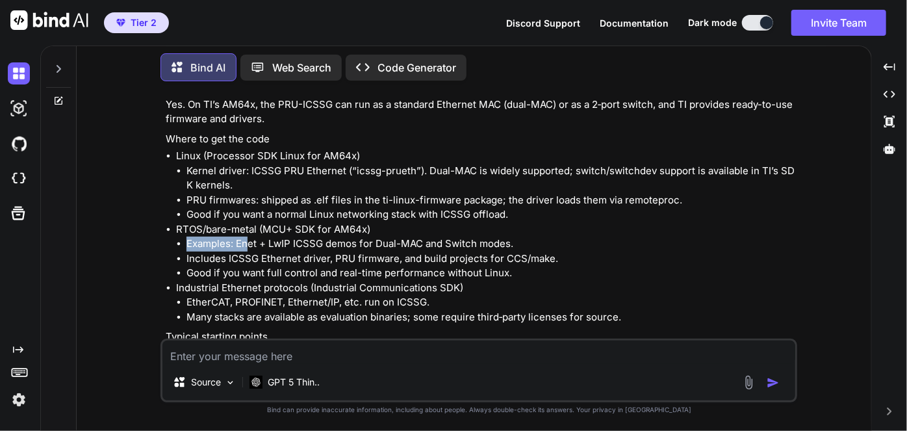
click at [247, 240] on li "Examples: Enet + LwIP ICSSG demos for Dual-MAC and Switch modes." at bounding box center [490, 243] width 608 height 15
drag, startPoint x: 245, startPoint y: 227, endPoint x: 369, endPoint y: 225, distance: 124.1
click at [369, 225] on p "RTOS/bare-metal (MCU+ SDK for AM64x)" at bounding box center [485, 229] width 619 height 15
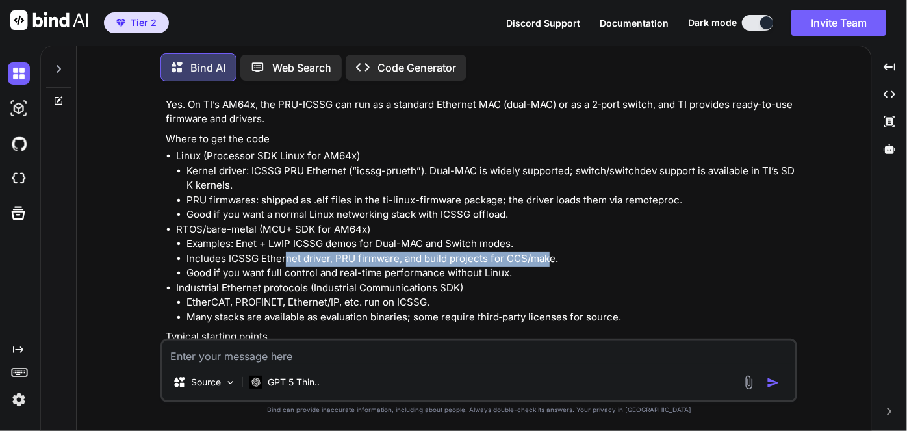
drag, startPoint x: 285, startPoint y: 261, endPoint x: 547, endPoint y: 261, distance: 262.5
click at [547, 261] on li "Includes ICSSG Ethernet driver, PRU firmware, and build projects for CCS/make." at bounding box center [490, 258] width 608 height 15
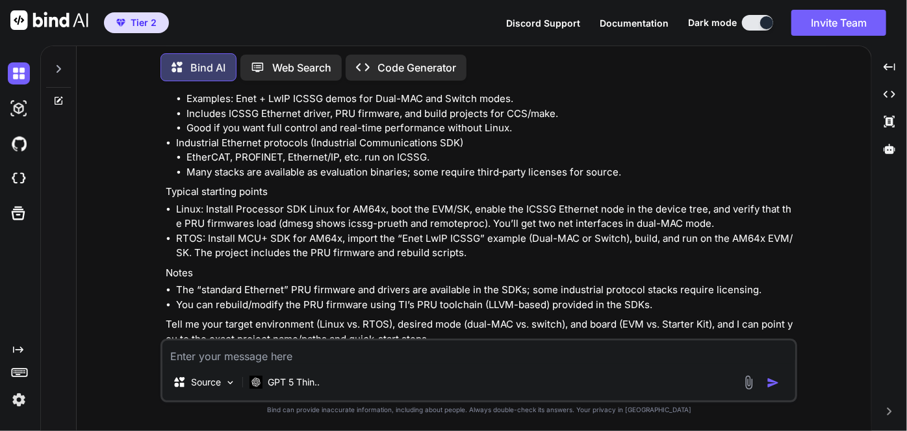
scroll to position [230, 0]
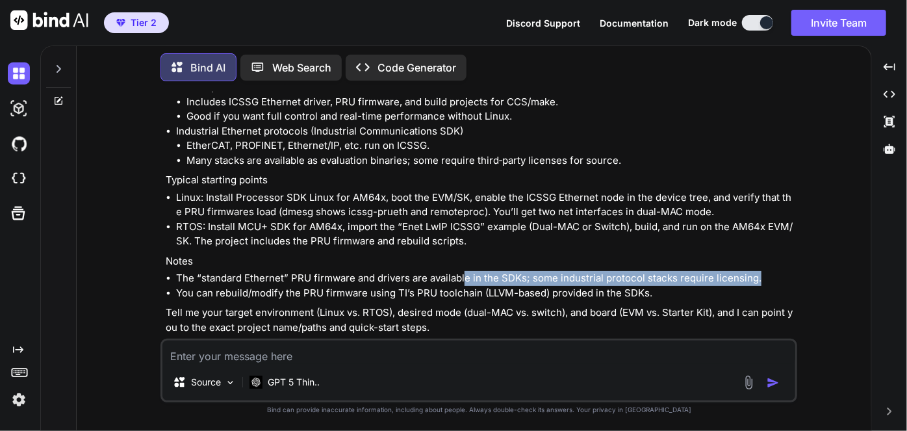
drag, startPoint x: 464, startPoint y: 274, endPoint x: 757, endPoint y: 278, distance: 293.1
click at [757, 278] on li "The “standard Ethernet” PRU firmware and drivers are available in the SDKs; som…" at bounding box center [485, 278] width 619 height 15
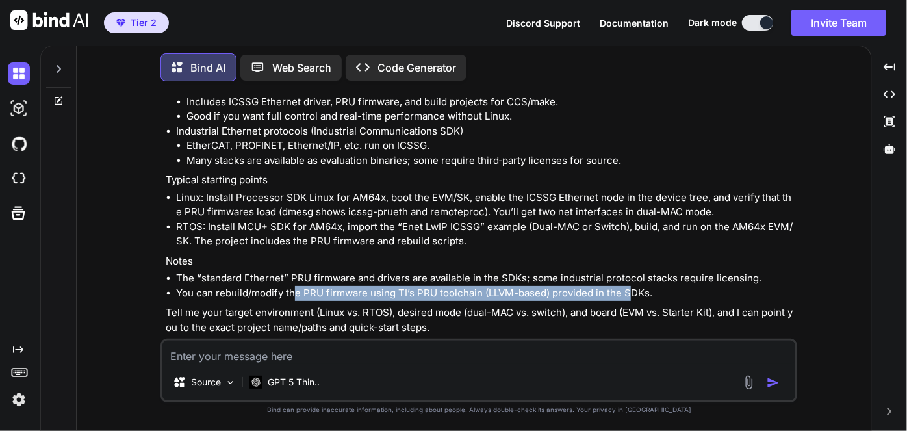
drag, startPoint x: 293, startPoint y: 294, endPoint x: 634, endPoint y: 287, distance: 341.2
click at [634, 287] on li "You can rebuild/modify the PRU firmware using TI’s PRU toolchain (LLVM-based) p…" at bounding box center [485, 293] width 619 height 15
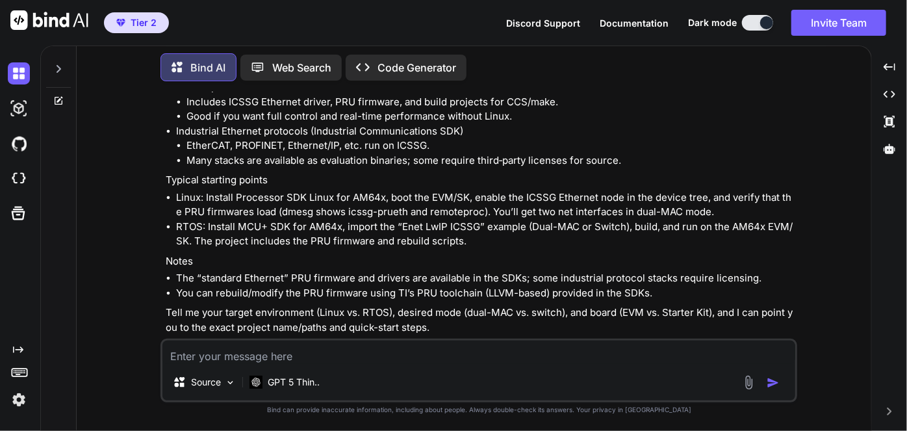
scroll to position [249, 0]
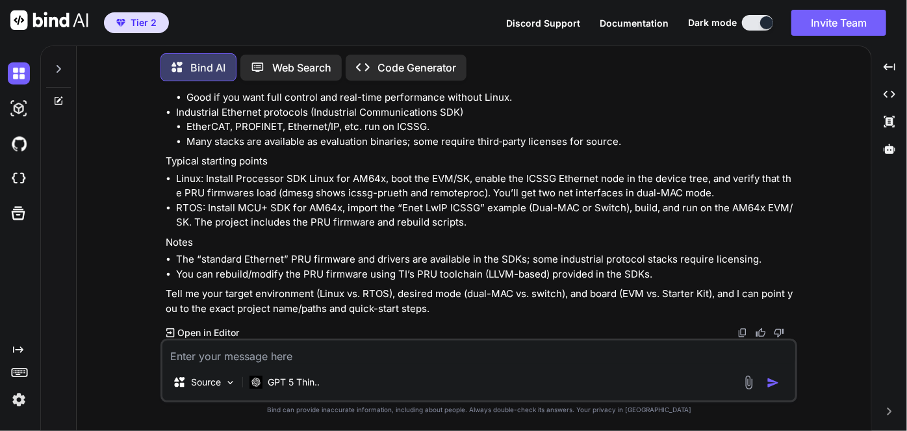
click at [351, 350] on textarea at bounding box center [478, 351] width 633 height 23
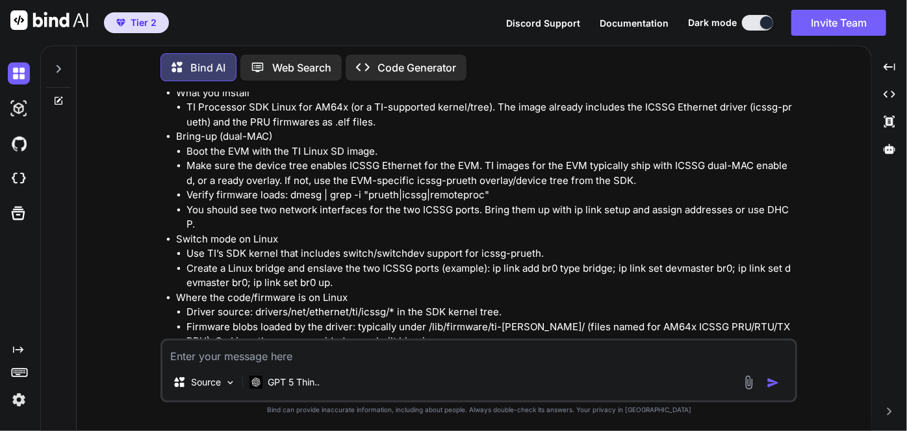
scroll to position [658, 0]
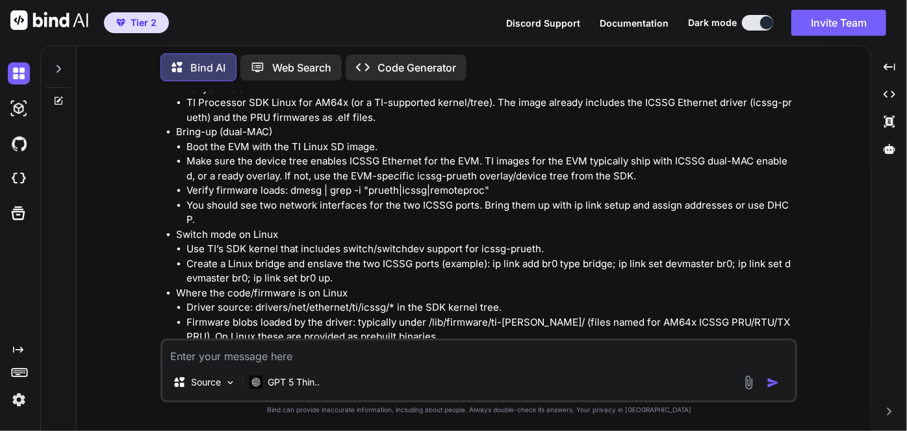
click at [248, 204] on li "You should see two network interfaces for the two ICSSG ports. Bring them up wi…" at bounding box center [490, 212] width 608 height 29
drag, startPoint x: 215, startPoint y: 235, endPoint x: 293, endPoint y: 233, distance: 78.0
click at [293, 233] on li "Switch mode on Linux Use TI’s SDK kernel that includes switch/switchdev support…" at bounding box center [485, 256] width 619 height 58
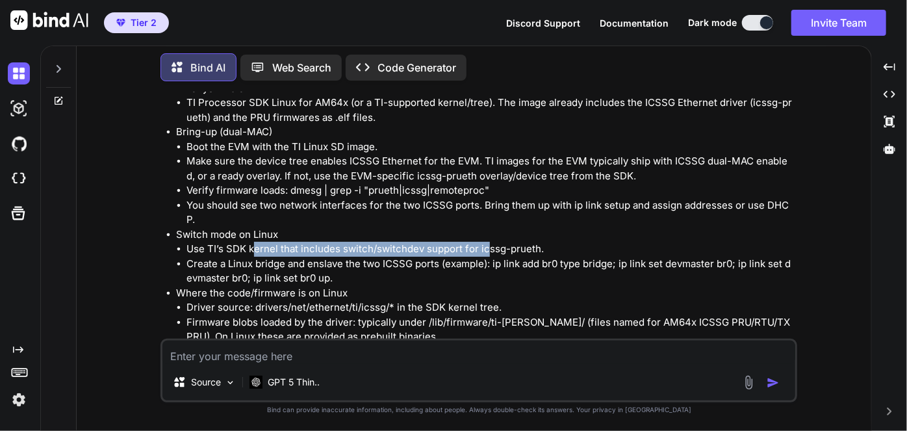
drag, startPoint x: 253, startPoint y: 245, endPoint x: 492, endPoint y: 255, distance: 239.9
click at [492, 255] on li "Use TI’s SDK kernel that includes switch/switchdev support for icssg-prueth." at bounding box center [490, 249] width 608 height 15
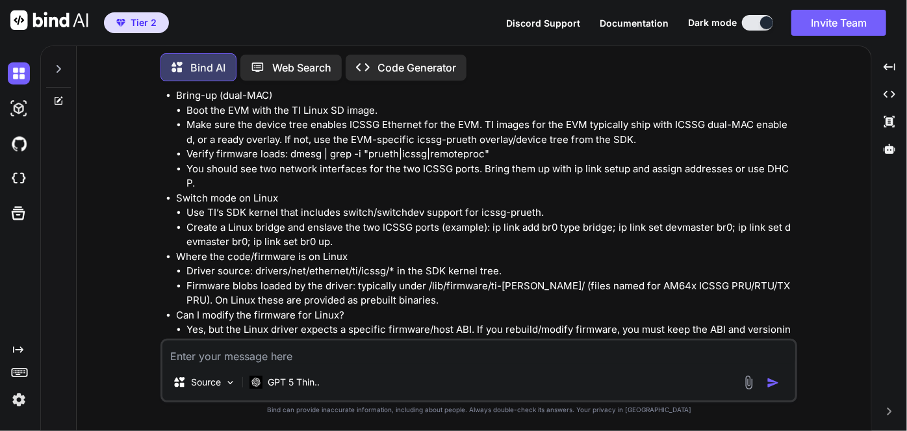
scroll to position [695, 0]
drag, startPoint x: 268, startPoint y: 229, endPoint x: 572, endPoint y: 235, distance: 304.1
click at [572, 235] on li "Create a Linux bridge and enslave the two ICSSG ports (example): ip link add br…" at bounding box center [490, 234] width 608 height 29
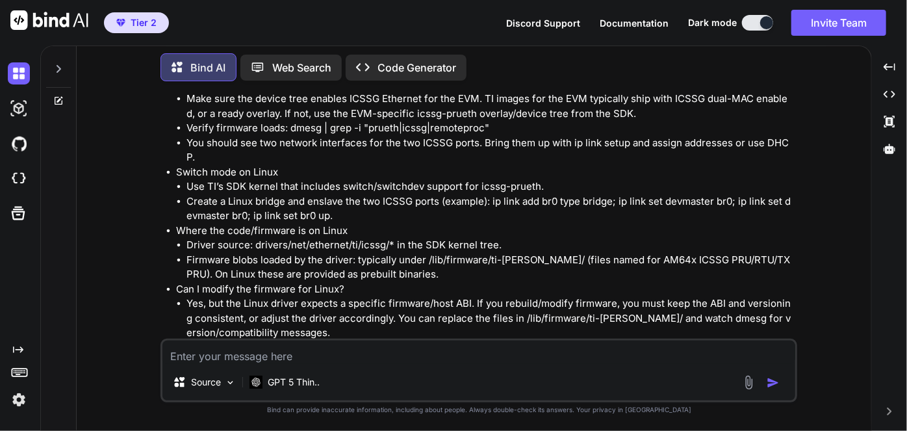
scroll to position [721, 0]
drag, startPoint x: 348, startPoint y: 243, endPoint x: 499, endPoint y: 239, distance: 150.8
click at [499, 239] on li "Driver source: drivers/net/ethernet/ti/icssg/* in the SDK kernel tree." at bounding box center [490, 244] width 608 height 15
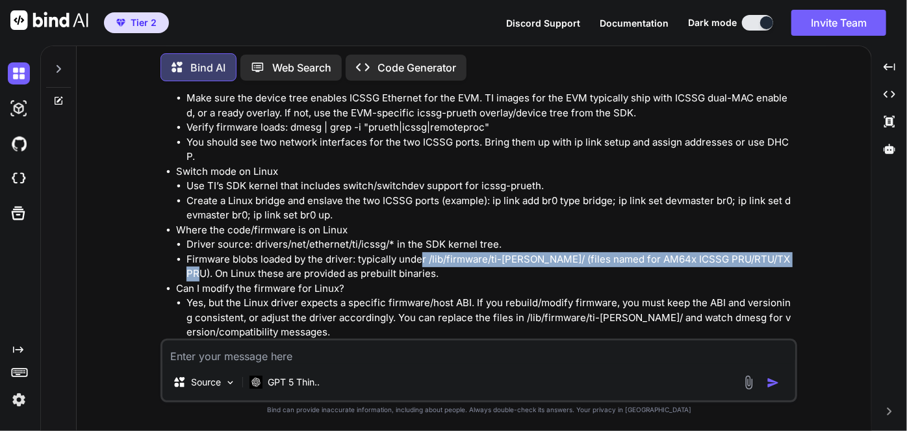
drag, startPoint x: 422, startPoint y: 259, endPoint x: 785, endPoint y: 258, distance: 362.5
click at [785, 258] on li "Firmware blobs loaded by the driver: typically under /lib/firmware/ti-pruss/ (f…" at bounding box center [490, 266] width 608 height 29
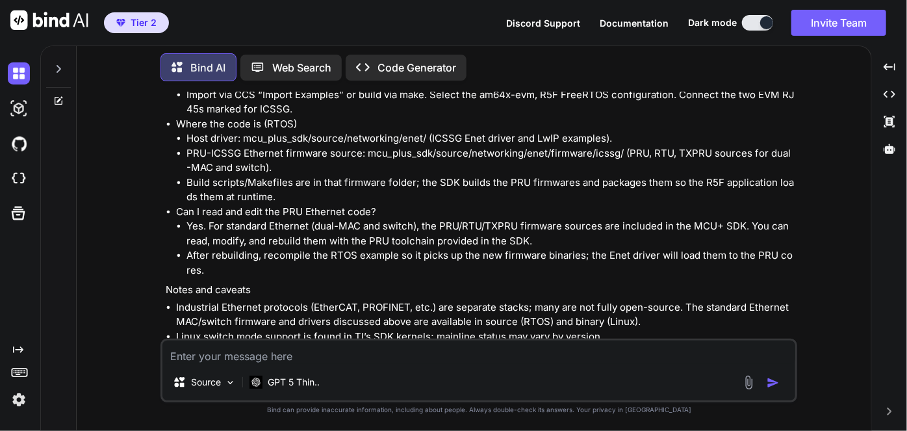
scroll to position [1069, 0]
click at [559, 233] on li "Yes. For standard Ethernet (dual-MAC and switch), the PRU/RTU/TXPRU firmware so…" at bounding box center [490, 232] width 608 height 29
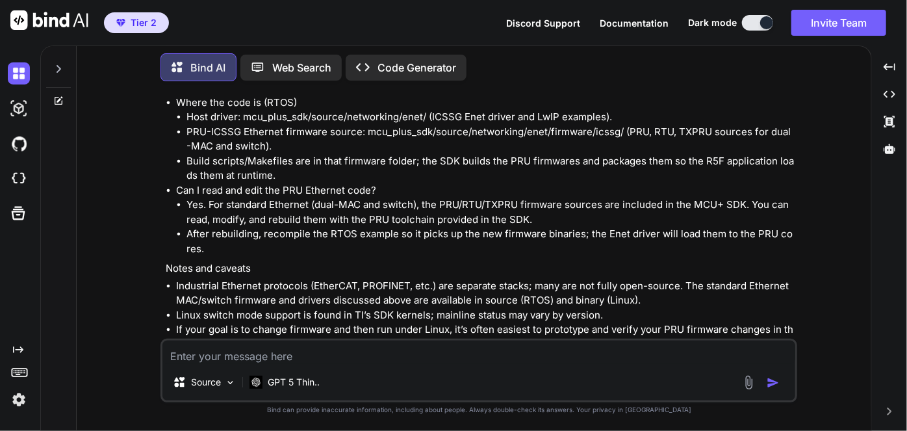
scroll to position [1094, 0]
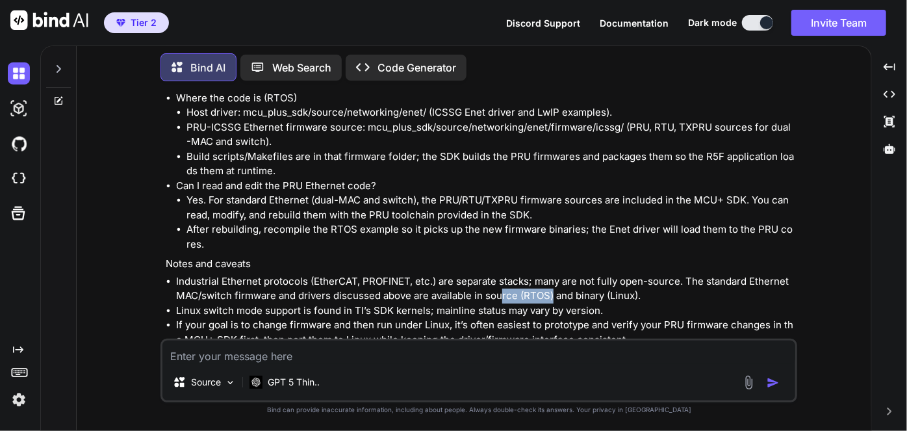
drag, startPoint x: 552, startPoint y: 299, endPoint x: 502, endPoint y: 296, distance: 50.7
click at [502, 296] on li "Industrial Ethernet protocols (EtherCAT, PROFINET, etc.) are separate stacks; m…" at bounding box center [485, 288] width 619 height 29
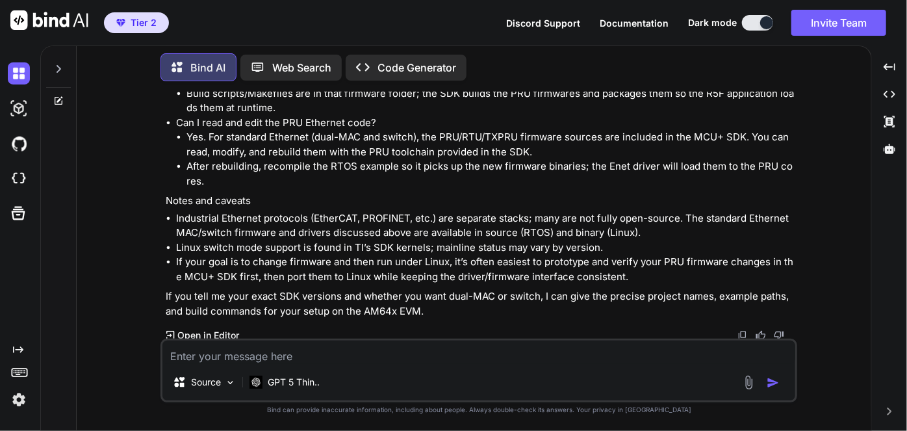
scroll to position [1160, 0]
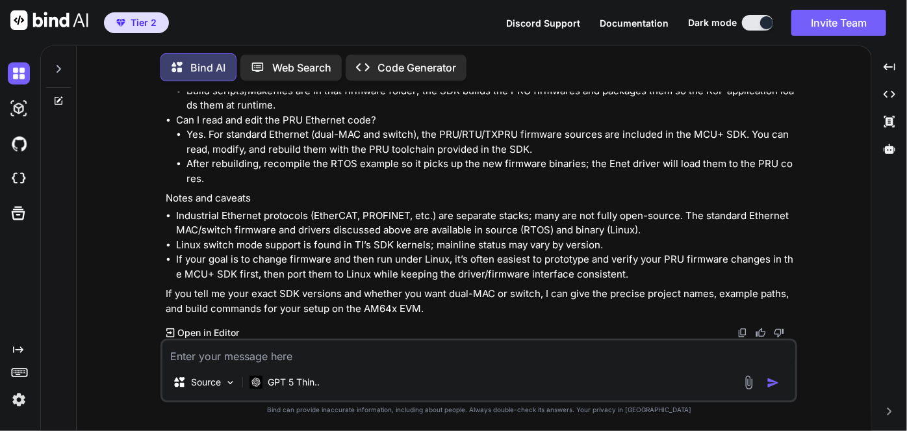
click at [477, 346] on textarea at bounding box center [478, 351] width 633 height 23
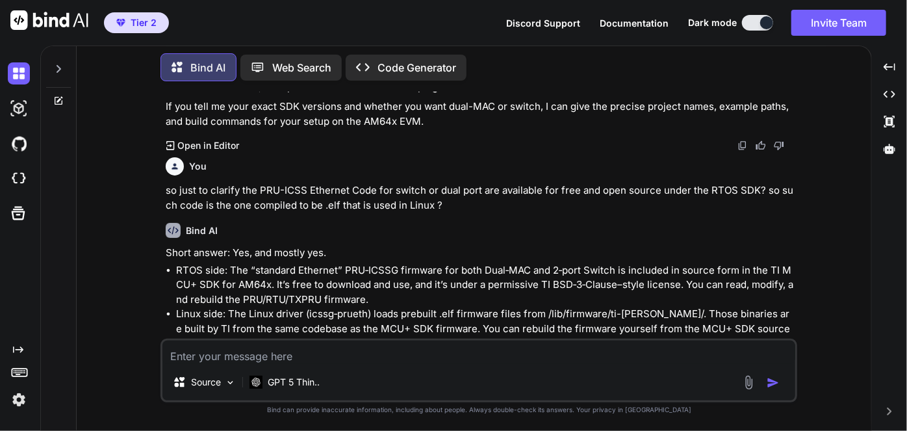
scroll to position [1348, 0]
drag, startPoint x: 516, startPoint y: 285, endPoint x: 671, endPoint y: 288, distance: 154.7
click at [671, 288] on p "RTOS side: The “standard Ethernet” PRU‑ICSSG firmware for both Dual‑MAC and 2‑p…" at bounding box center [485, 284] width 619 height 44
drag, startPoint x: 245, startPoint y: 298, endPoint x: 360, endPoint y: 298, distance: 115.0
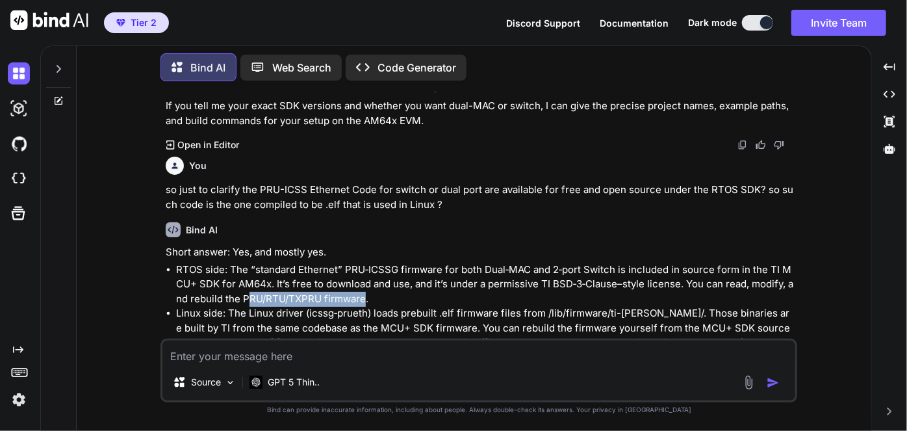
click at [360, 298] on p "RTOS side: The “standard Ethernet” PRU‑ICSSG firmware for both Dual‑MAC and 2‑p…" at bounding box center [485, 284] width 619 height 44
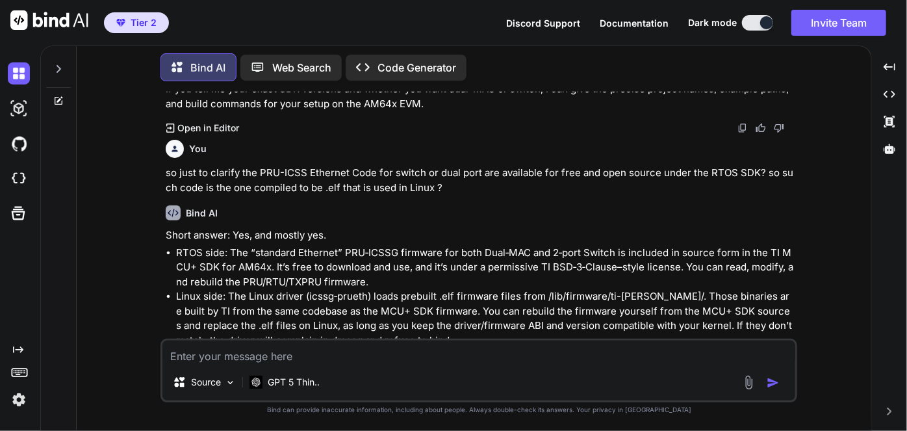
scroll to position [1365, 0]
drag, startPoint x: 377, startPoint y: 291, endPoint x: 537, endPoint y: 294, distance: 159.9
click at [537, 294] on p "Linux side: The Linux driver (icssg‑prueth) loads prebuilt .elf firmware files …" at bounding box center [485, 317] width 619 height 58
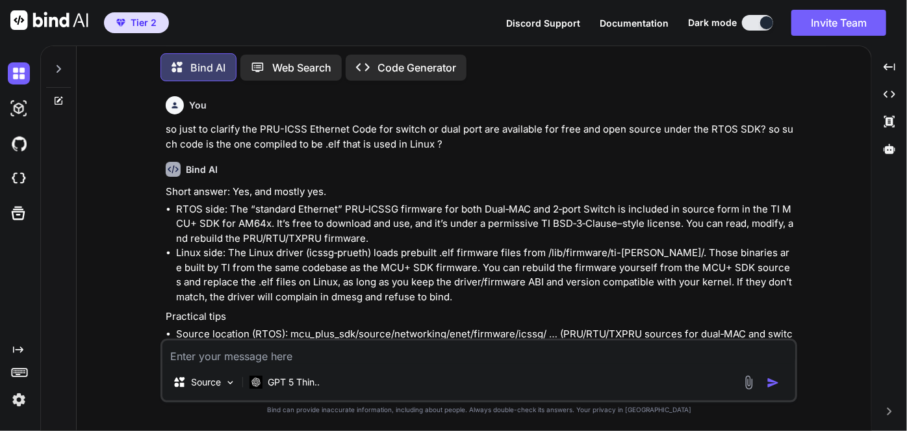
scroll to position [1409, 0]
click at [544, 260] on p "Linux side: The Linux driver (icssg‑prueth) loads prebuilt .elf firmware files …" at bounding box center [485, 274] width 619 height 58
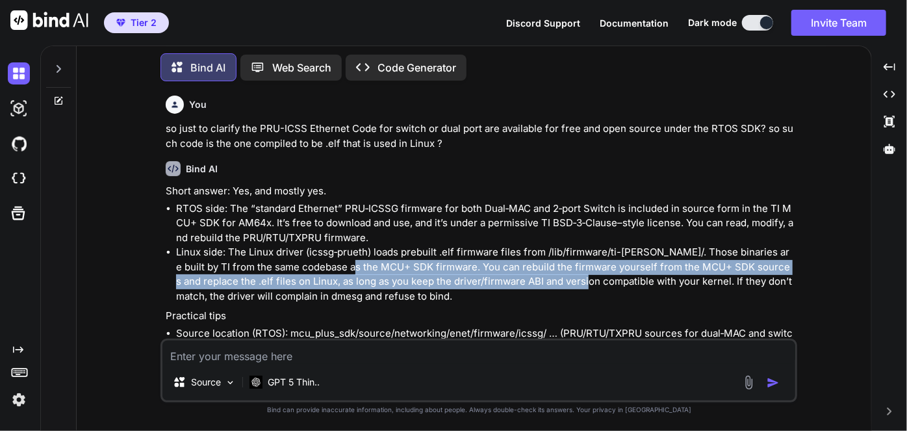
drag, startPoint x: 338, startPoint y: 273, endPoint x: 572, endPoint y: 277, distance: 233.9
click at [572, 277] on p "Linux side: The Linux driver (icssg‑prueth) loads prebuilt .elf firmware files …" at bounding box center [485, 274] width 619 height 58
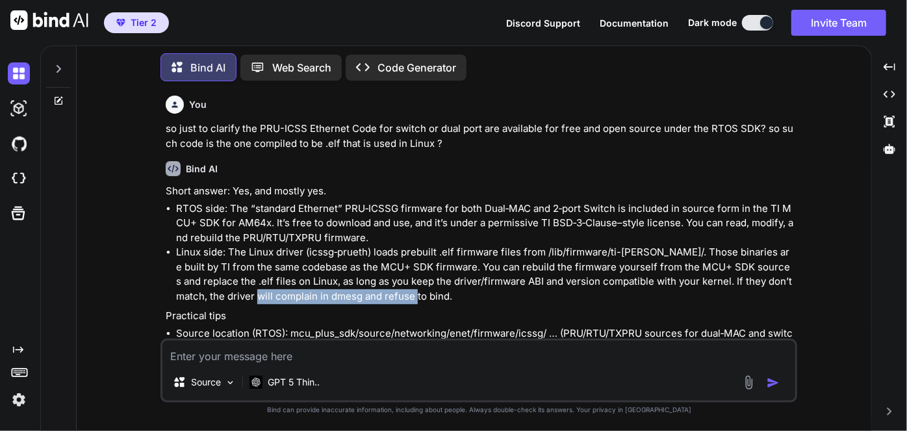
drag, startPoint x: 225, startPoint y: 298, endPoint x: 389, endPoint y: 295, distance: 163.7
click at [389, 295] on p "Linux side: The Linux driver (icssg‑prueth) loads prebuilt .elf firmware files …" at bounding box center [485, 274] width 619 height 58
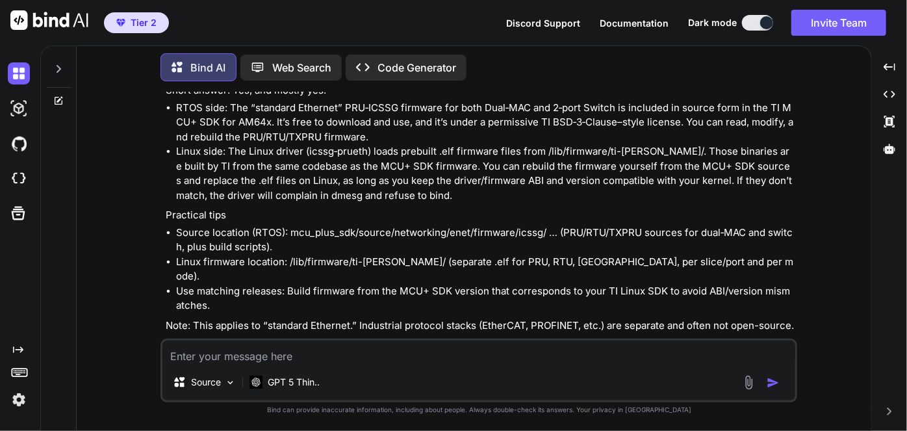
scroll to position [1511, 0]
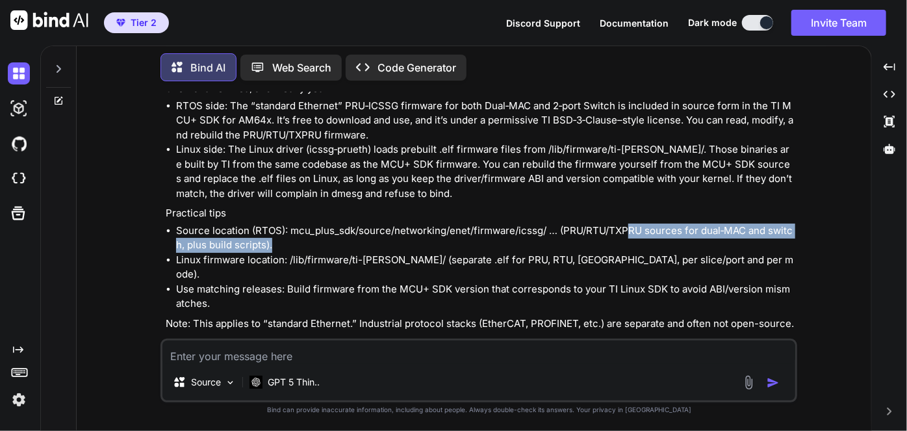
drag, startPoint x: 628, startPoint y: 231, endPoint x: 790, endPoint y: 239, distance: 162.0
click at [790, 239] on li "Source location (RTOS): mcu_plus_sdk/source/networking/enet/firmware/icssg/ … (…" at bounding box center [485, 238] width 619 height 29
click at [788, 239] on li "Source location (RTOS): mcu_plus_sdk/source/networking/enet/firmware/icssg/ … (…" at bounding box center [485, 238] width 619 height 29
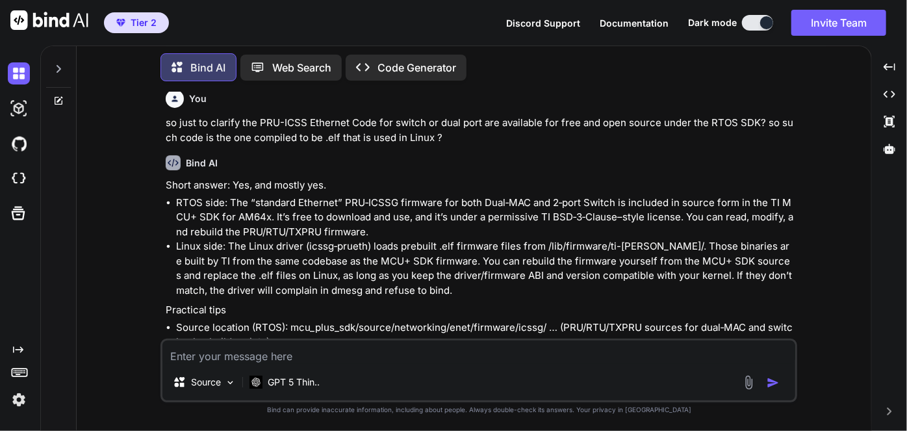
scroll to position [1416, 0]
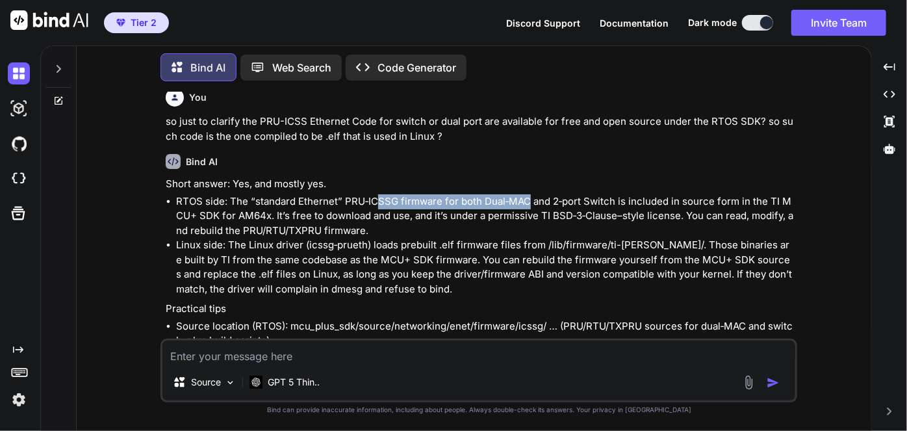
drag, startPoint x: 379, startPoint y: 205, endPoint x: 528, endPoint y: 199, distance: 148.9
click at [528, 199] on p "RTOS side: The “standard Ethernet” PRU‑ICSSG firmware for both Dual‑MAC and 2‑p…" at bounding box center [485, 216] width 619 height 44
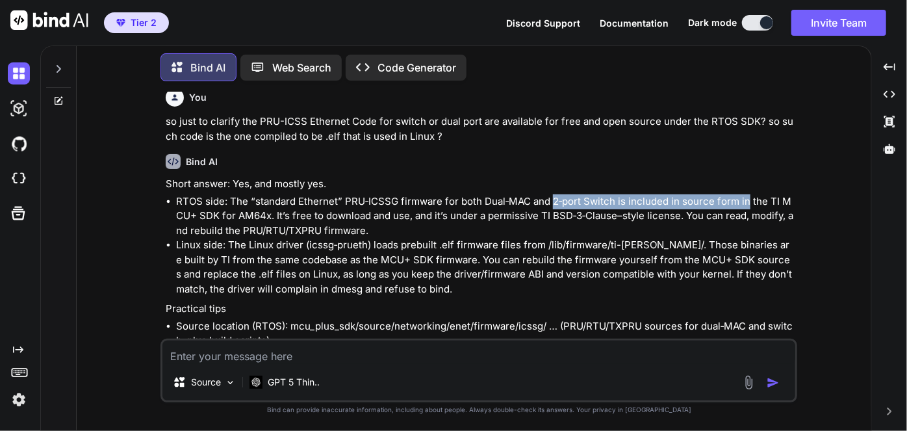
drag, startPoint x: 550, startPoint y: 199, endPoint x: 747, endPoint y: 203, distance: 196.9
click at [747, 203] on p "RTOS side: The “standard Ethernet” PRU‑ICSSG firmware for both Dual‑MAC and 2‑p…" at bounding box center [485, 216] width 619 height 44
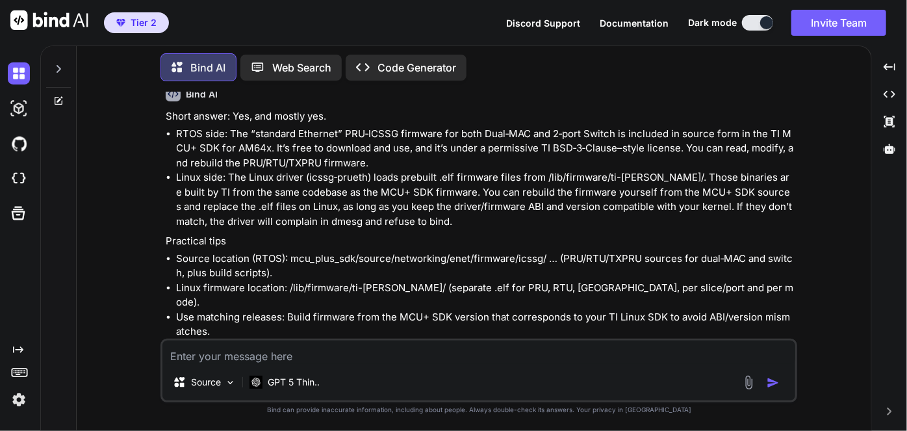
scroll to position [1511, 0]
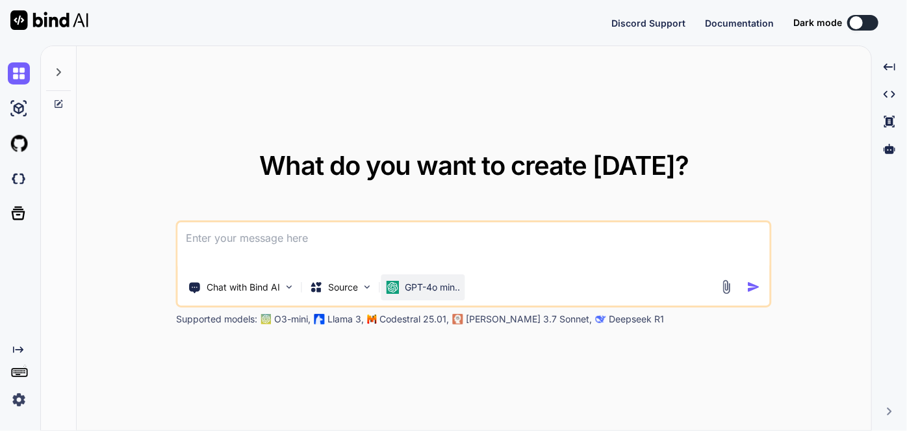
click at [426, 290] on p "GPT-4o min.." at bounding box center [432, 287] width 55 height 13
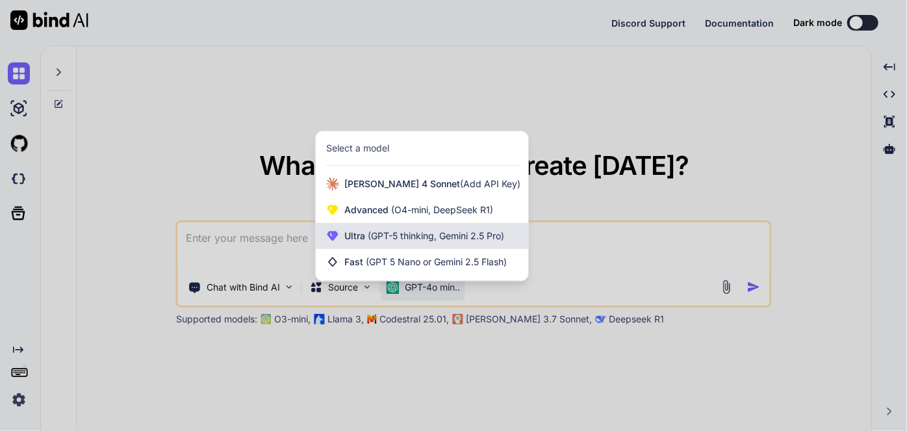
click at [409, 236] on span "(GPT-5 thinking, Gemini 2.5 Pro)" at bounding box center [434, 235] width 139 height 11
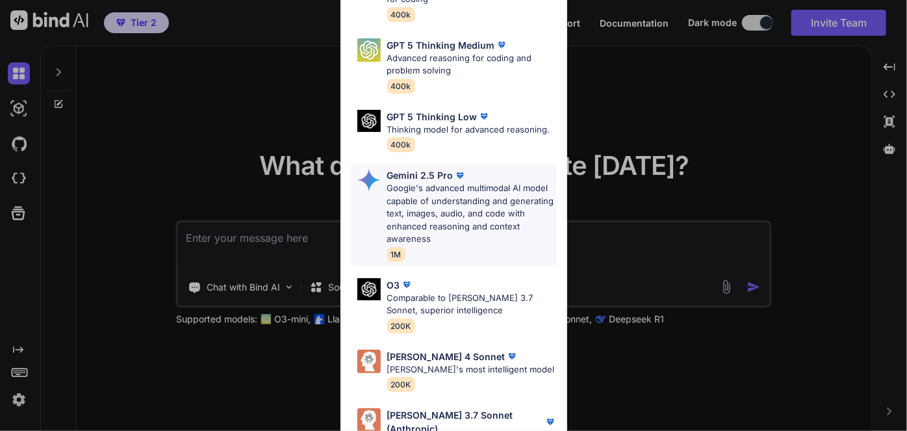
scroll to position [148, 0]
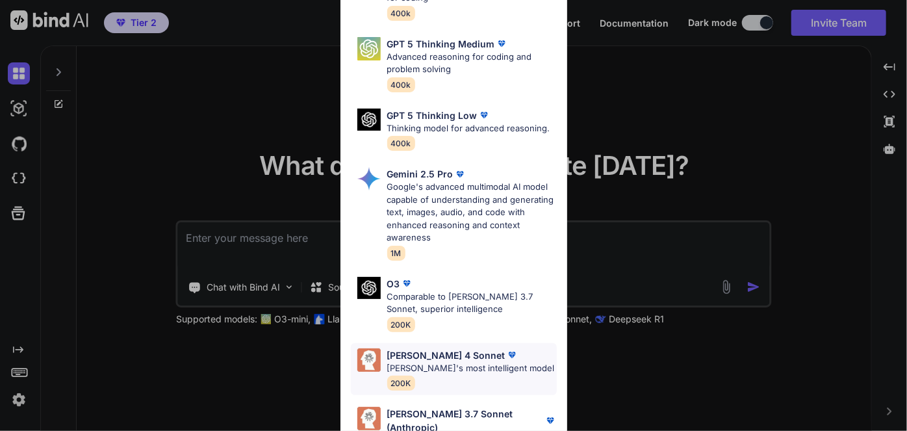
click at [450, 362] on p "[PERSON_NAME] 4 Sonnet" at bounding box center [446, 355] width 118 height 14
type textarea "x"
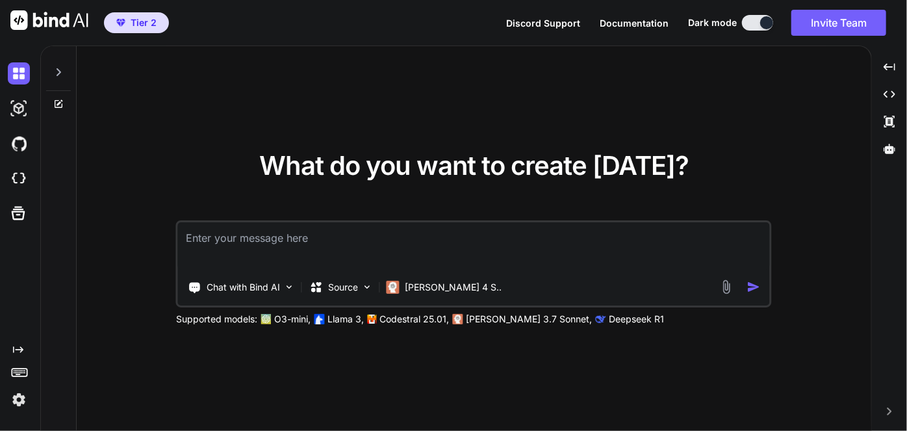
click at [336, 243] on textarea at bounding box center [474, 246] width 592 height 48
type textarea "c"
type textarea "x"
type textarea "ca"
type textarea "x"
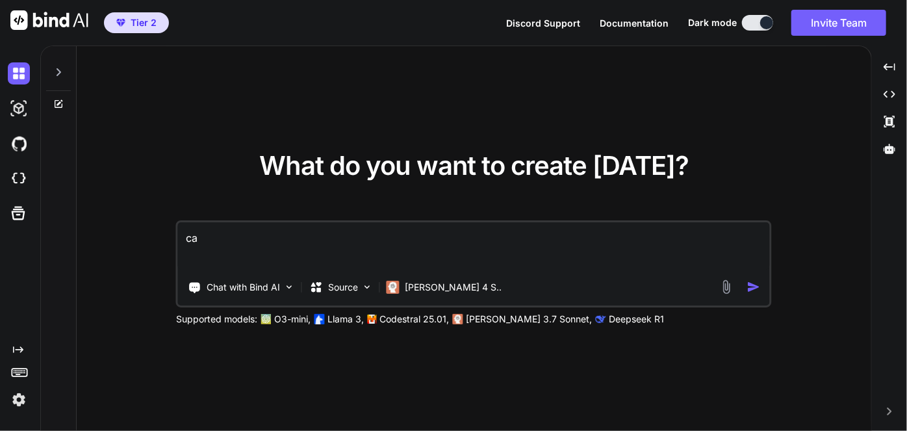
type textarea "can"
type textarea "x"
type textarea "can"
type textarea "x"
type textarea "can h"
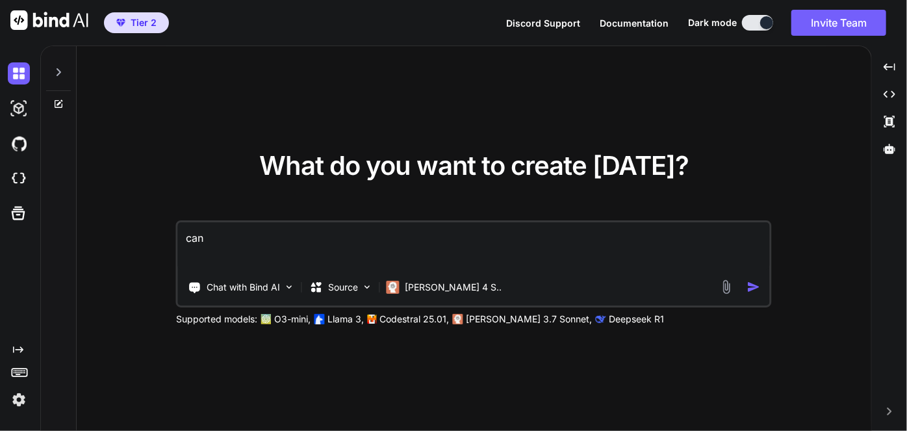
type textarea "x"
type textarea "can he"
type textarea "x"
type textarea "can hel"
type textarea "x"
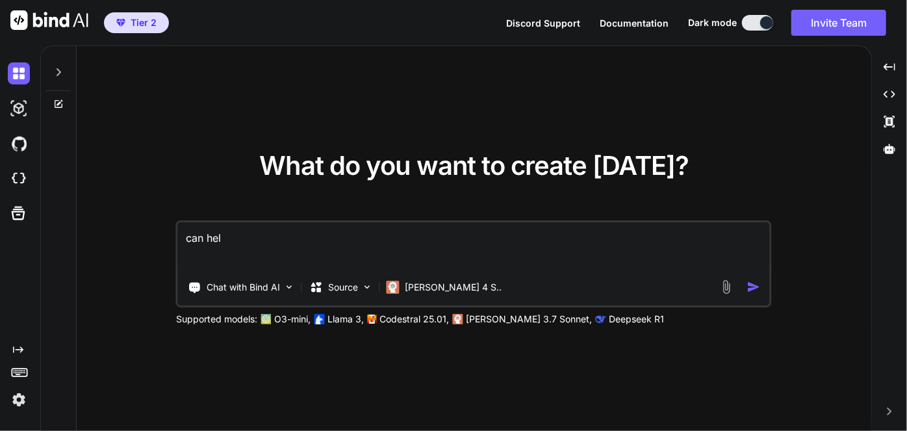
type textarea "can help"
type textarea "x"
type textarea "can help"
type textarea "x"
type textarea "can help e"
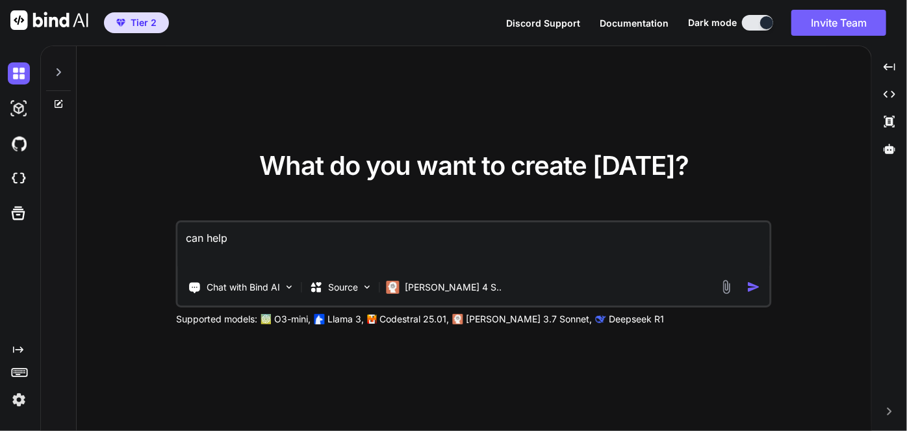
type textarea "x"
type textarea "can help ex"
type textarea "x"
type textarea "can help exp"
type textarea "x"
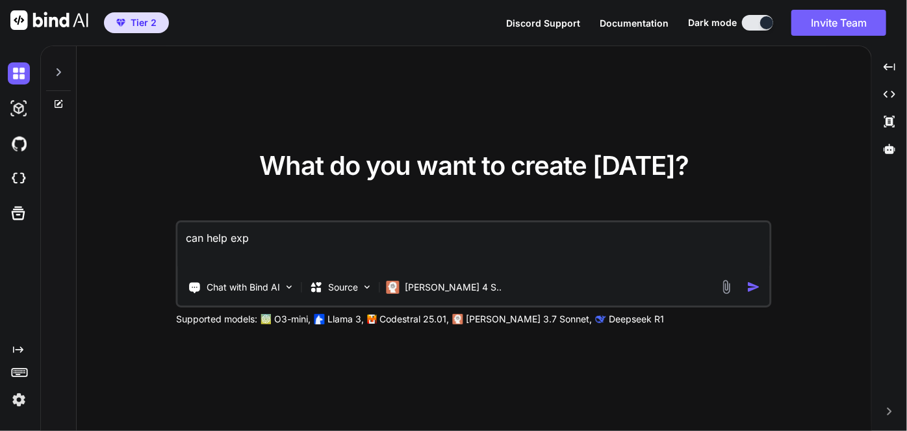
type textarea "can help expl"
type textarea "x"
type textarea "can help expla"
type textarea "x"
type textarea "can help explai"
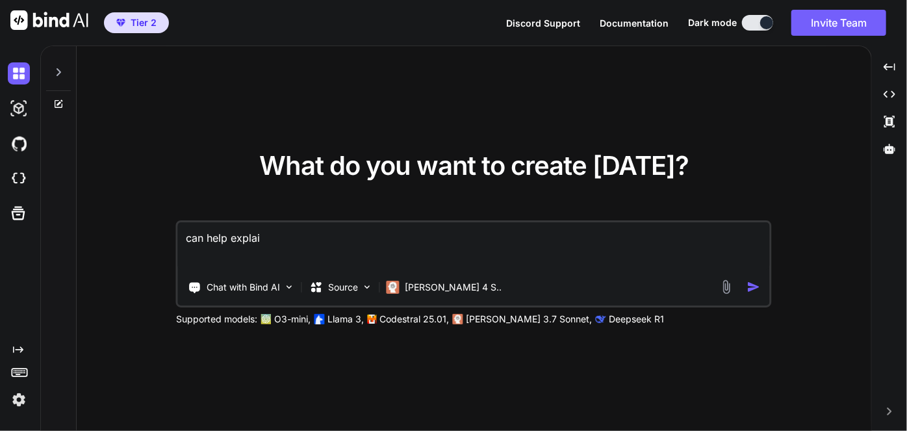
type textarea "x"
type textarea "can help explain"
type textarea "x"
type textarea "can help explain"
type textarea "x"
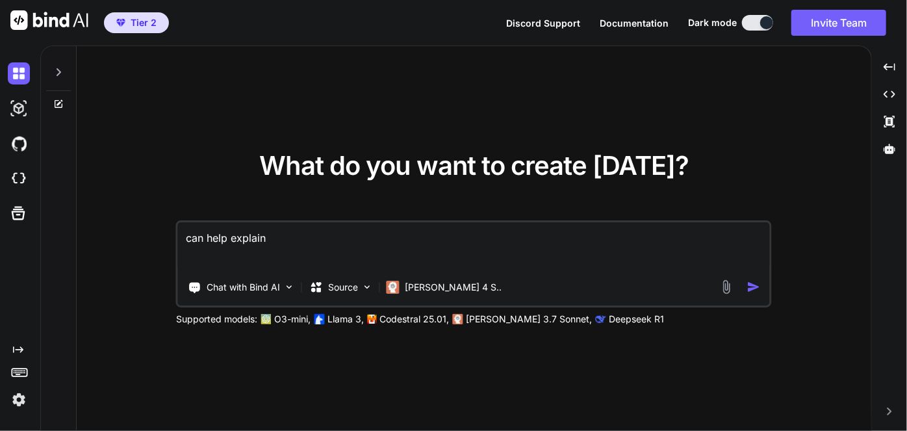
type textarea "can help explain s"
type textarea "x"
type textarea "can help explain si"
type textarea "x"
type textarea "can help explain sim"
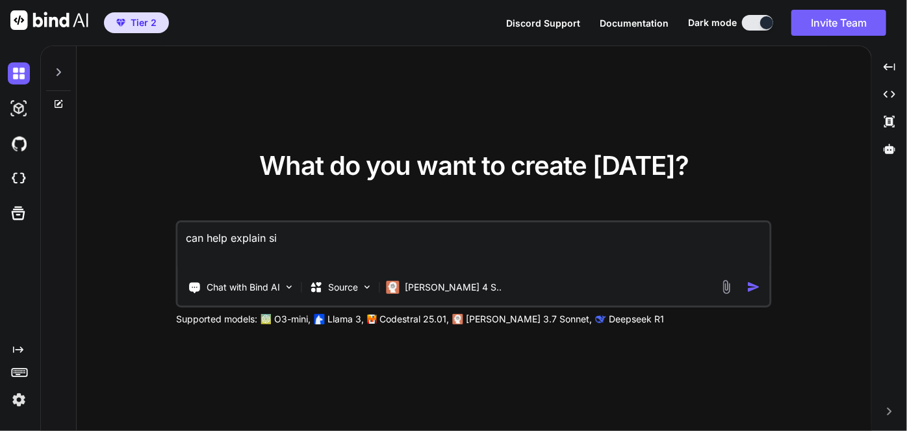
type textarea "x"
type textarea "can help explain simp"
type textarea "x"
type textarea "can help explain simpl"
type textarea "x"
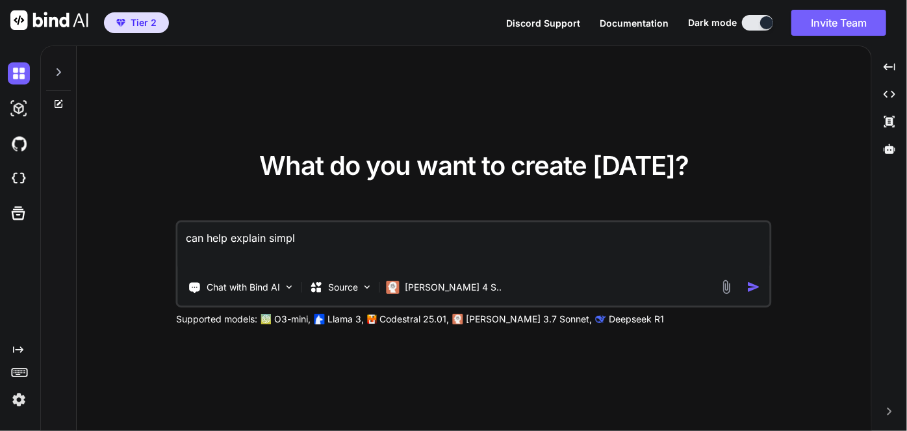
type textarea "can help explain simply"
type textarea "x"
type textarea "can help explain simply"
type textarea "x"
type textarea "can help explain simply w"
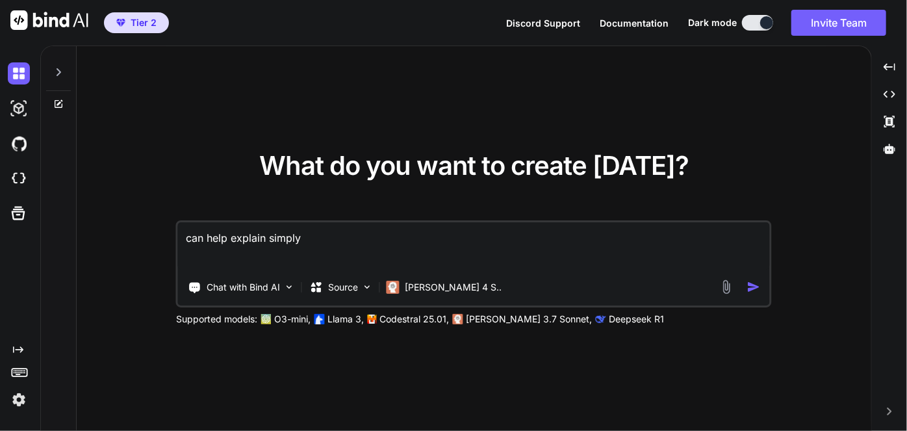
type textarea "x"
type textarea "can help explain simply wh"
type textarea "x"
type textarea "can help explain simply why"
type textarea "x"
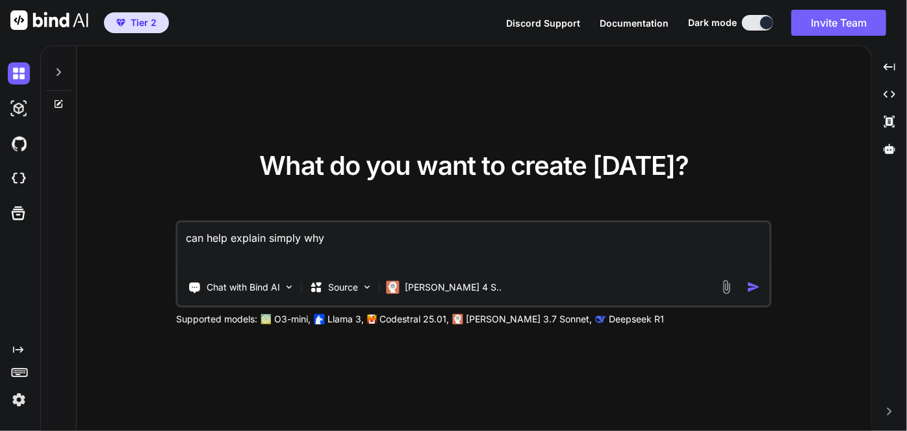
type textarea "can help explain simply why"
type textarea "x"
type textarea "can help explain simply why T"
type textarea "x"
type textarea "can help explain simply why TI"
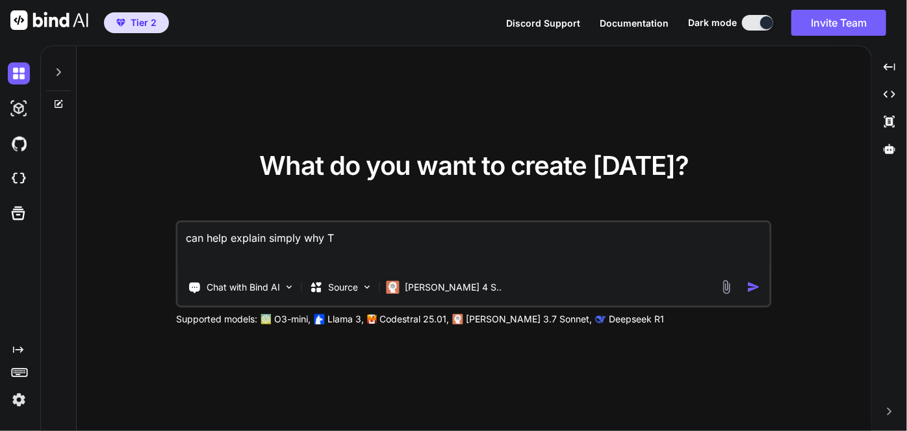
type textarea "x"
type textarea "can help explain simply why TI"
type textarea "x"
type textarea "can help explain simply why TI A"
type textarea "x"
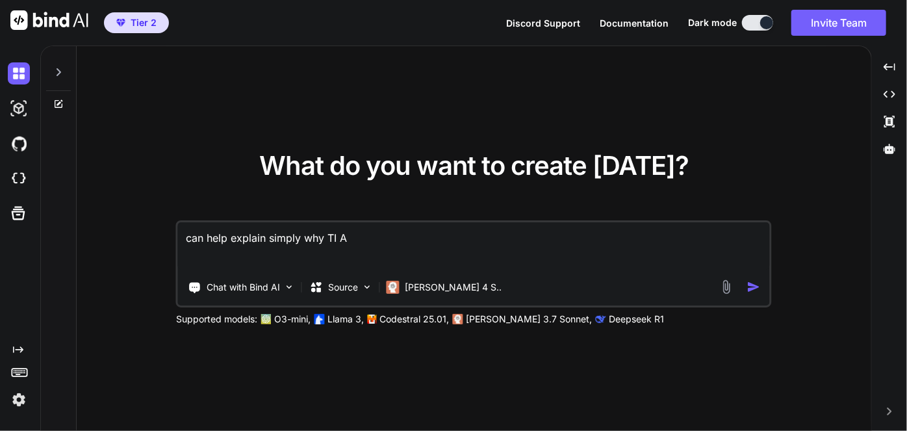
type textarea "can help explain simply why TI AM"
type textarea "x"
type textarea "can help explain simply why TI AM6"
type textarea "x"
type textarea "can help explain simply why TI AM64"
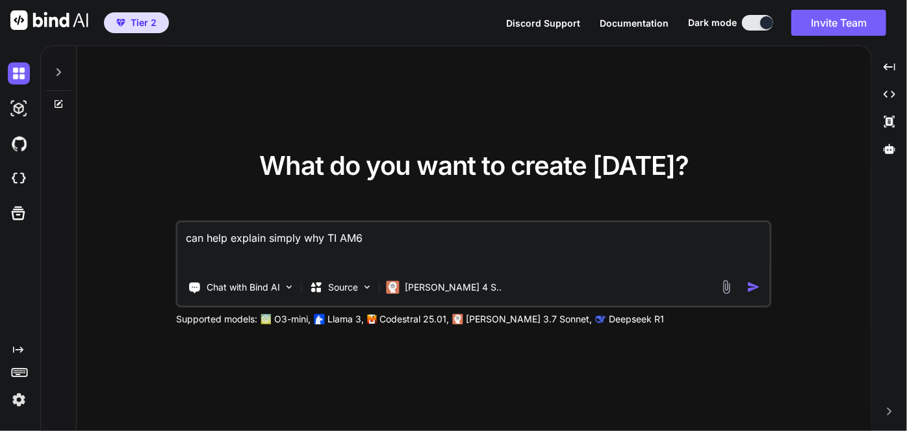
type textarea "x"
type textarea "can help explain simply why TI AM64x"
type textarea "x"
type textarea "can help explain simply why TI AM64x"
type textarea "x"
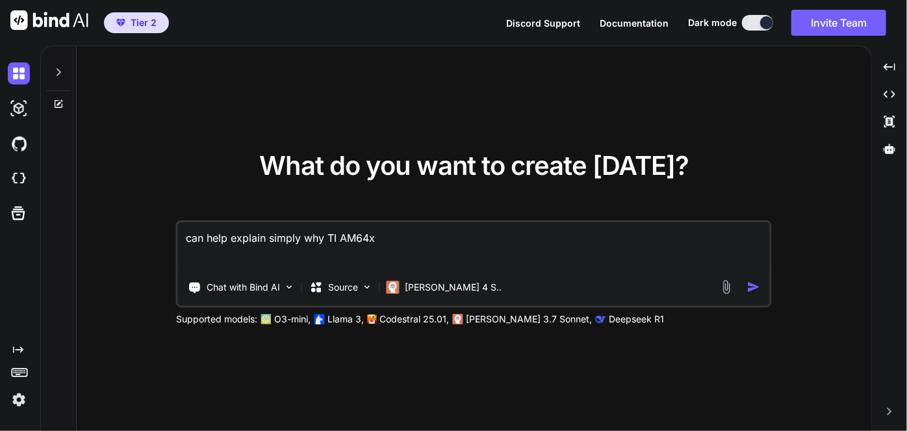
type textarea "can help explain simply why TI AM64x h"
type textarea "x"
type textarea "can help explain simply why TI AM64x ha"
type textarea "x"
type textarea "can help explain simply why TI AM64x hav"
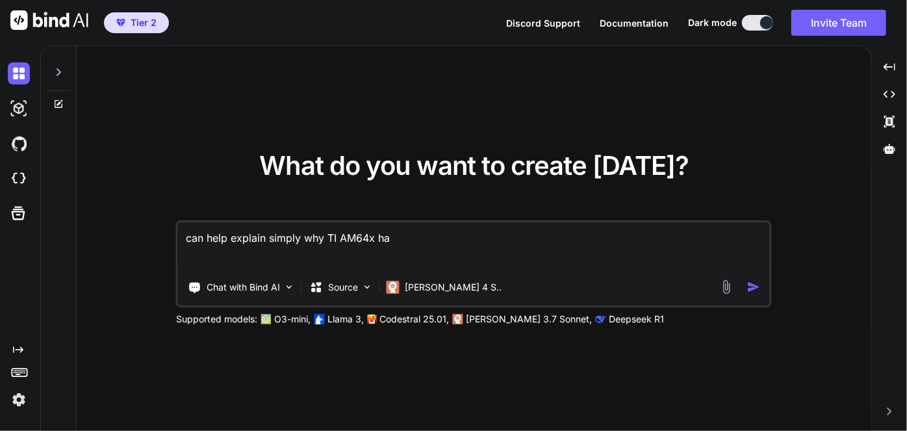
type textarea "x"
type textarea "can help explain simply why TI AM64x have"
type textarea "x"
type textarea "can help explain simply why TI AM64x have"
type textarea "x"
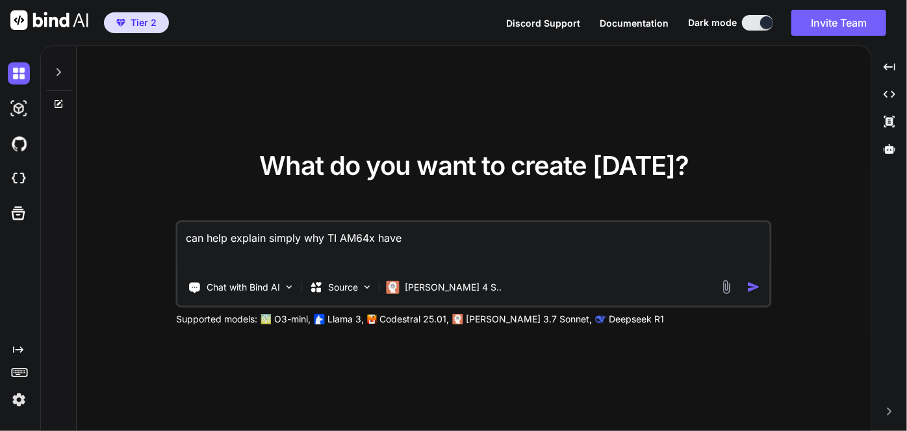
type textarea "can help explain simply why TI AM64x have P"
type textarea "x"
type textarea "can help explain simply why TI AM64x have PR"
type textarea "x"
type textarea "can help explain simply why TI AM64x have PRU"
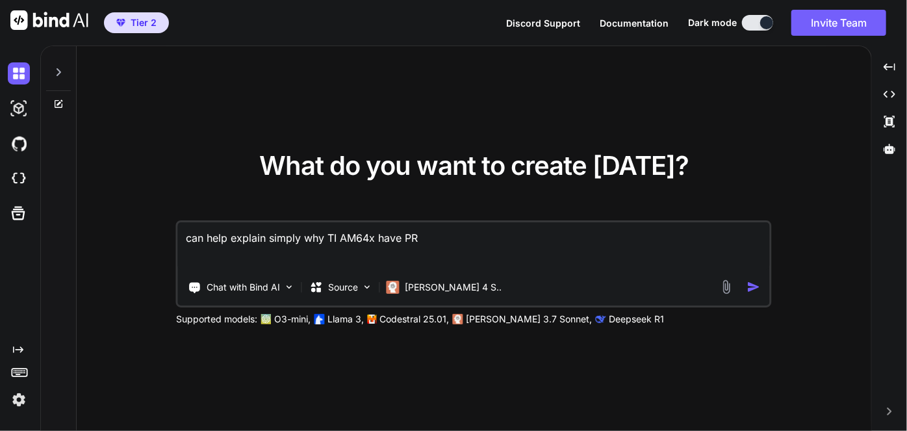
type textarea "x"
type textarea "can help explain simply why TI AM64x have PRU-"
type textarea "x"
type textarea "can help explain simply why TI AM64x have PRU-I"
type textarea "x"
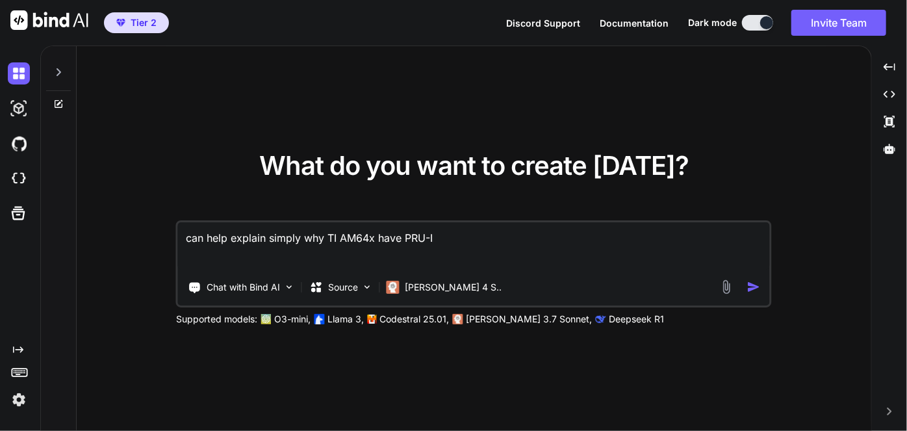
type textarea "can help explain simply why TI AM64x have PRU-IC"
type textarea "x"
type textarea "can help explain simply why TI AM64x have PRU-ICS"
type textarea "x"
type textarea "can help explain simply why TI AM64x have PRU-ICSS"
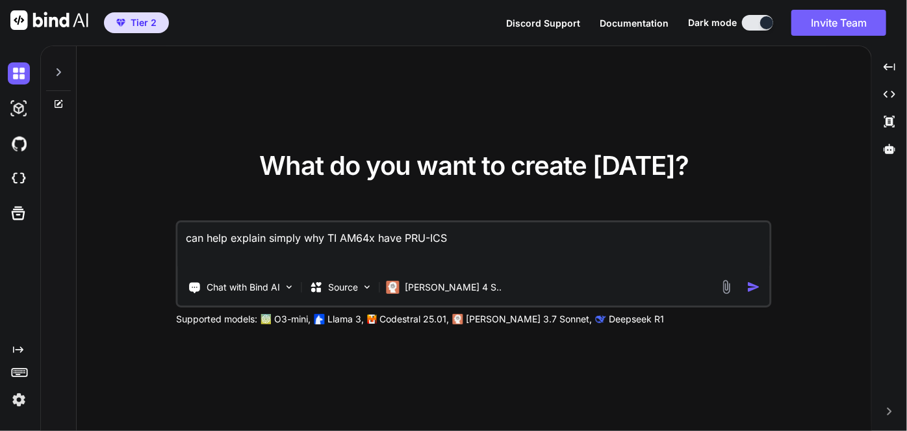
type textarea "x"
type textarea "can help explain simply why TI AM64x have PRU-ICSSG"
type textarea "x"
type textarea "can help explain simply why TI AM64x have PRU-ICSSG"
type textarea "x"
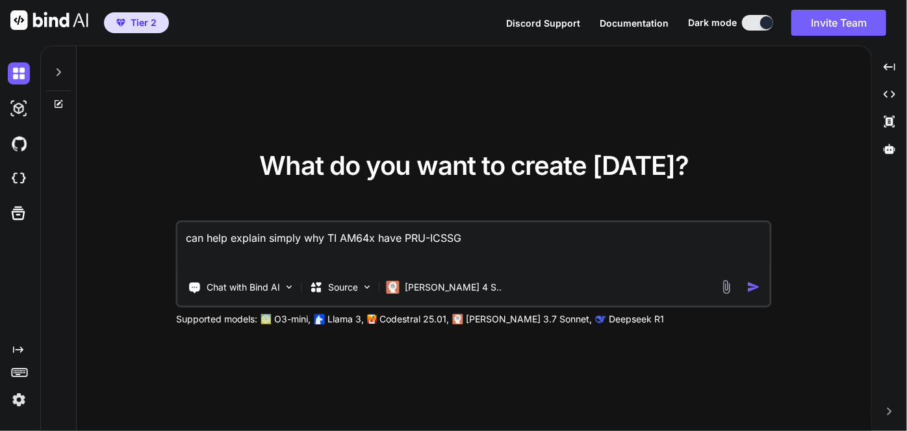
type textarea "can help explain simply why TI AM64x have PRU-ICSSG i"
type textarea "x"
type textarea "can help explain simply why TI AM64x have PRU-ICSSG i"
type textarea "x"
type textarea "can help explain simply why TI AM64x have PRU-ICSSG i"
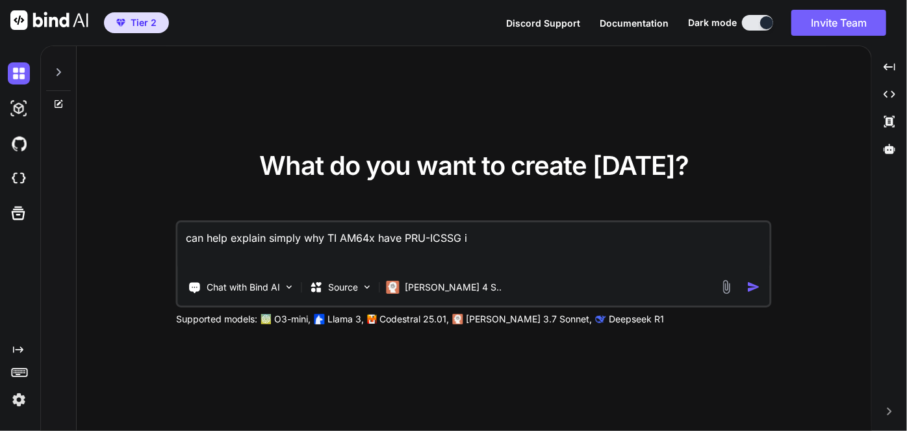
type textarea "x"
type textarea "can help explain simply why TI AM64x have PRU-ICSSG i"
type textarea "x"
type textarea "can help explain simply why TI AM64x have PRU-ICSSG i"
type textarea "x"
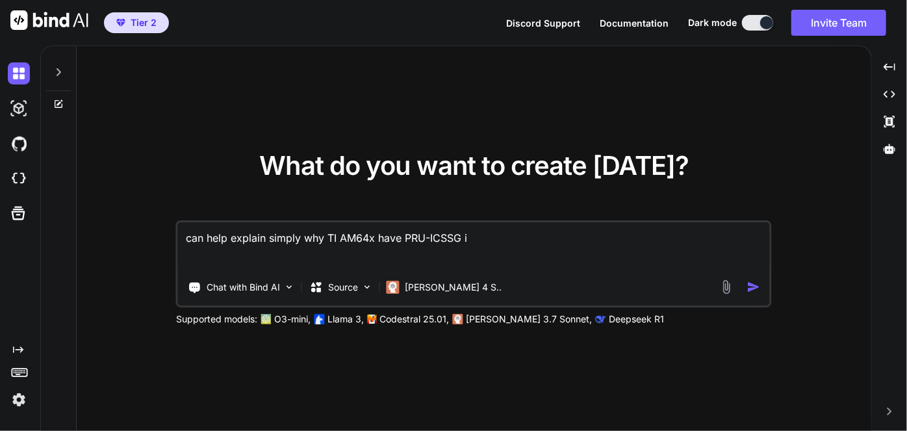
type textarea "can help explain simply why TI AM64x have PRU-ICSSG in"
type textarea "x"
type textarea "can help explain simply why TI AM64x have PRU-ICSSG in"
type textarea "x"
type textarea "can help explain simply why TI AM64x have PRU-ICSSG in t"
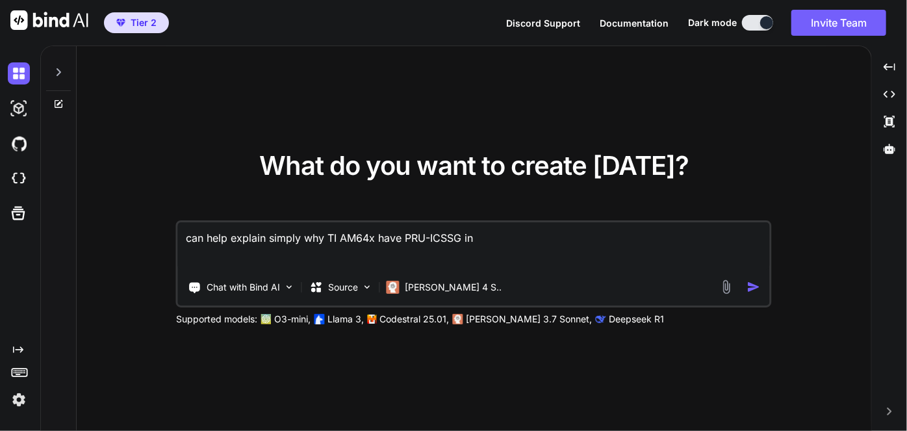
type textarea "x"
type textarea "can help explain simply why TI AM64x have PRU-ICSSG in th"
type textarea "x"
type textarea "can help explain simply why TI AM64x have PRU-ICSSG in the"
type textarea "x"
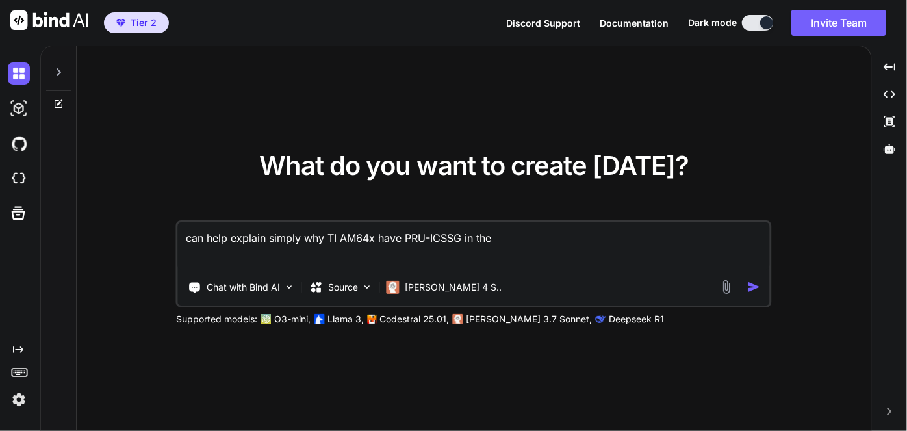
type textarea "can help explain simply why TI AM64x have PRU-ICSSG in the"
type textarea "x"
type textarea "can help explain simply why TI AM64x have PRU-ICSSG in the s"
type textarea "x"
type textarea "can help explain simply why TI AM64x have PRU-ICSSG in the sy"
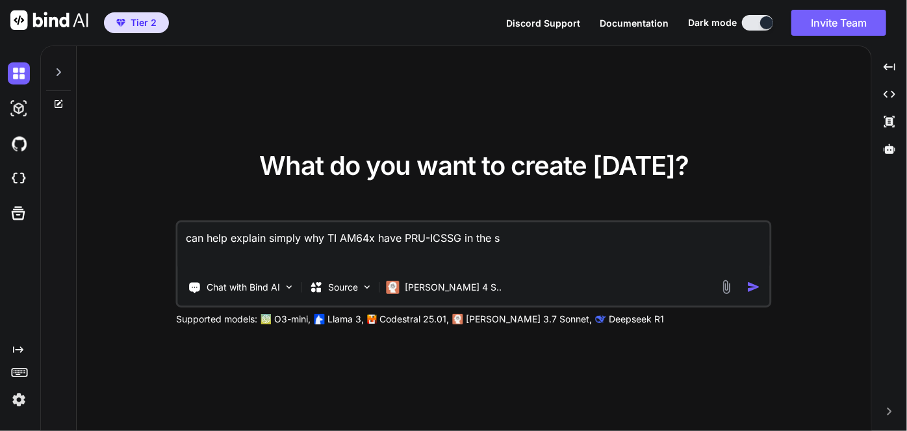
type textarea "x"
type textarea "can help explain simply why TI AM64x have PRU-ICSSG in the sys"
type textarea "x"
type textarea "can help explain simply why TI AM64x have PRU-ICSSG in the syst"
type textarea "x"
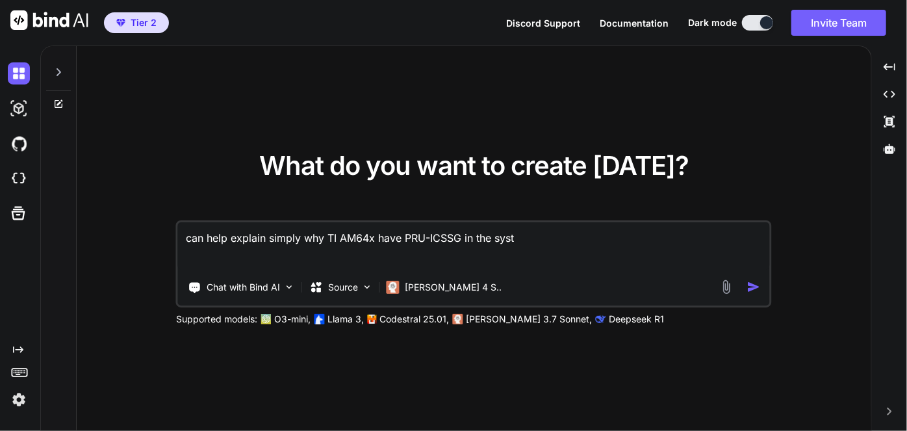
type textarea "can help explain simply why TI AM64x have PRU-ICSSG in the syste"
type textarea "x"
type textarea "can help explain simply why TI AM64x have PRU-ICSSG in the system"
type textarea "x"
type textarea "can help explain simply why TI AM64x have PRU-ICSSG in the system?"
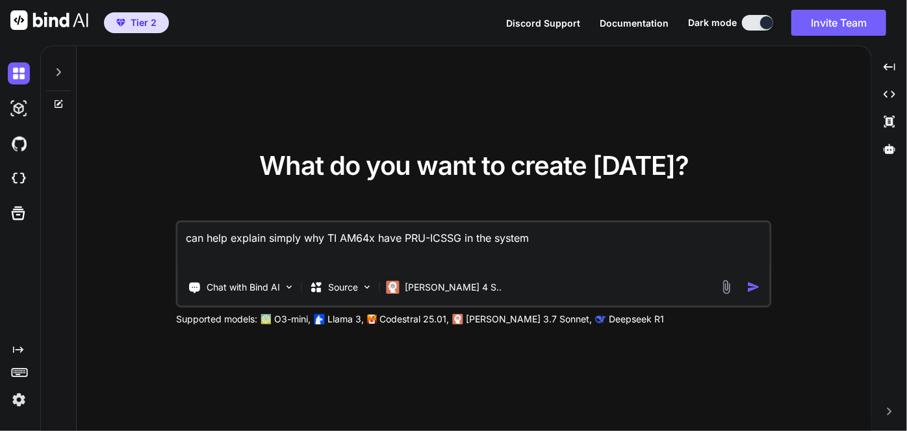
type textarea "x"
type textarea "can help explain simply why TI AM64x have PRU-ICSSG in the system?"
type textarea "x"
type textarea "can help explain simply why TI AM64x have PRU-ICSSG in the system? i"
type textarea "x"
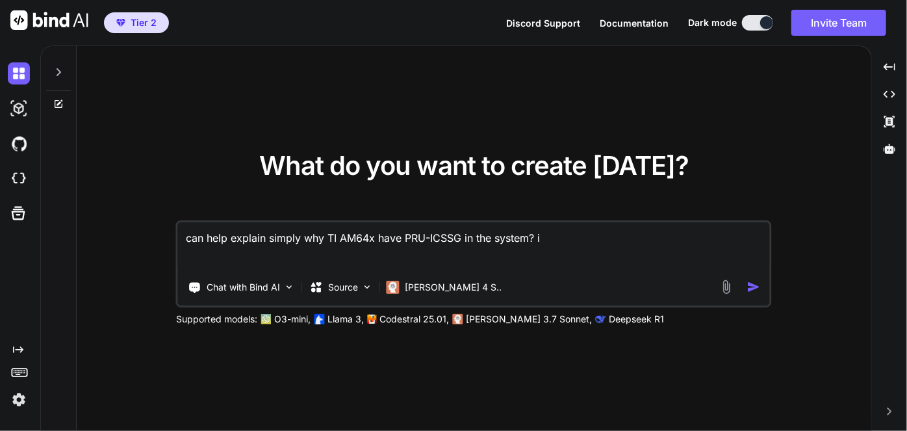
type textarea "can help explain simply why TI AM64x have PRU-ICSSG in the system? is"
type textarea "x"
type textarea "can help explain simply why TI AM64x have PRU-ICSSG in the system? isn"
type textarea "x"
type textarea "can help explain simply why TI AM64x have PRU-ICSSG in the system? isn'"
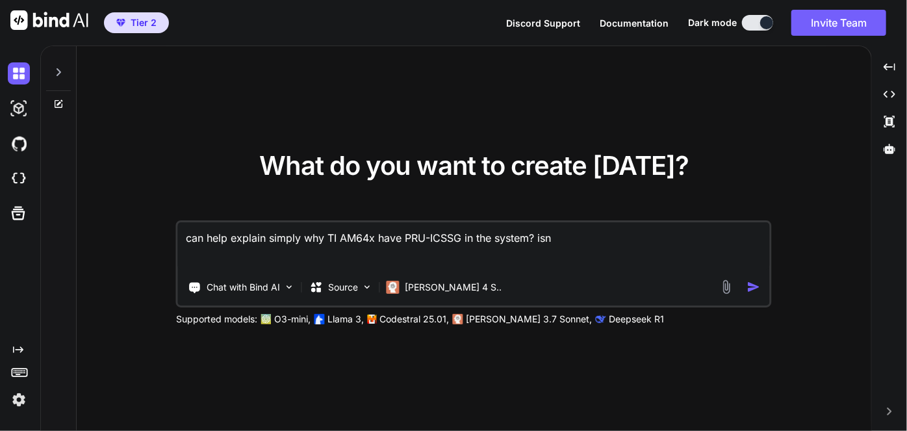
type textarea "x"
type textarea "can help explain simply why TI AM64x have PRU-ICSSG in the system? isn't"
type textarea "x"
type textarea "can help explain simply why TI AM64x have PRU-ICSSG in the system? isn't"
type textarea "x"
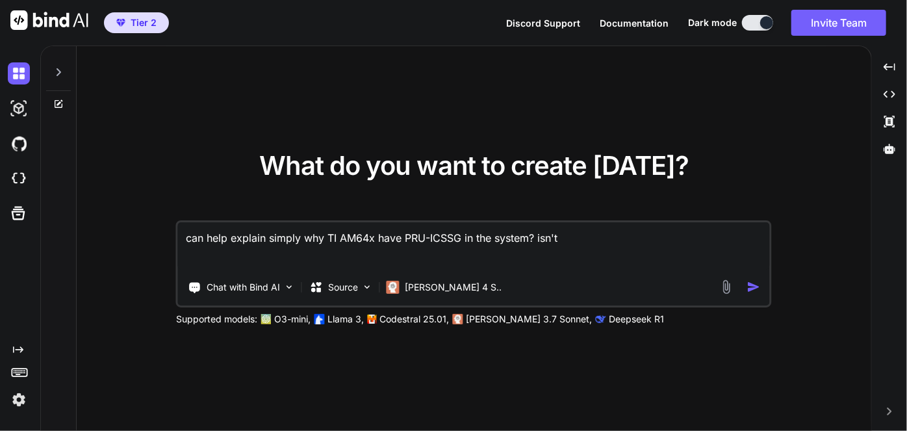
type textarea "can help explain simply why TI AM64x have PRU-ICSSG in the system? isn't t"
type textarea "x"
type textarea "can help explain simply why TI AM64x have PRU-ICSSG in the system? isn't th"
type textarea "x"
type textarea "can help explain simply why TI AM64x have PRU-ICSSG in the system? isn't tha"
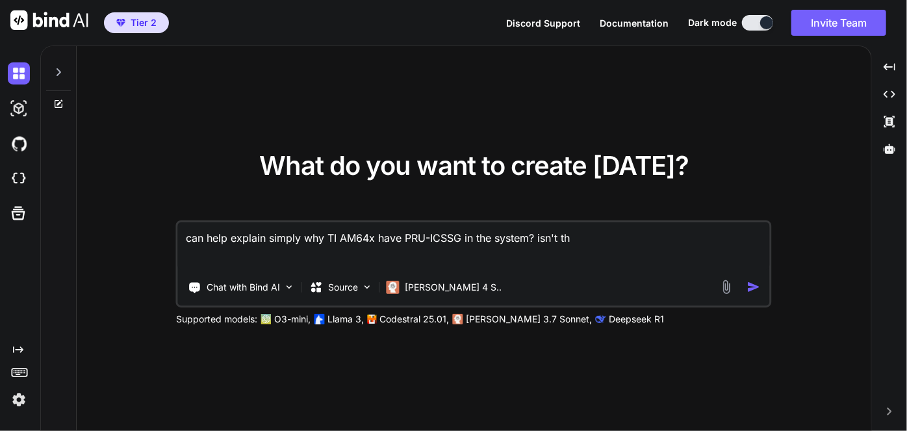
type textarea "x"
type textarea "can help explain simply why TI AM64x have PRU-ICSSG in the system? isn't that"
type textarea "x"
type textarea "can help explain simply why TI AM64x have PRU-ICSSG in the system? isn't that"
type textarea "x"
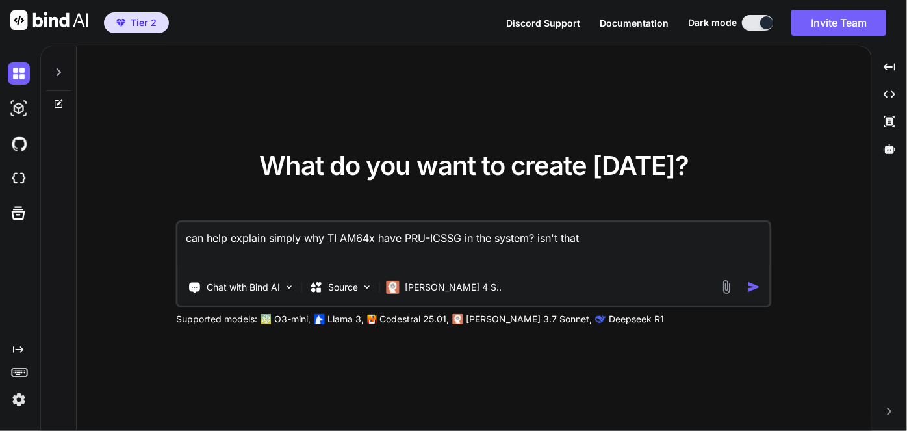
type textarea "can help explain simply why TI AM64x have PRU-ICSSG in the system? isn't that j"
type textarea "x"
type textarea "can help explain simply why TI AM64x have PRU-ICSSG in the system? isn't that ju"
type textarea "x"
type textarea "can help explain simply why TI AM64x have PRU-ICSSG in the system? isn't that j…"
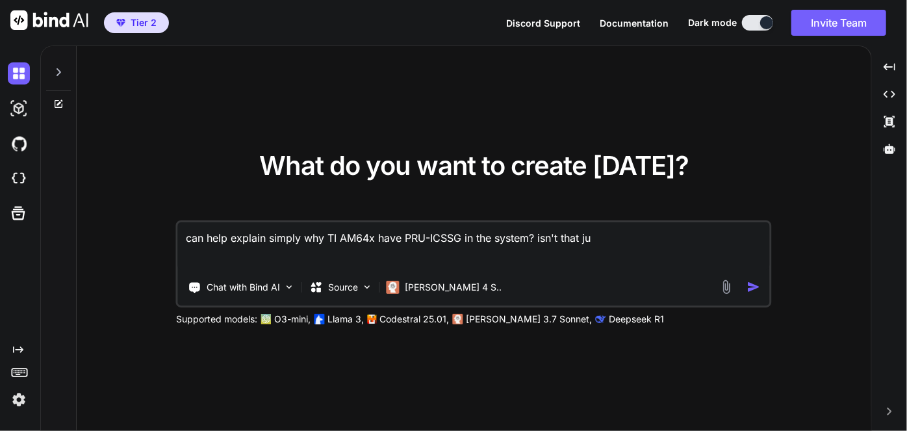
type textarea "x"
type textarea "can help explain simply why TI AM64x have PRU-ICSSG in the system? isn't that j…"
type textarea "x"
type textarea "can help explain simply why TI AM64x have PRU-ICSSG in the system? isn't that j…"
type textarea "x"
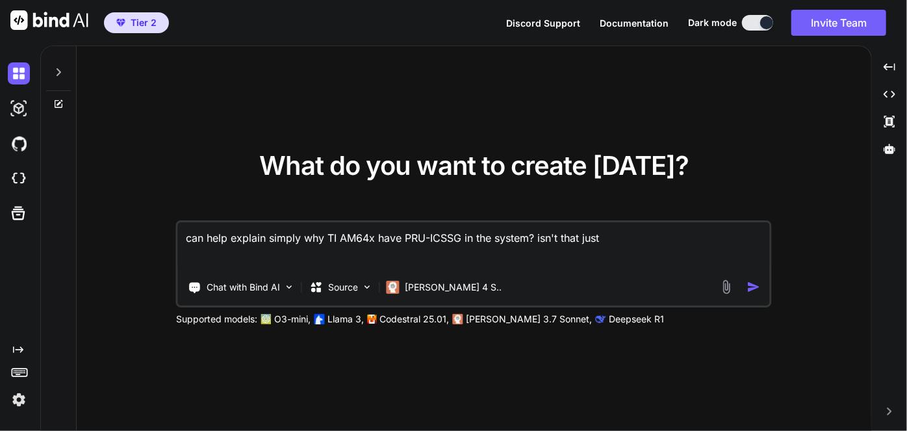
type textarea "can help explain simply why TI AM64x have PRU-ICSSG in the system? isn't that j…"
type textarea "x"
type textarea "can help explain simply why TI AM64x have PRU-ICSSG in the system? isn't that j…"
type textarea "x"
type textarea "can help explain simply why TI AM64x have PRU-ICSSG in the system? isn't that j…"
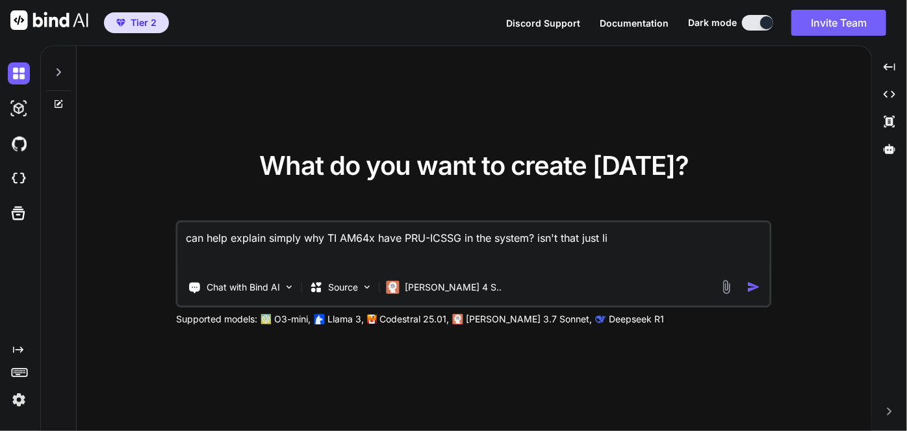
type textarea "x"
type textarea "can help explain simply why TI AM64x have PRU-ICSSG in the system? isn't that j…"
type textarea "x"
type textarea "can help explain simply why TI AM64x have PRU-ICSSG in the system? isn't that j…"
type textarea "x"
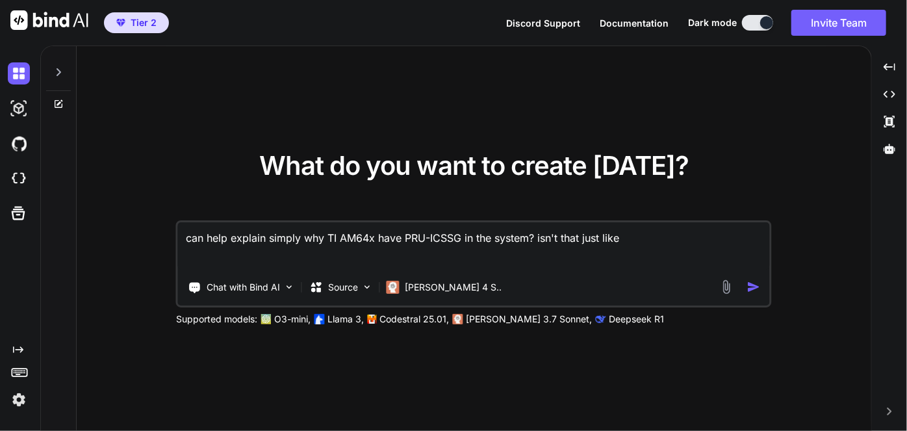
type textarea "can help explain simply why TI AM64x have PRU-ICSSG in the system? isn't that j…"
type textarea "x"
type textarea "can help explain simply why TI AM64x have PRU-ICSSG in the system? isn't that j…"
type textarea "x"
type textarea "can help explain simply why TI AM64x have PRU-ICSSG in the system? isn't that j…"
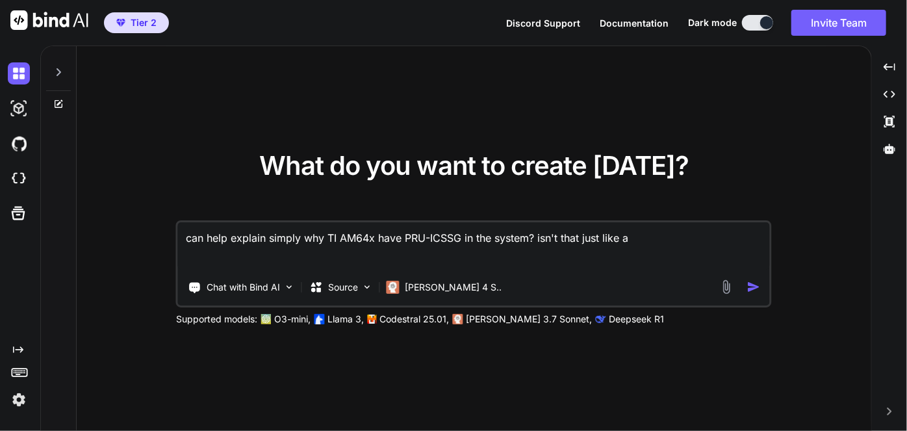
type textarea "x"
type textarea "can help explain simply why TI AM64x have PRU-ICSSG in the system? isn't that j…"
type textarea "x"
type textarea "can help explain simply why TI AM64x have PRU-ICSSG in the system? isn't that j…"
type textarea "x"
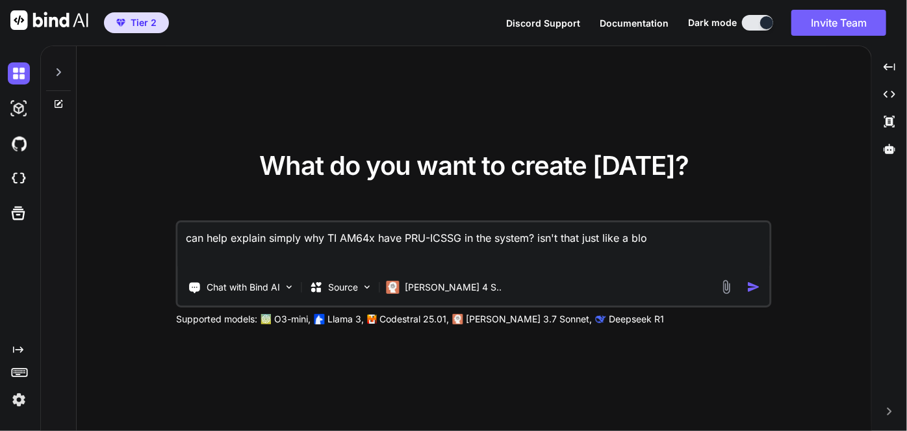
type textarea "can help explain simply why TI AM64x have PRU-ICSSG in the system? isn't that j…"
type textarea "x"
type textarea "can help explain simply why TI AM64x have PRU-ICSSG in the system? isn't that j…"
type textarea "x"
type textarea "can help explain simply why TI AM64x have PRU-ICSSG in the system? isn't that j…"
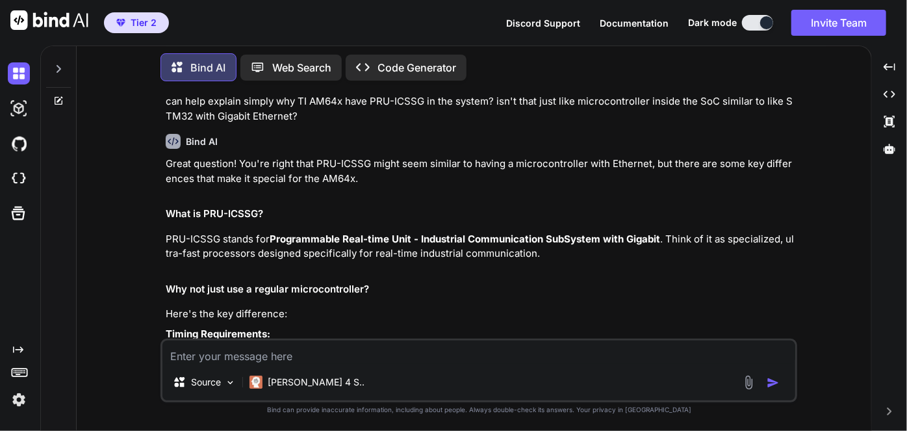
scroll to position [29, 0]
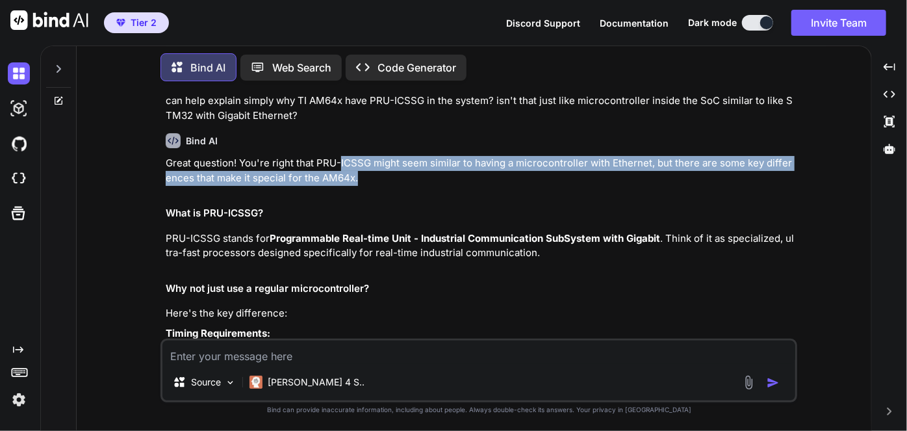
drag, startPoint x: 340, startPoint y: 161, endPoint x: 568, endPoint y: 172, distance: 227.6
click at [568, 172] on p "Great question! You're right that PRU-ICSSG might seem similar to having a micr…" at bounding box center [480, 170] width 629 height 29
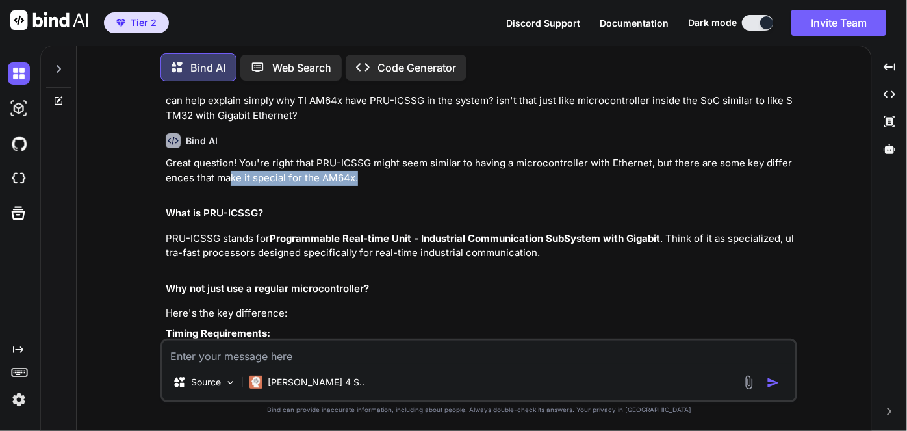
drag, startPoint x: 224, startPoint y: 183, endPoint x: 386, endPoint y: 173, distance: 162.1
click at [386, 173] on p "Great question! You're right that PRU-ICSSG might seem similar to having a micr…" at bounding box center [480, 170] width 629 height 29
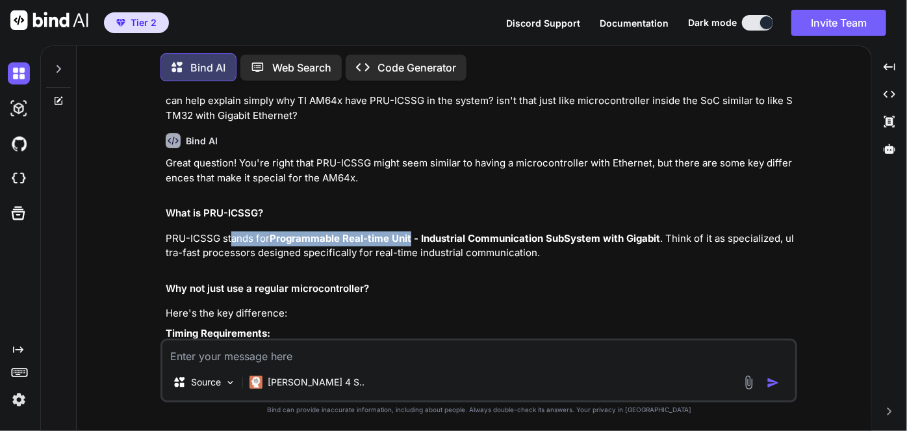
drag, startPoint x: 229, startPoint y: 245, endPoint x: 412, endPoint y: 239, distance: 183.3
click at [412, 239] on p "PRU-ICSSG stands for Programmable Real-time Unit - Industrial Communication Sub…" at bounding box center [480, 245] width 629 height 29
click at [412, 239] on strong "Programmable Real-time Unit - Industrial Communication SubSystem with Gigabit" at bounding box center [465, 238] width 390 height 12
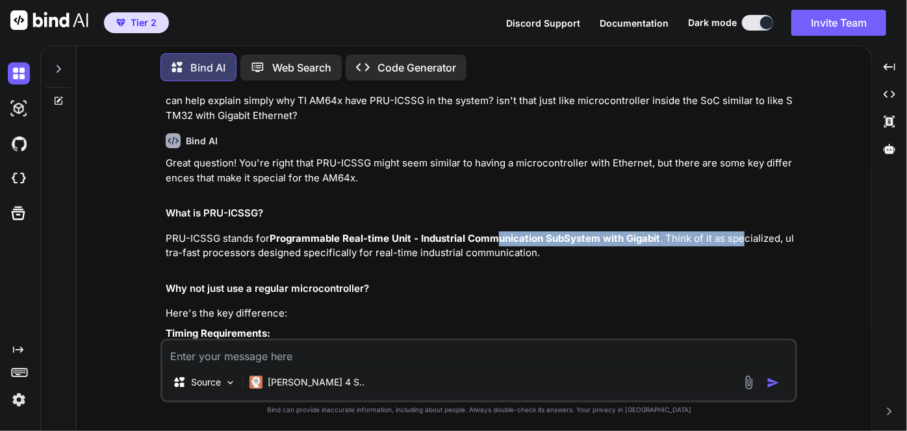
drag, startPoint x: 499, startPoint y: 237, endPoint x: 745, endPoint y: 245, distance: 246.4
click at [745, 245] on p "PRU-ICSSG stands for Programmable Real-time Unit - Industrial Communication Sub…" at bounding box center [480, 245] width 629 height 29
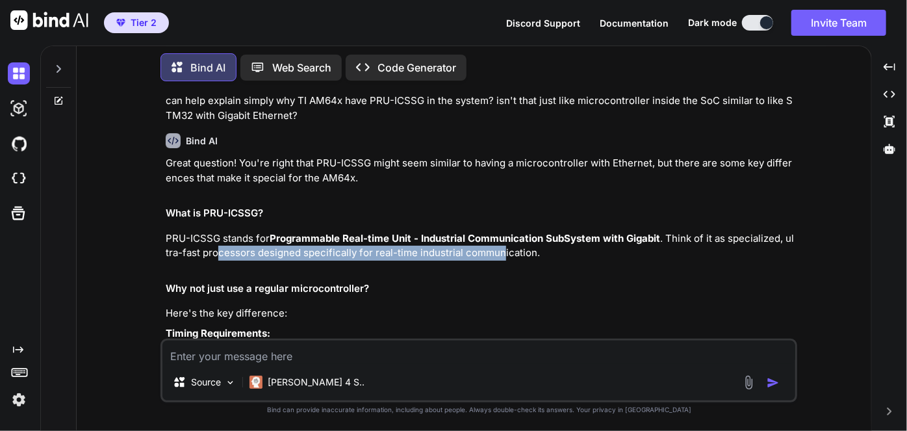
drag, startPoint x: 220, startPoint y: 255, endPoint x: 504, endPoint y: 254, distance: 284.6
click at [504, 254] on p "PRU-ICSSG stands for Programmable Real-time Unit - Industrial Communication Sub…" at bounding box center [480, 245] width 629 height 29
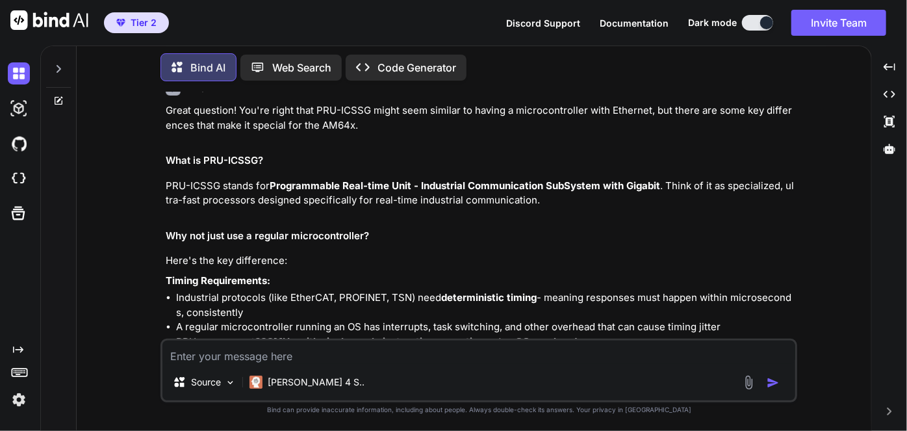
scroll to position [94, 0]
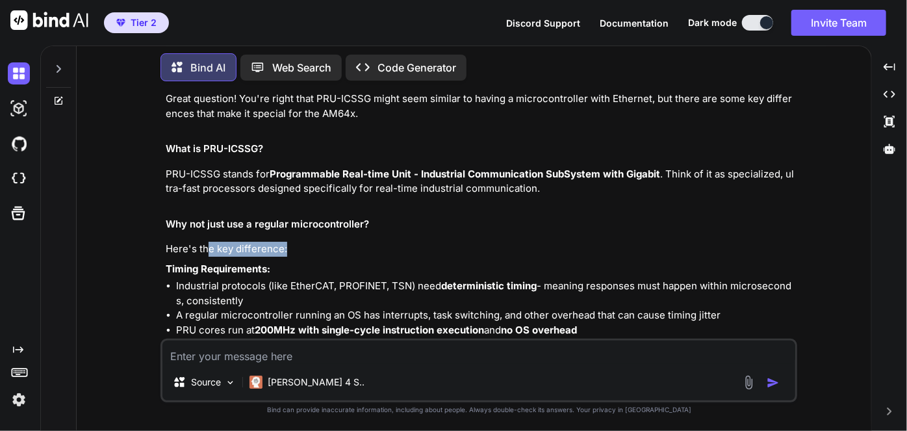
drag, startPoint x: 211, startPoint y: 241, endPoint x: 301, endPoint y: 244, distance: 91.0
click at [301, 244] on p "Here's the key difference:" at bounding box center [480, 249] width 629 height 15
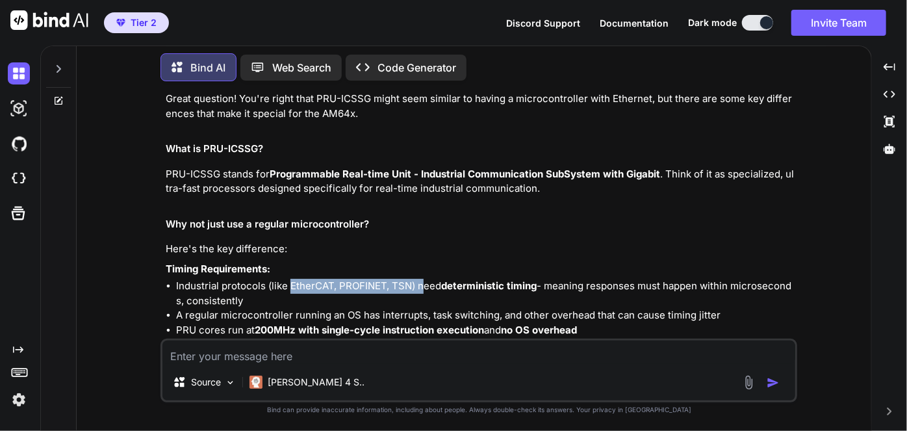
drag, startPoint x: 288, startPoint y: 286, endPoint x: 422, endPoint y: 290, distance: 134.5
click at [422, 290] on li "Industrial protocols (like EtherCAT, PROFINET, TSN) need deterministic timing -…" at bounding box center [485, 293] width 619 height 29
drag, startPoint x: 461, startPoint y: 285, endPoint x: 738, endPoint y: 295, distance: 276.9
click at [738, 295] on li "Industrial protocols (like EtherCAT, PROFINET, TSN) need deterministic timing -…" at bounding box center [485, 293] width 619 height 29
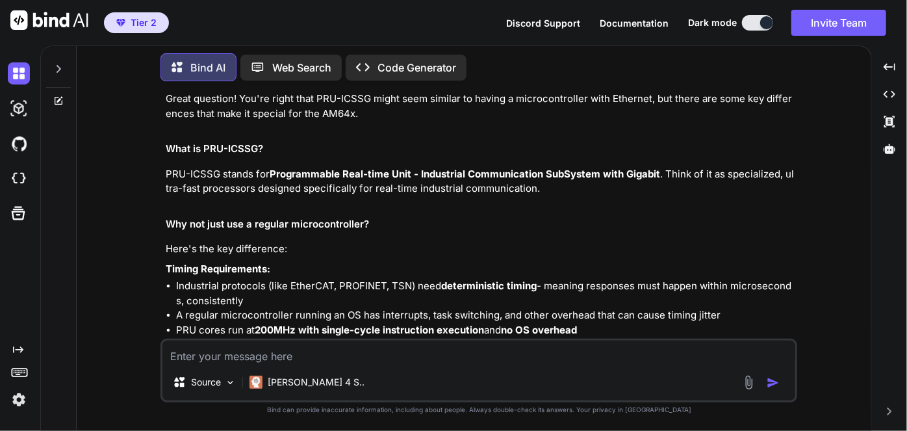
click at [738, 295] on li "Industrial protocols (like EtherCAT, PROFINET, TSN) need deterministic timing -…" at bounding box center [485, 293] width 619 height 29
drag, startPoint x: 199, startPoint y: 300, endPoint x: 226, endPoint y: 300, distance: 26.6
click at [226, 300] on li "Industrial protocols (like EtherCAT, PROFINET, TSN) need deterministic timing -…" at bounding box center [485, 293] width 619 height 29
drag, startPoint x: 271, startPoint y: 319, endPoint x: 416, endPoint y: 315, distance: 145.6
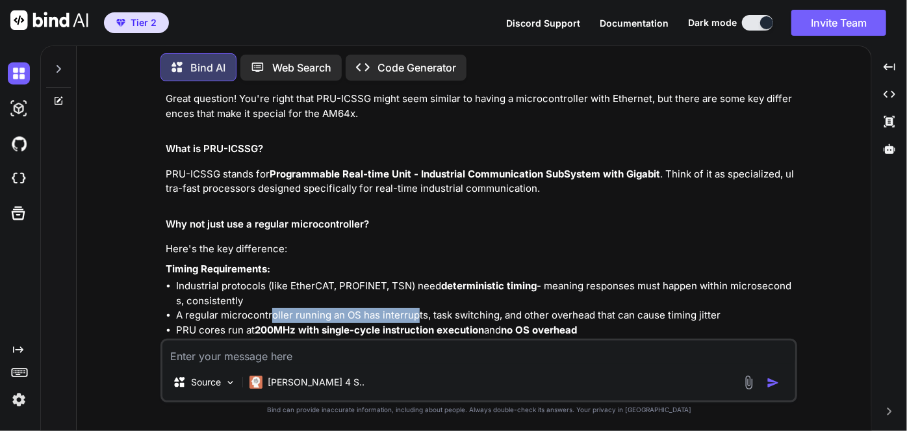
click at [416, 315] on li "A regular microcontroller running an OS has interrupts, task switching, and oth…" at bounding box center [485, 315] width 619 height 15
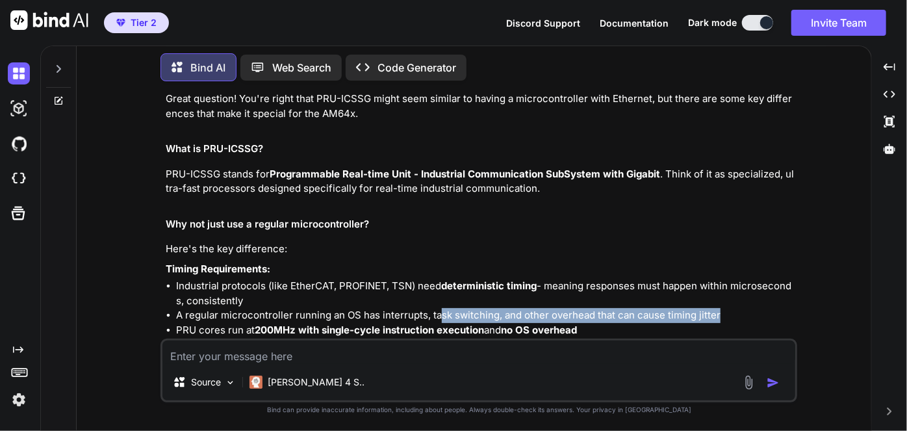
drag, startPoint x: 441, startPoint y: 313, endPoint x: 723, endPoint y: 320, distance: 282.7
click at [723, 320] on li "A regular microcontroller running an OS has interrupts, task switching, and oth…" at bounding box center [485, 315] width 619 height 15
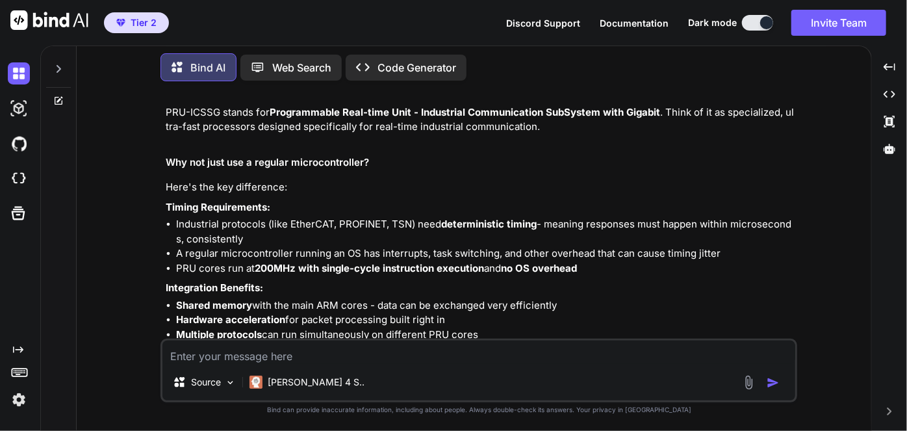
scroll to position [161, 0]
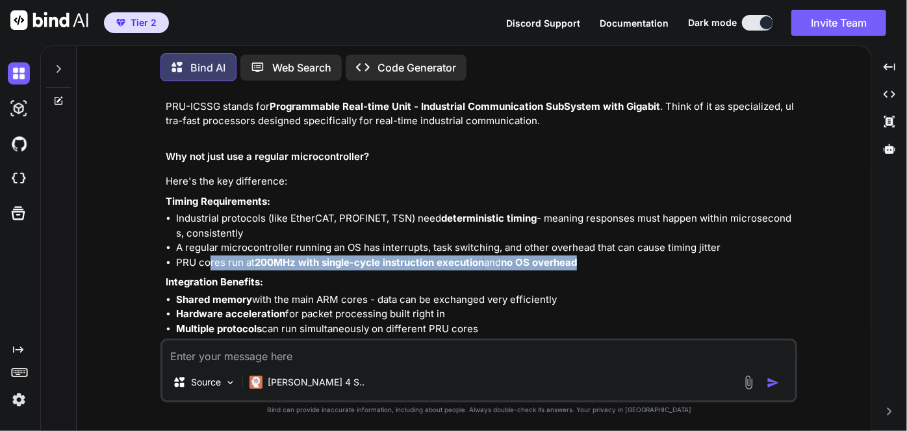
drag, startPoint x: 596, startPoint y: 265, endPoint x: 207, endPoint y: 261, distance: 388.6
click at [207, 261] on li "PRU cores run at 200MHz with single-cycle instruction execution and no OS overh…" at bounding box center [485, 262] width 619 height 15
drag, startPoint x: 177, startPoint y: 260, endPoint x: 612, endPoint y: 274, distance: 434.9
click at [612, 274] on div "Great question! You're right that PRU-ICSSG might seem similar to having a micr…" at bounding box center [480, 258] width 629 height 468
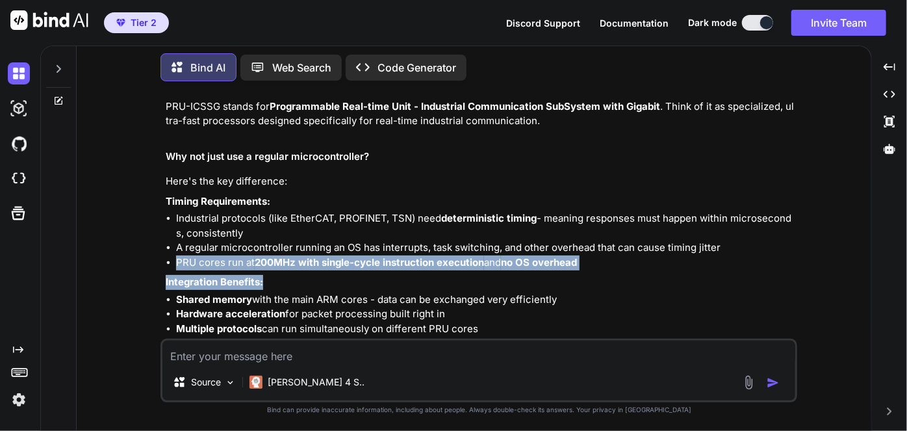
click at [612, 274] on div "Great question! You're right that PRU-ICSSG might seem similar to having a micr…" at bounding box center [480, 258] width 629 height 468
drag, startPoint x: 593, startPoint y: 257, endPoint x: 178, endPoint y: 262, distance: 415.2
click at [178, 262] on li "PRU cores run at 200MHz with single-cycle instruction execution and no OS overh…" at bounding box center [485, 262] width 619 height 15
copy li "PRU cores run at 200MHz with single-cycle instruction execution and no OS overh…"
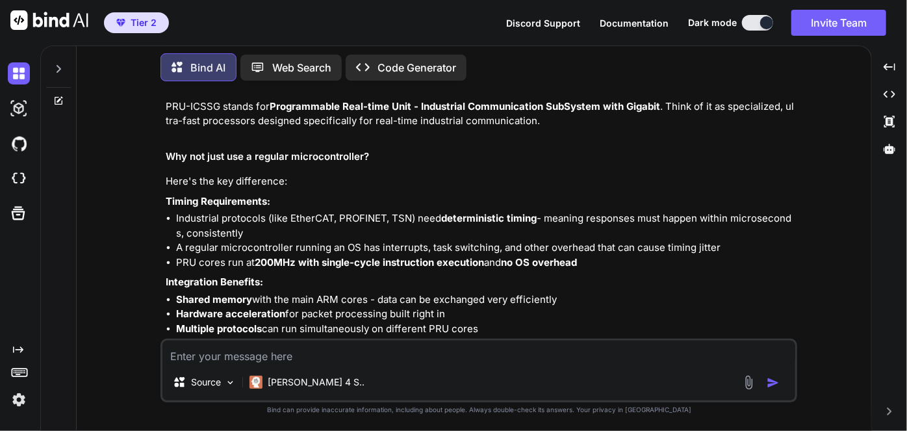
click at [264, 361] on textarea at bounding box center [478, 351] width 633 height 23
paste textarea "PRU cores run at 200MHz with single-cycle instruction execution and no OS overh…"
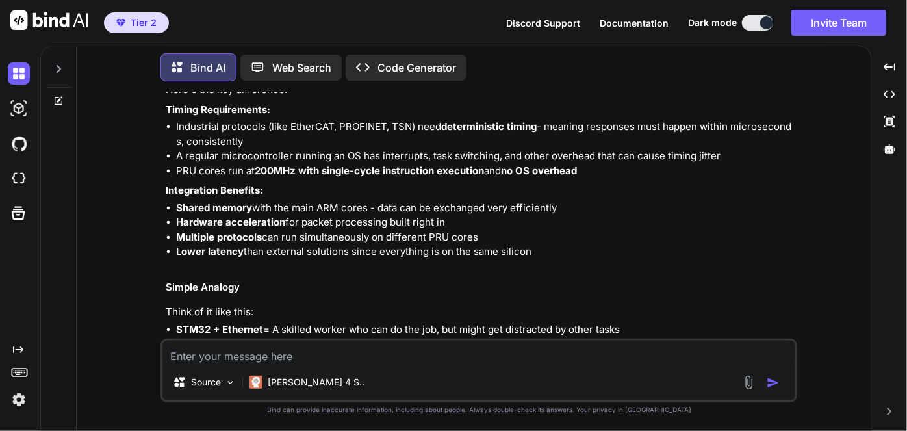
scroll to position [253, 0]
drag, startPoint x: 411, startPoint y: 205, endPoint x: 561, endPoint y: 212, distance: 150.9
click at [561, 212] on li "Shared memory with the main ARM cores - data can be exchanged very efficiently" at bounding box center [485, 208] width 619 height 15
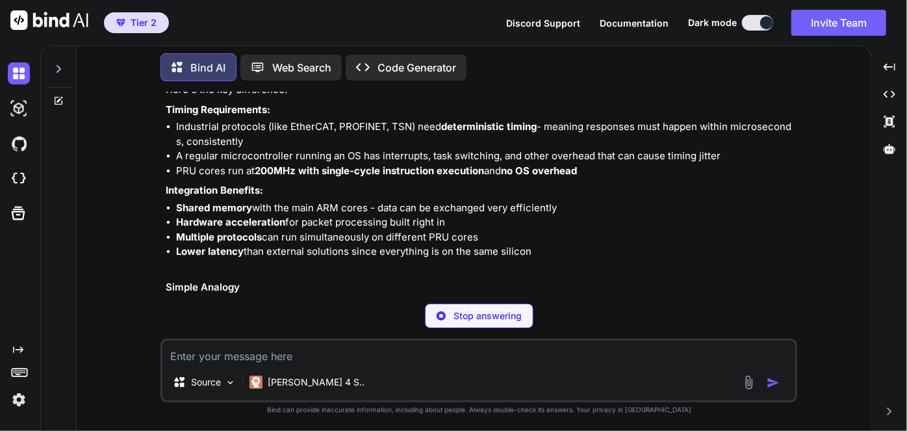
drag, startPoint x: 285, startPoint y: 216, endPoint x: 450, endPoint y: 224, distance: 165.2
click at [450, 224] on li "Hardware acceleration for packet processing built right in" at bounding box center [485, 222] width 619 height 15
drag, startPoint x: 258, startPoint y: 239, endPoint x: 483, endPoint y: 236, distance: 224.8
click at [483, 236] on li "Multiple protocols can run simultaneously on different PRU cores" at bounding box center [485, 237] width 619 height 15
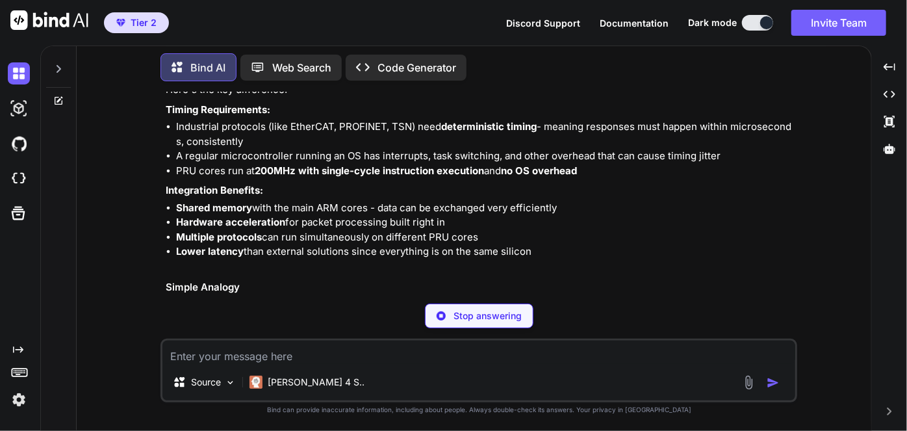
click at [483, 236] on li "Multiple protocols can run simultaneously on different PRU cores" at bounding box center [485, 237] width 619 height 15
drag, startPoint x: 251, startPoint y: 244, endPoint x: 481, endPoint y: 222, distance: 231.7
click at [481, 222] on ul "Shared memory with the main ARM cores - data can be exchanged very efficiently …" at bounding box center [480, 230] width 629 height 58
click at [481, 222] on li "Hardware acceleration for packet processing built right in" at bounding box center [485, 222] width 619 height 15
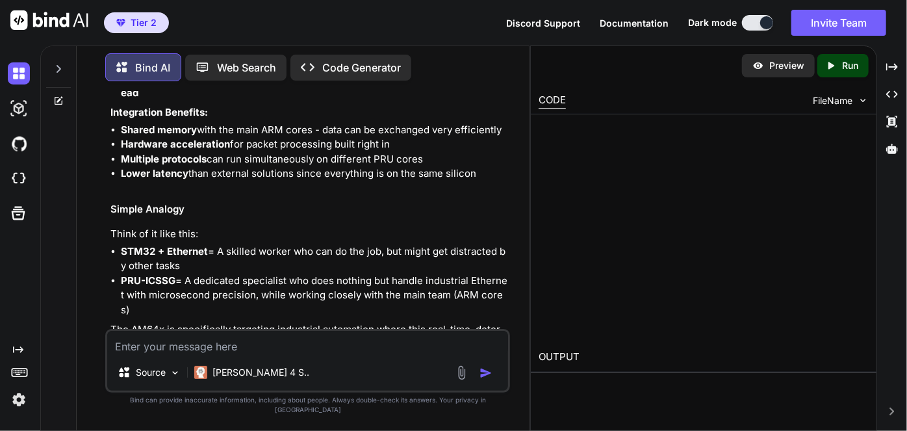
scroll to position [448, 0]
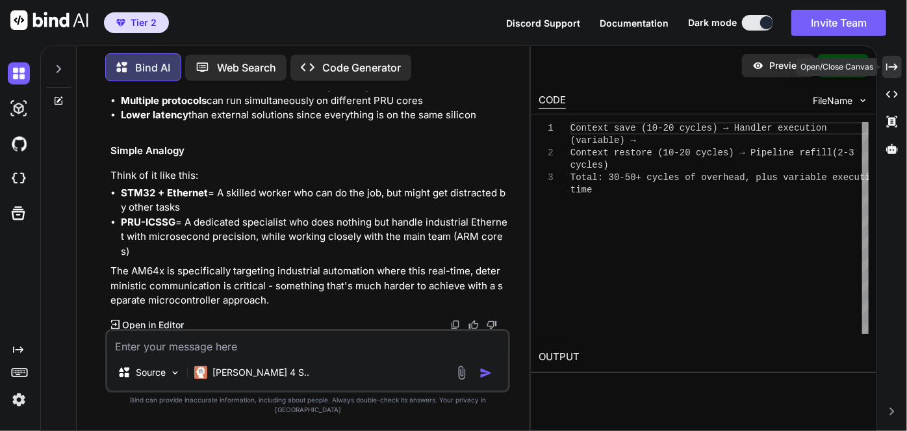
click at [896, 64] on icon "Created with Pixso." at bounding box center [892, 67] width 12 height 12
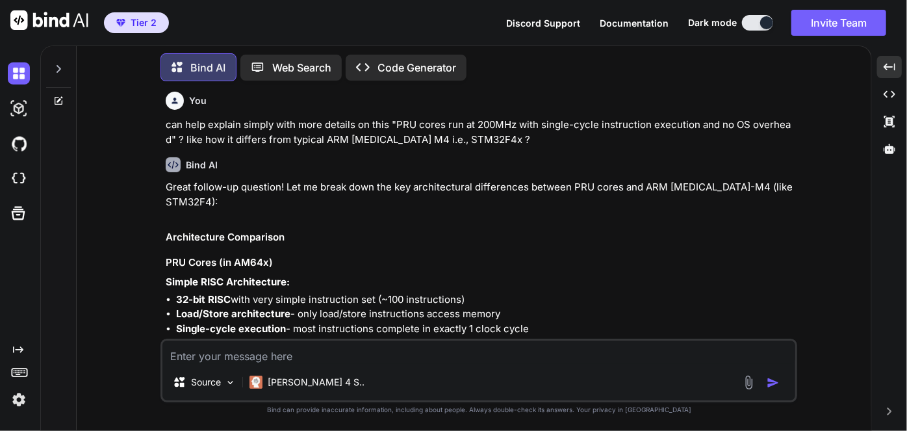
scroll to position [604, 0]
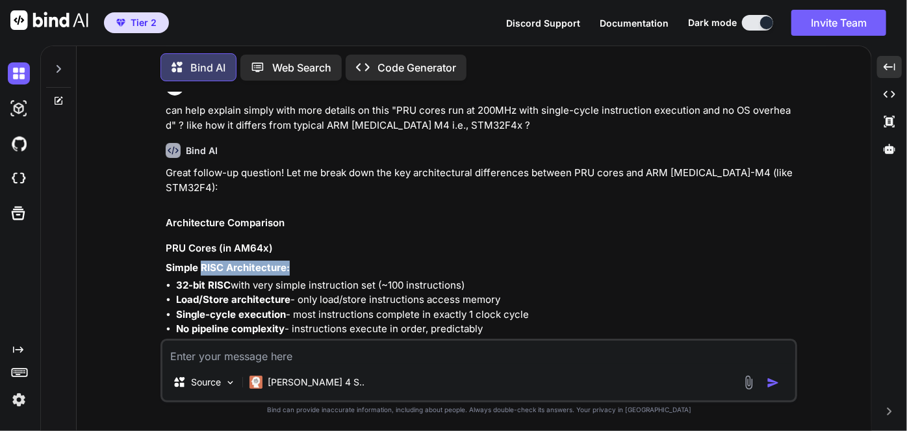
drag, startPoint x: 203, startPoint y: 249, endPoint x: 301, endPoint y: 253, distance: 98.8
click at [301, 261] on p "Simple RISC Architecture:" at bounding box center [480, 268] width 629 height 15
drag, startPoint x: 296, startPoint y: 269, endPoint x: 478, endPoint y: 270, distance: 181.3
click at [478, 278] on li "32-bit RISC with very simple instruction set (~100 instructions)" at bounding box center [485, 285] width 619 height 15
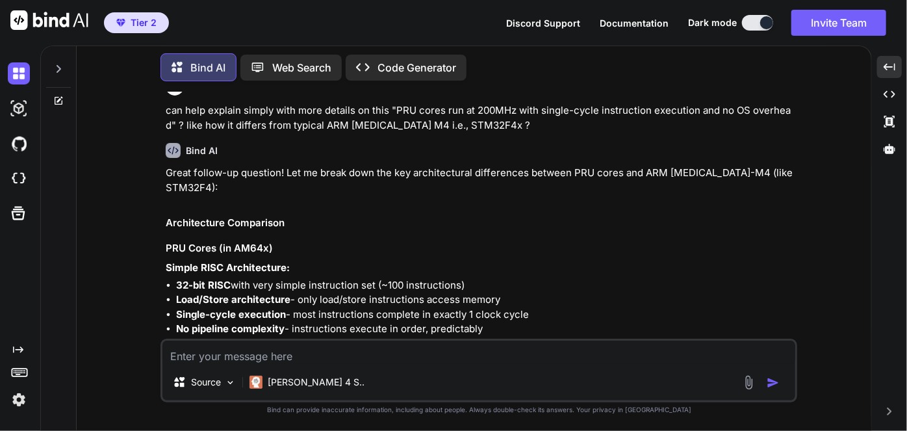
click at [478, 278] on li "32-bit RISC with very simple instruction set (~100 instructions)" at bounding box center [485, 285] width 619 height 15
drag, startPoint x: 305, startPoint y: 285, endPoint x: 505, endPoint y: 286, distance: 200.8
click at [505, 292] on li "Load/Store architecture - only load/store instructions access memory" at bounding box center [485, 299] width 619 height 15
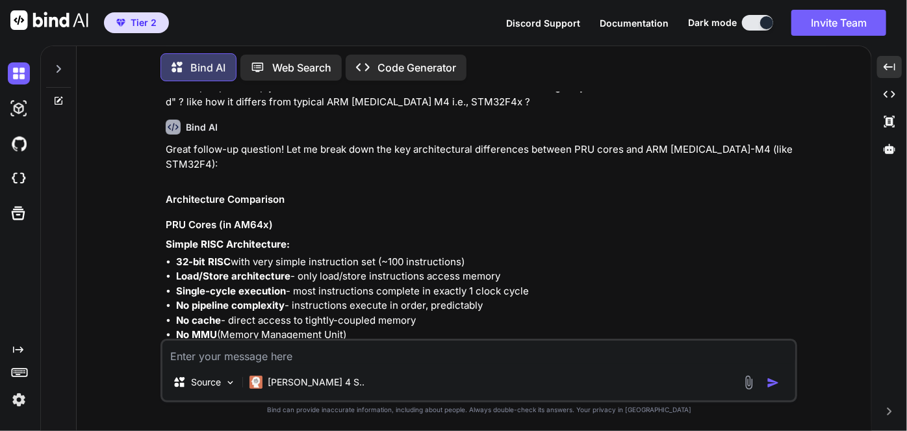
scroll to position [628, 0]
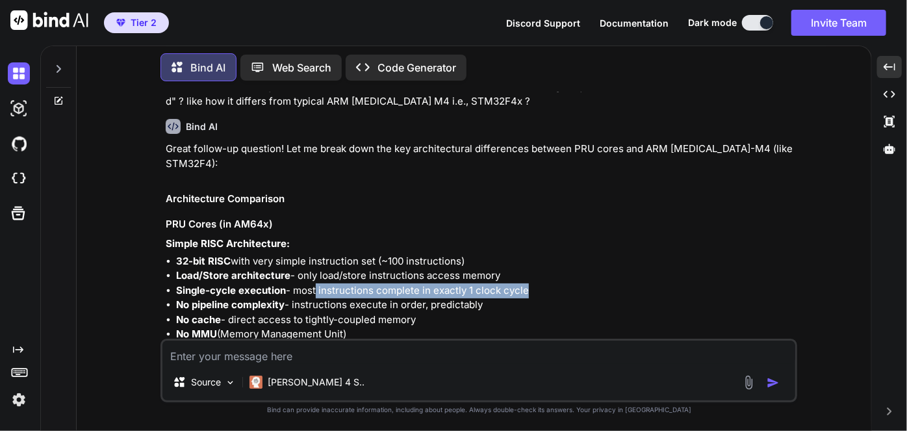
drag, startPoint x: 315, startPoint y: 274, endPoint x: 522, endPoint y: 270, distance: 206.6
click at [522, 283] on li "Single-cycle execution - most instructions complete in exactly 1 clock cycle" at bounding box center [485, 290] width 619 height 15
drag, startPoint x: 227, startPoint y: 292, endPoint x: 489, endPoint y: 291, distance: 261.8
click at [489, 298] on li "No pipeline complexity - instructions execute in order, predictably" at bounding box center [485, 305] width 619 height 15
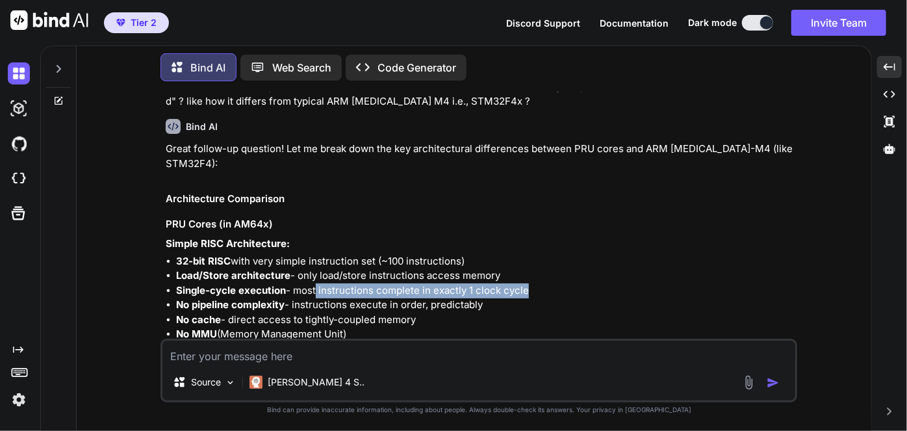
click at [489, 298] on li "No pipeline complexity - instructions execute in order, predictably" at bounding box center [485, 305] width 619 height 15
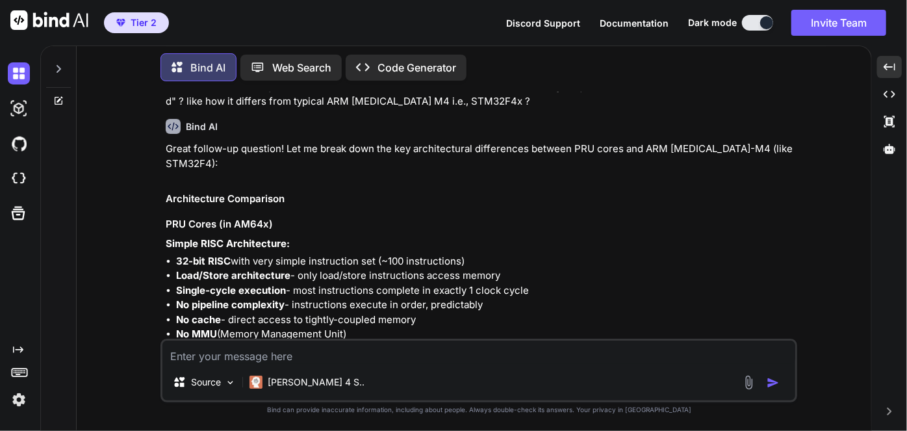
scroll to position [682, 0]
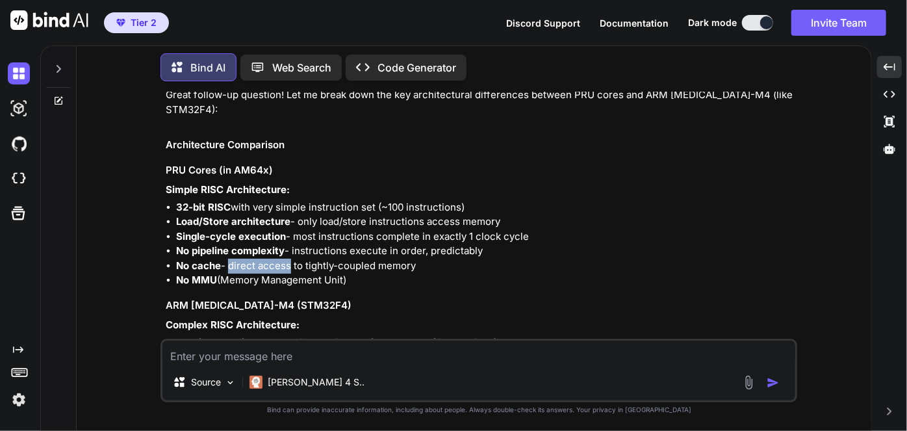
drag, startPoint x: 227, startPoint y: 244, endPoint x: 287, endPoint y: 251, distance: 60.8
click at [287, 259] on li "No cache - direct access to tightly-coupled memory" at bounding box center [485, 266] width 619 height 15
drag, startPoint x: 242, startPoint y: 249, endPoint x: 427, endPoint y: 255, distance: 185.3
click at [427, 259] on li "No cache - direct access to tightly-coupled memory" at bounding box center [485, 266] width 619 height 15
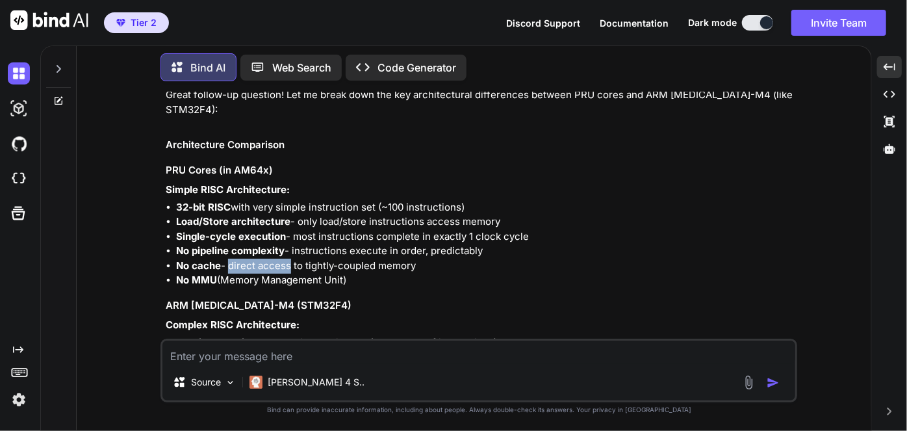
click at [427, 259] on li "No cache - direct access to tightly-coupled memory" at bounding box center [485, 266] width 619 height 15
drag, startPoint x: 238, startPoint y: 265, endPoint x: 334, endPoint y: 264, distance: 96.2
click at [334, 273] on li "No MMU (Memory Management Unit)" at bounding box center [485, 280] width 619 height 15
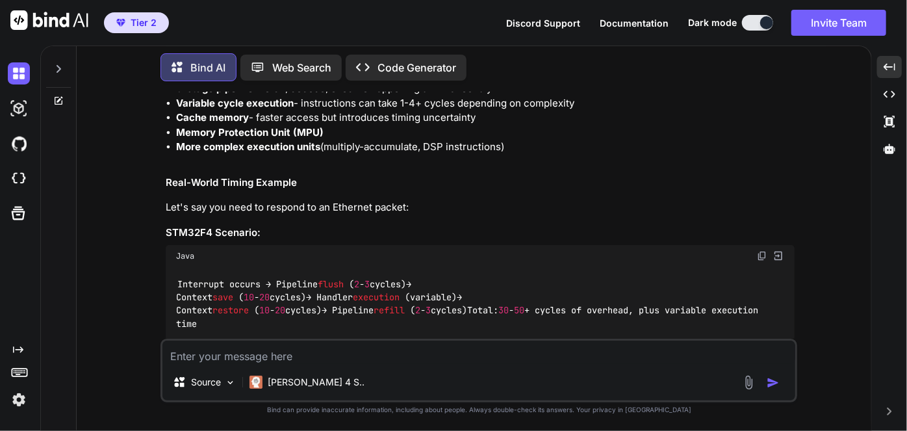
scroll to position [952, 0]
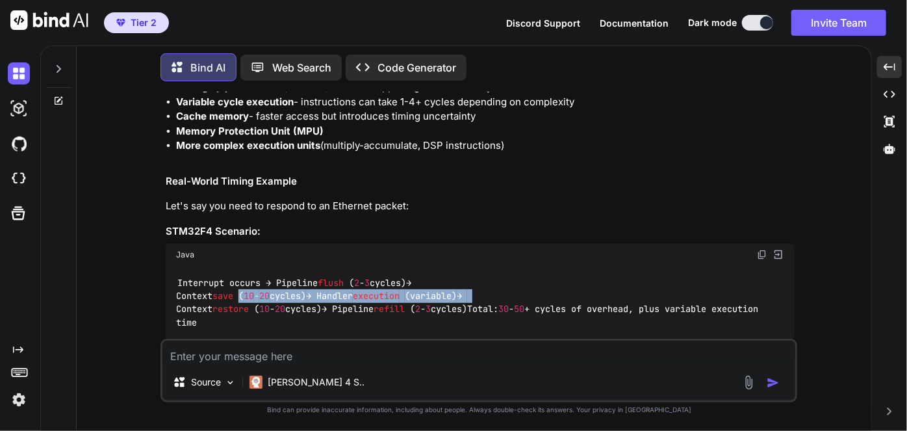
drag, startPoint x: 245, startPoint y: 283, endPoint x: 499, endPoint y: 279, distance: 254.1
click at [499, 279] on div "Interrupt occurs → Pipeline flush ( 2 - 3 cycles) → Context save ( 10 - 20 cycl…" at bounding box center [480, 303] width 629 height 74
drag, startPoint x: 210, startPoint y: 281, endPoint x: 507, endPoint y: 287, distance: 297.6
click at [507, 287] on div "Interrupt occurs → Pipeline flush ( 2 - 3 cycles) → Context save ( 10 - 20 cycl…" at bounding box center [480, 303] width 629 height 74
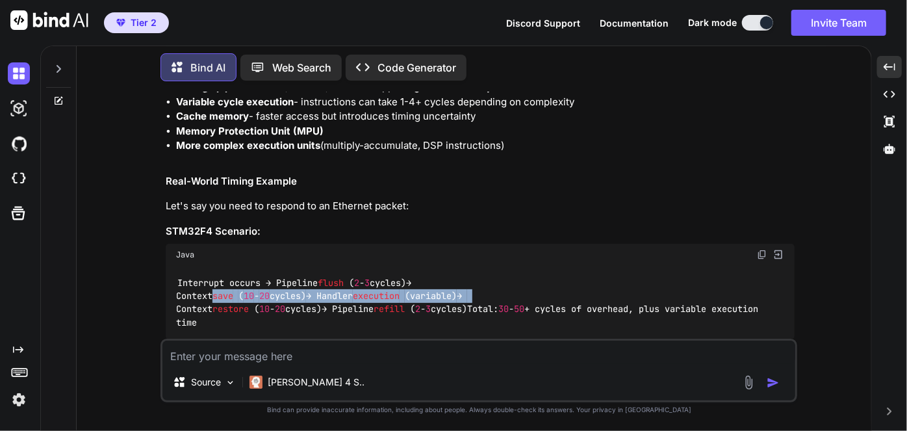
click at [507, 287] on div "Interrupt occurs → Pipeline flush ( 2 - 3 cycles) → Context save ( 10 - 20 cycl…" at bounding box center [480, 303] width 629 height 74
drag, startPoint x: 183, startPoint y: 300, endPoint x: 518, endPoint y: 293, distance: 335.3
click at [518, 293] on div "Interrupt occurs → Pipeline flush ( 2 - 3 cycles) → Context save ( 10 - 20 cycl…" at bounding box center [480, 303] width 629 height 74
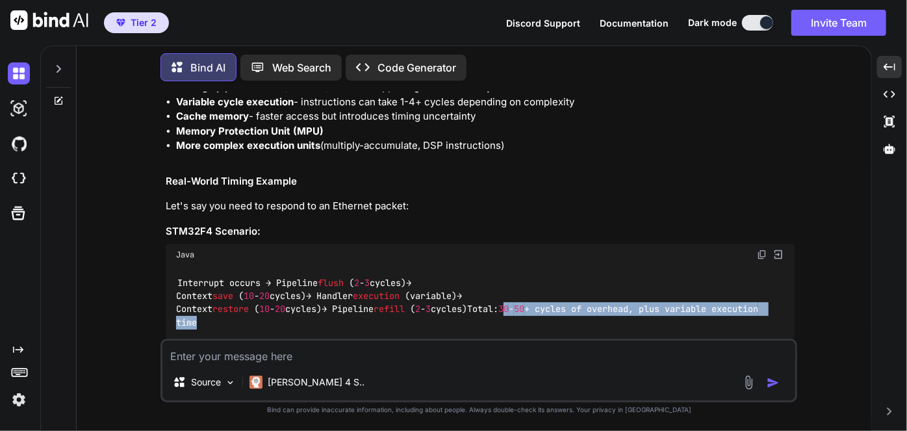
drag, startPoint x: 219, startPoint y: 307, endPoint x: 526, endPoint y: 311, distance: 307.3
click at [526, 311] on div "Interrupt occurs → Pipeline flush ( 2 - 3 cycles) → Context save ( 10 - 20 cycl…" at bounding box center [480, 303] width 629 height 74
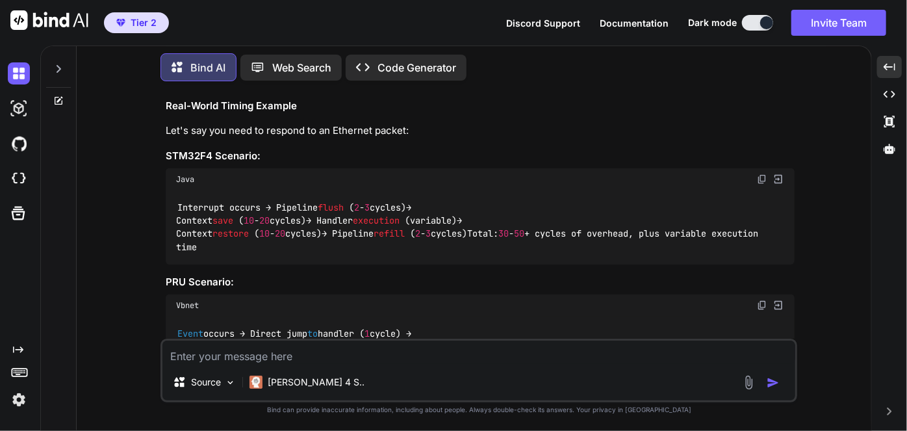
scroll to position [1040, 0]
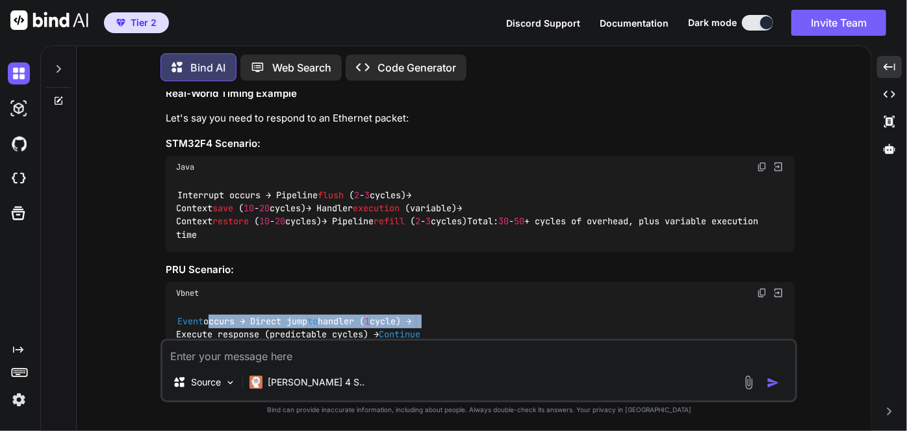
drag, startPoint x: 211, startPoint y: 309, endPoint x: 440, endPoint y: 302, distance: 228.8
click at [420, 314] on code "Event occurs → Direct jump to handler ( 1 cycle) → Execute response (predictabl…" at bounding box center [298, 334] width 244 height 40
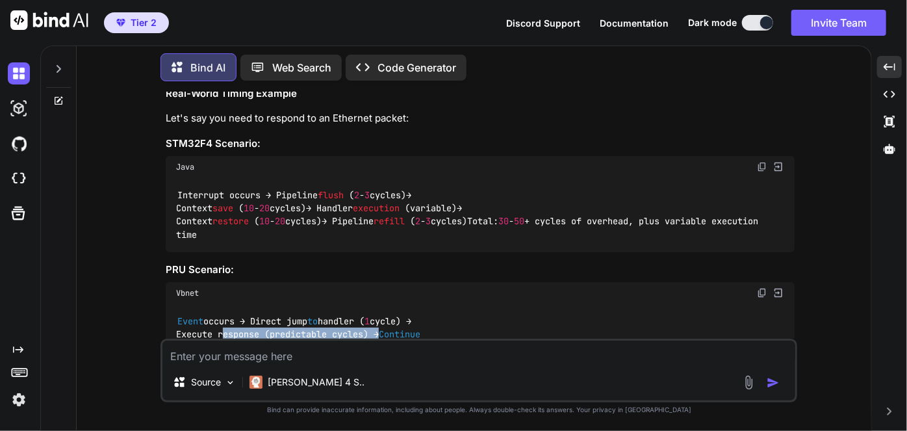
drag, startPoint x: 220, startPoint y: 318, endPoint x: 377, endPoint y: 321, distance: 157.9
click at [377, 321] on code "Event occurs → Direct jump to handler ( 1 cycle) → Execute response (predictabl…" at bounding box center [298, 334] width 244 height 40
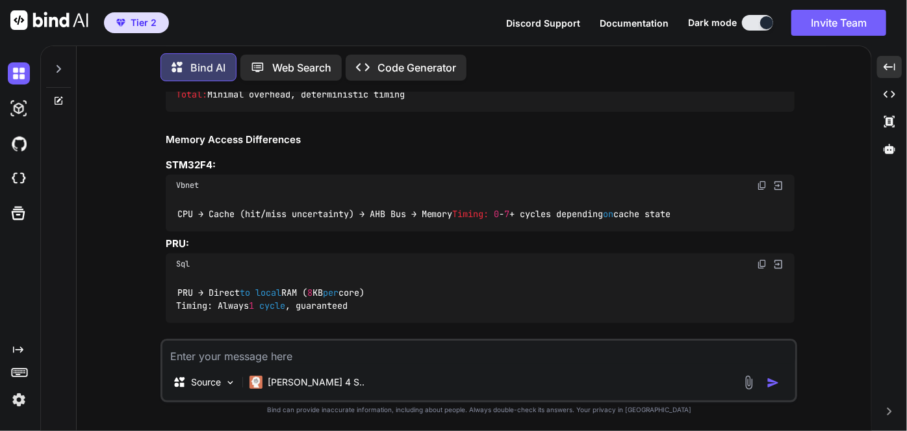
scroll to position [1292, 0]
drag, startPoint x: 227, startPoint y: 288, endPoint x: 404, endPoint y: 290, distance: 177.4
click at [404, 290] on div "PRU → Direct to local RAM ( 8 KB per core) Timing: Always 1 cycle , guaranteed" at bounding box center [480, 298] width 629 height 47
click at [236, 308] on code "PRU → Direct to local RAM ( 8 KB per core) Timing: Always 1 cycle , guaranteed" at bounding box center [270, 299] width 188 height 27
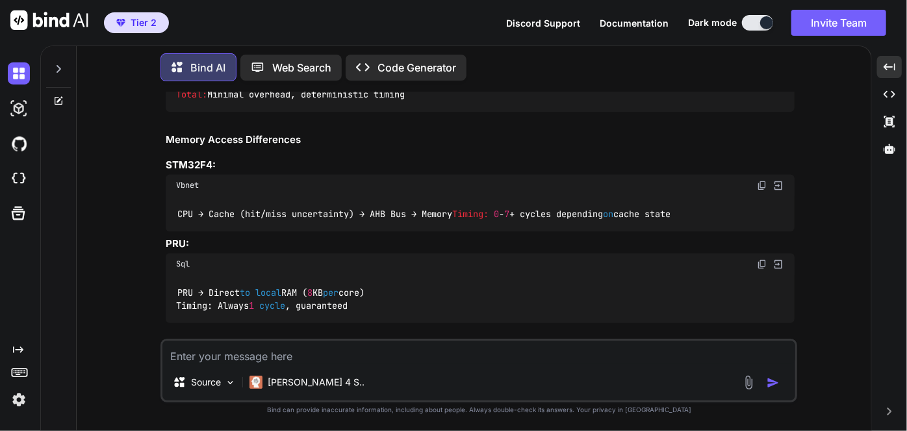
click at [355, 311] on code "PRU → Direct to local RAM ( 8 KB per core) Timing: Always 1 cycle , guaranteed" at bounding box center [270, 299] width 188 height 27
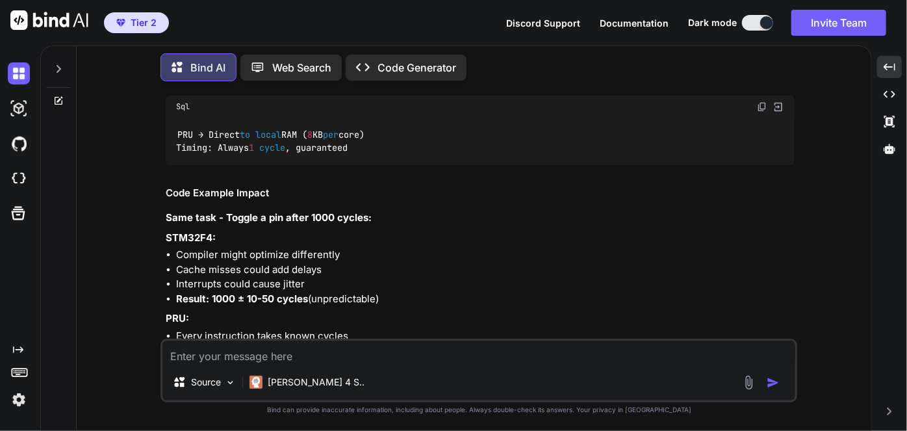
scroll to position [1450, 0]
drag, startPoint x: 229, startPoint y: 220, endPoint x: 392, endPoint y: 220, distance: 162.4
click at [392, 220] on p "Same task - Toggle a pin after 1000 cycles:" at bounding box center [480, 218] width 629 height 15
drag, startPoint x: 218, startPoint y: 249, endPoint x: 336, endPoint y: 257, distance: 118.5
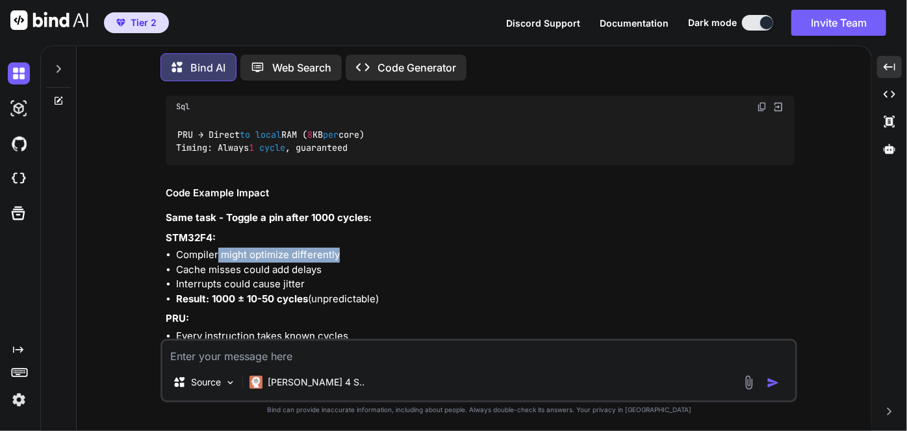
click at [336, 257] on li "Compiler might optimize differently" at bounding box center [485, 255] width 619 height 15
drag, startPoint x: 244, startPoint y: 270, endPoint x: 329, endPoint y: 269, distance: 84.5
click at [329, 269] on li "Cache misses could add delays" at bounding box center [485, 269] width 619 height 15
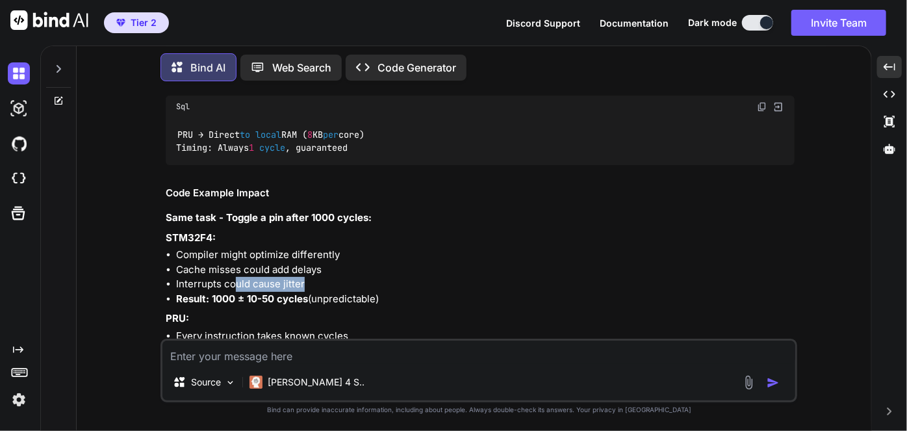
drag, startPoint x: 234, startPoint y: 282, endPoint x: 334, endPoint y: 281, distance: 100.1
click at [334, 281] on li "Interrupts could cause jitter" at bounding box center [485, 284] width 619 height 15
drag, startPoint x: 260, startPoint y: 301, endPoint x: 357, endPoint y: 302, distance: 96.8
click at [357, 302] on li "Result: 1000 ± 10-50 cycles (unpredictable)" at bounding box center [485, 299] width 619 height 15
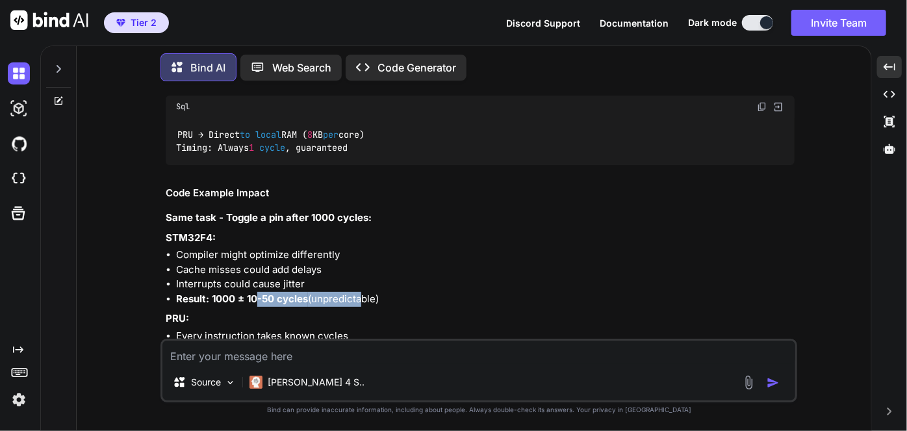
click at [357, 302] on li "Result: 1000 ± 10-50 cycles (unpredictable)" at bounding box center [485, 299] width 619 height 15
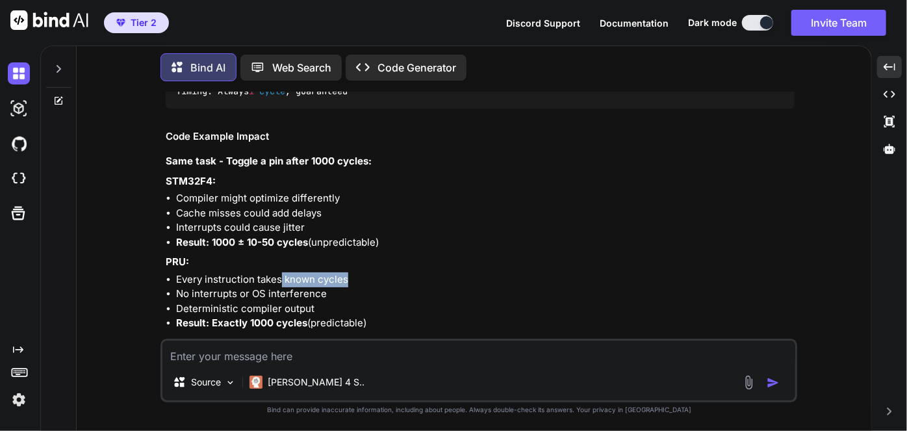
drag, startPoint x: 280, startPoint y: 276, endPoint x: 353, endPoint y: 274, distance: 73.4
click at [353, 274] on li "Every instruction takes known cycles" at bounding box center [485, 279] width 619 height 15
drag, startPoint x: 233, startPoint y: 293, endPoint x: 353, endPoint y: 286, distance: 120.4
click at [353, 287] on li "No interrupts or OS interference" at bounding box center [485, 294] width 619 height 15
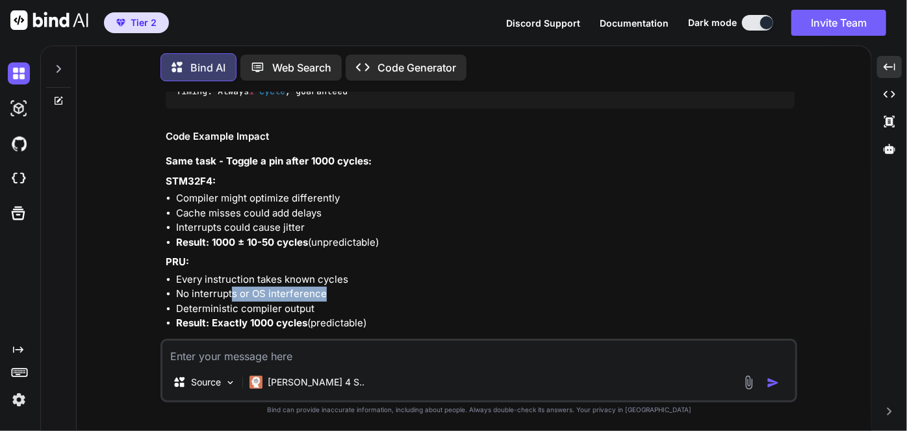
click at [353, 287] on li "No interrupts or OS interference" at bounding box center [485, 294] width 619 height 15
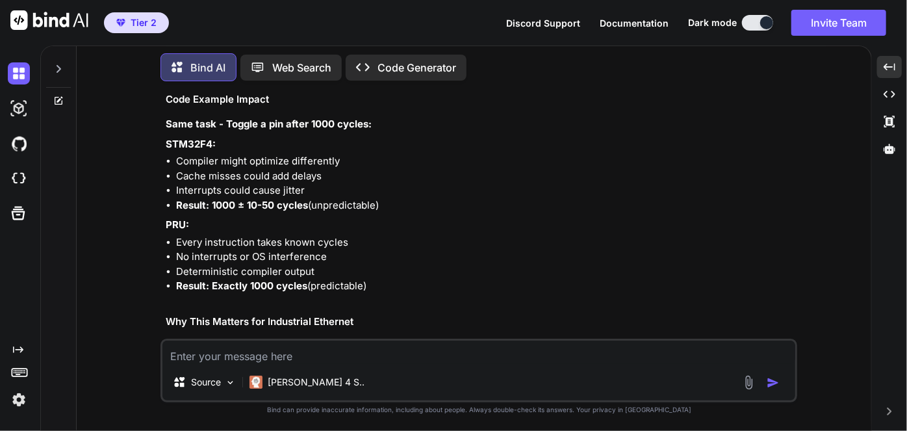
scroll to position [1544, 0]
drag, startPoint x: 300, startPoint y: 281, endPoint x: 392, endPoint y: 288, distance: 92.5
click at [392, 288] on li "Result: Exactly 1000 cycles (predictable)" at bounding box center [485, 285] width 619 height 15
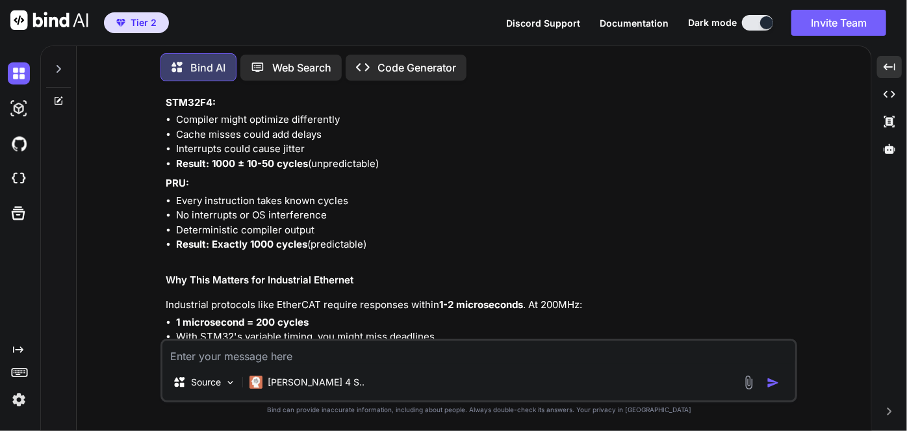
scroll to position [1605, 0]
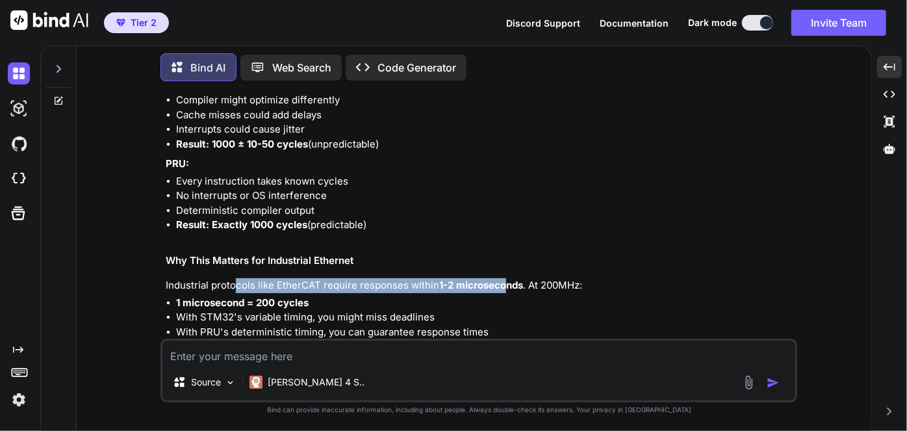
drag, startPoint x: 238, startPoint y: 283, endPoint x: 507, endPoint y: 285, distance: 269.6
click at [507, 285] on p "Industrial protocols like EtherCAT require responses within 1-2 microseconds . …" at bounding box center [480, 285] width 629 height 15
click at [507, 285] on strong "1-2 microseconds" at bounding box center [481, 285] width 84 height 12
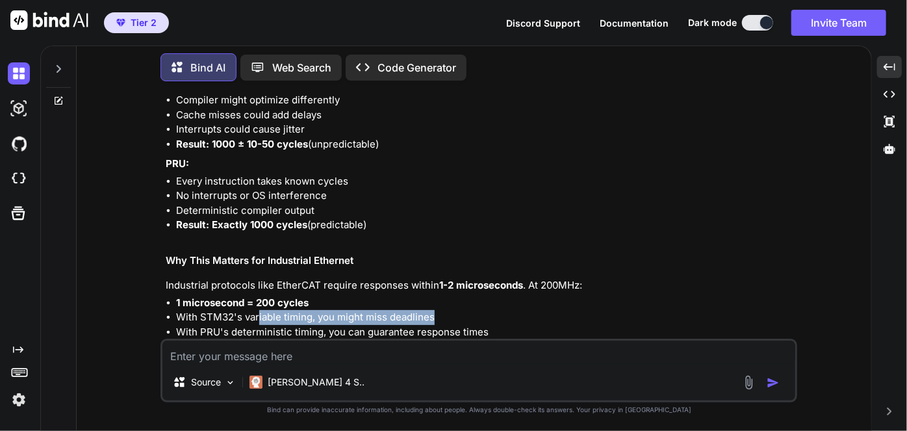
drag, startPoint x: 259, startPoint y: 319, endPoint x: 453, endPoint y: 318, distance: 194.3
click at [453, 318] on li "With STM32's variable timing, you might miss deadlines" at bounding box center [485, 317] width 619 height 15
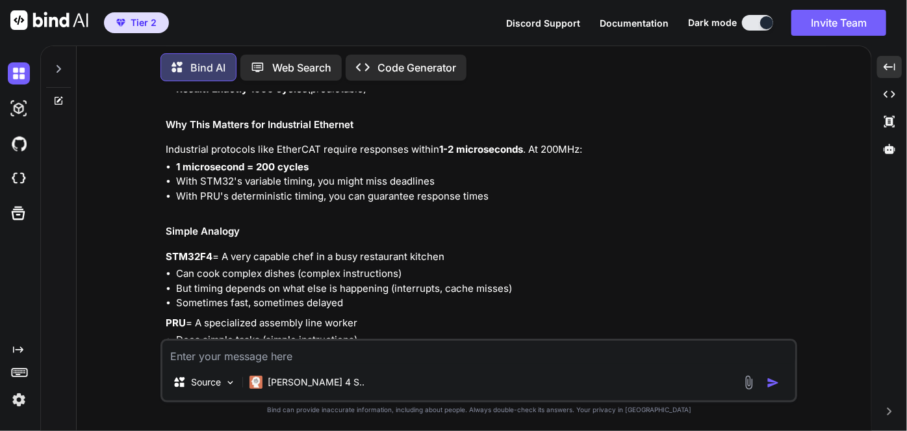
scroll to position [1762, 0]
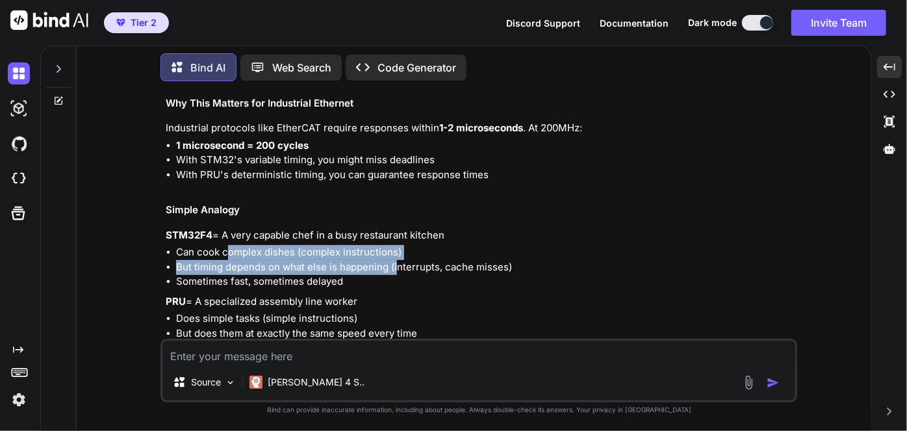
drag, startPoint x: 230, startPoint y: 247, endPoint x: 398, endPoint y: 260, distance: 168.8
click at [398, 260] on ul "Can cook complex dishes (complex instructions) But timing depends on what else …" at bounding box center [480, 267] width 629 height 44
click at [398, 260] on li "But timing depends on what else is happening (interrupts, cache misses)" at bounding box center [485, 267] width 619 height 15
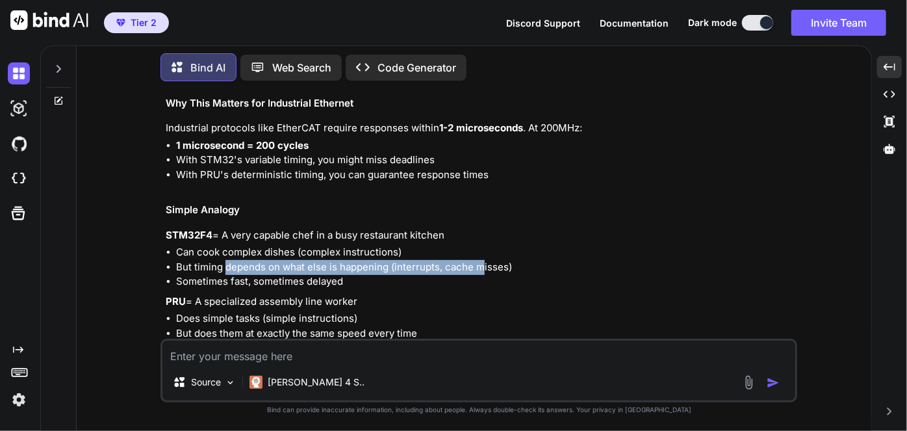
drag, startPoint x: 225, startPoint y: 264, endPoint x: 482, endPoint y: 268, distance: 257.3
click at [482, 268] on li "But timing depends on what else is happening (interrupts, cache misses)" at bounding box center [485, 267] width 619 height 15
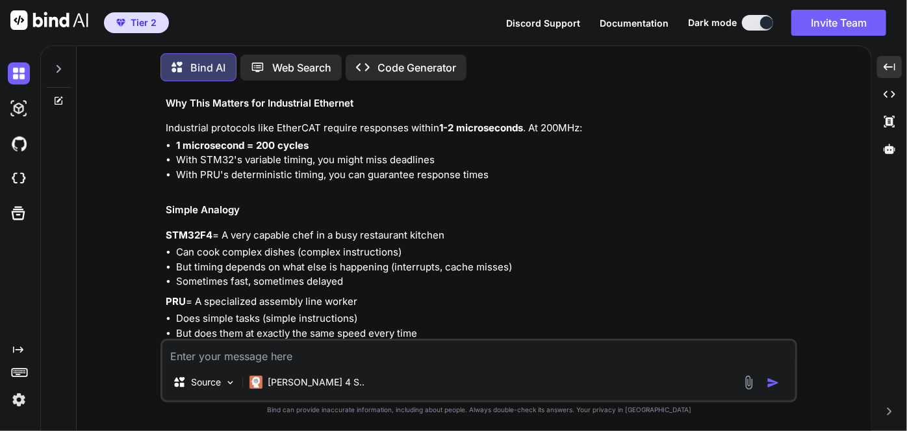
scroll to position [1790, 0]
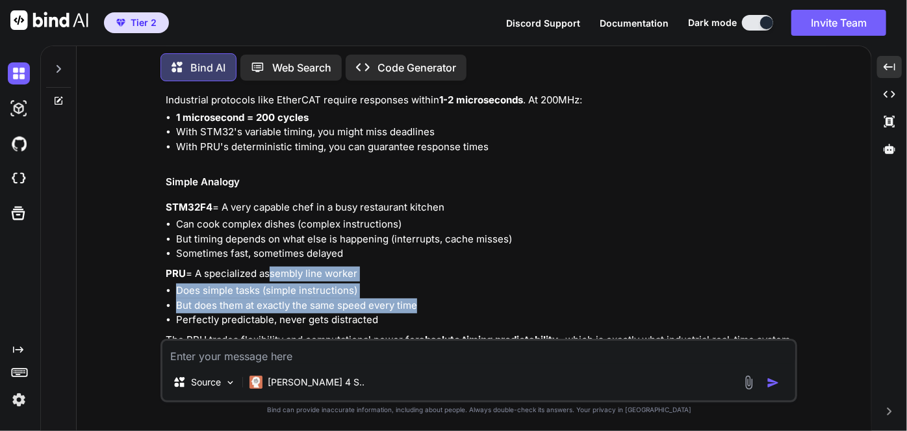
drag, startPoint x: 265, startPoint y: 275, endPoint x: 447, endPoint y: 306, distance: 184.5
drag, startPoint x: 447, startPoint y: 306, endPoint x: 361, endPoint y: 288, distance: 88.3
click at [361, 288] on li "Does simple tasks (simple instructions)" at bounding box center [485, 290] width 619 height 15
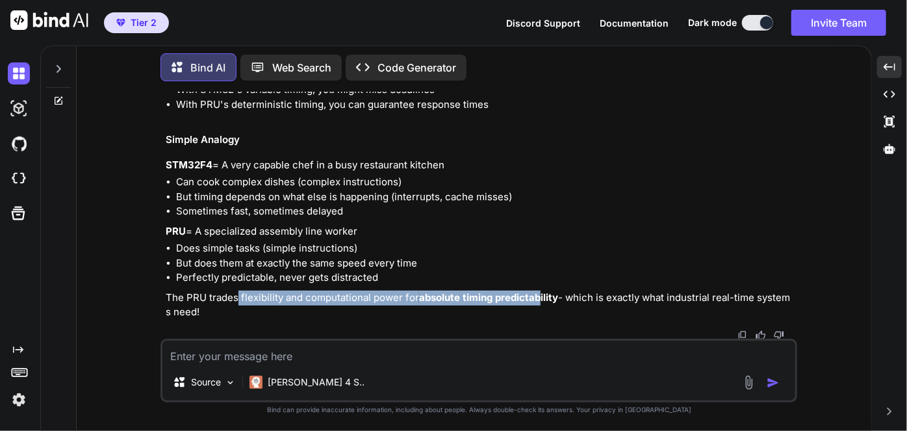
drag, startPoint x: 239, startPoint y: 296, endPoint x: 541, endPoint y: 297, distance: 301.5
click at [541, 297] on p "The PRU trades flexibility and computational power for absolute timing predicta…" at bounding box center [480, 304] width 629 height 29
click at [541, 297] on strong "absolute timing predictability" at bounding box center [488, 297] width 139 height 12
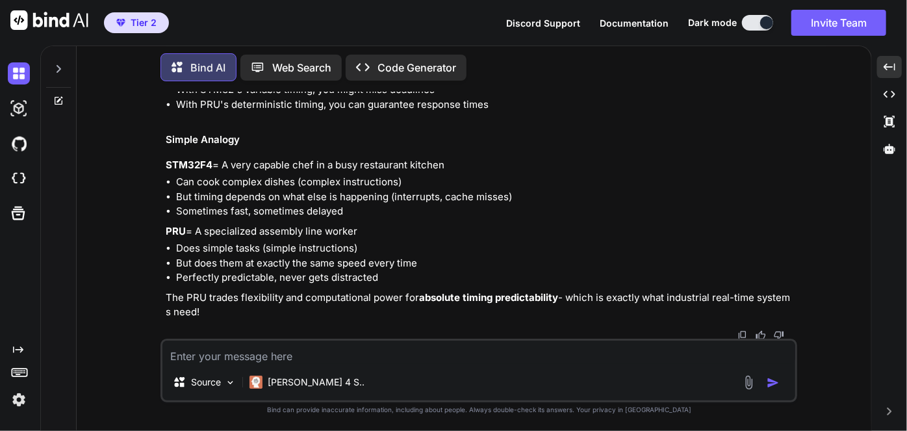
click at [336, 361] on textarea at bounding box center [478, 351] width 633 height 23
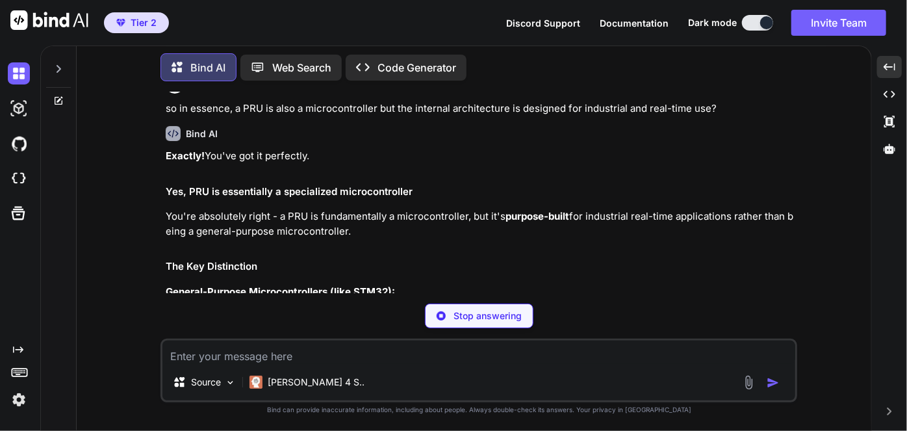
scroll to position [2103, 0]
drag, startPoint x: 339, startPoint y: 220, endPoint x: 543, endPoint y: 223, distance: 203.4
click at [543, 223] on p "You're absolutely right - a PRU is fundamentally a microcontroller, but it's pu…" at bounding box center [480, 223] width 629 height 29
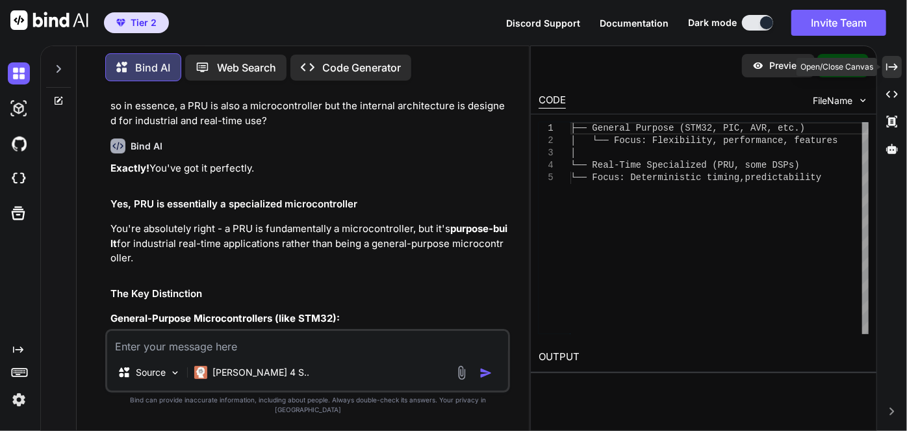
click at [895, 68] on icon at bounding box center [892, 66] width 12 height 7
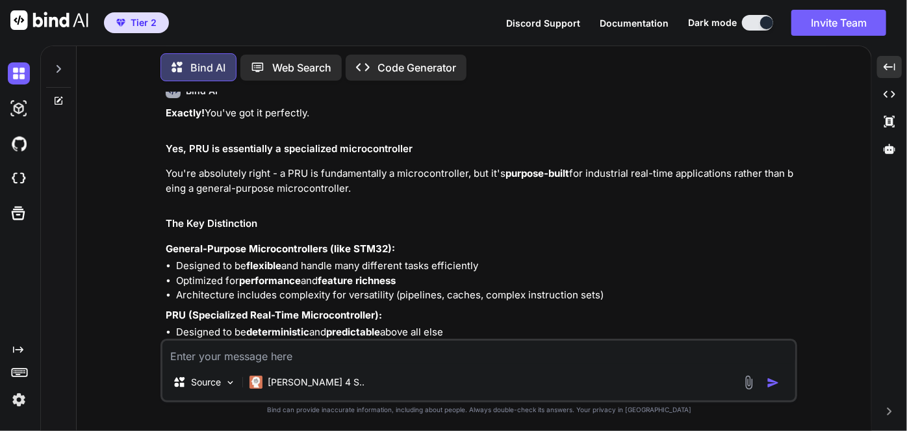
scroll to position [2167, 0]
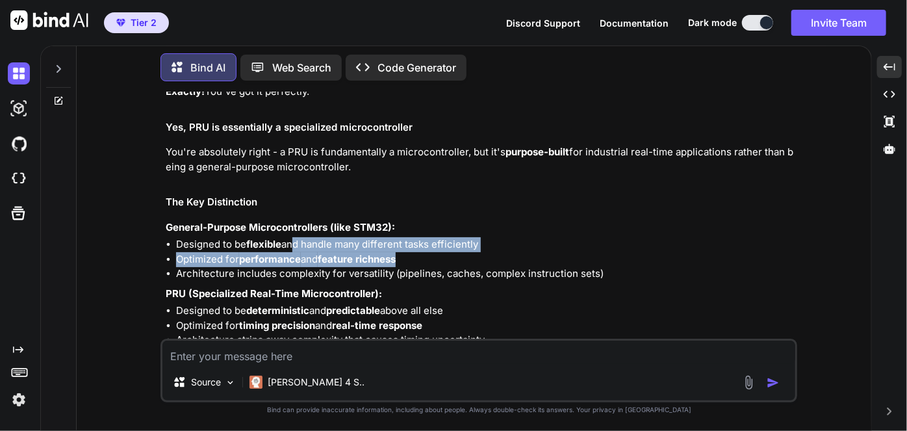
drag, startPoint x: 294, startPoint y: 245, endPoint x: 517, endPoint y: 255, distance: 223.1
click at [517, 255] on ul "Designed to be flexible and handle many different tasks efficiently Optimized f…" at bounding box center [480, 259] width 629 height 44
click at [517, 255] on li "Optimized for performance and feature richness" at bounding box center [485, 259] width 619 height 15
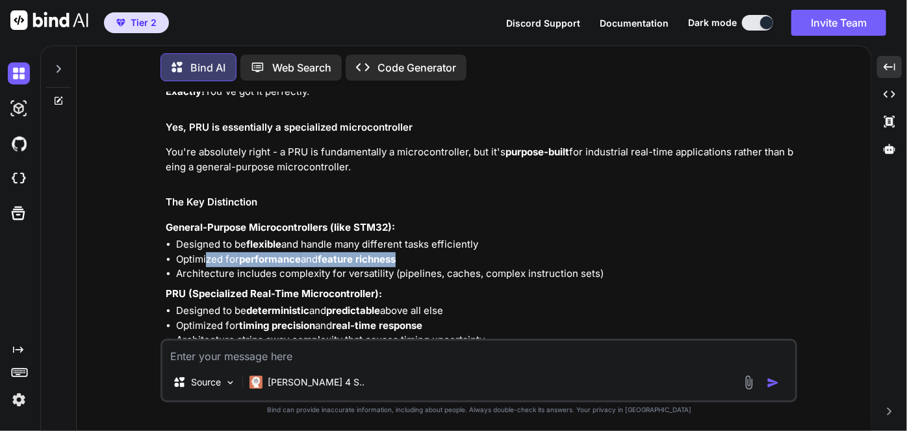
drag, startPoint x: 208, startPoint y: 260, endPoint x: 419, endPoint y: 253, distance: 211.3
click at [419, 253] on li "Optimized for performance and feature richness" at bounding box center [485, 259] width 619 height 15
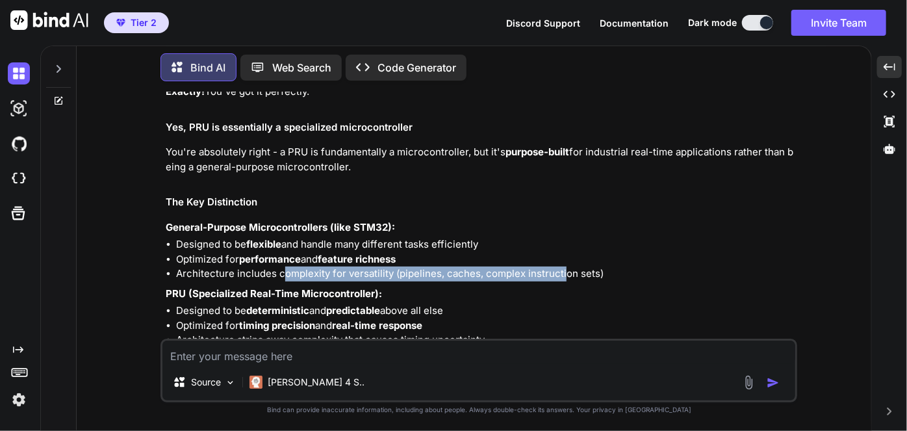
drag, startPoint x: 281, startPoint y: 275, endPoint x: 561, endPoint y: 273, distance: 280.7
click at [561, 273] on li "Architecture includes complexity for versatility (pipelines, caches, complex in…" at bounding box center [485, 273] width 619 height 15
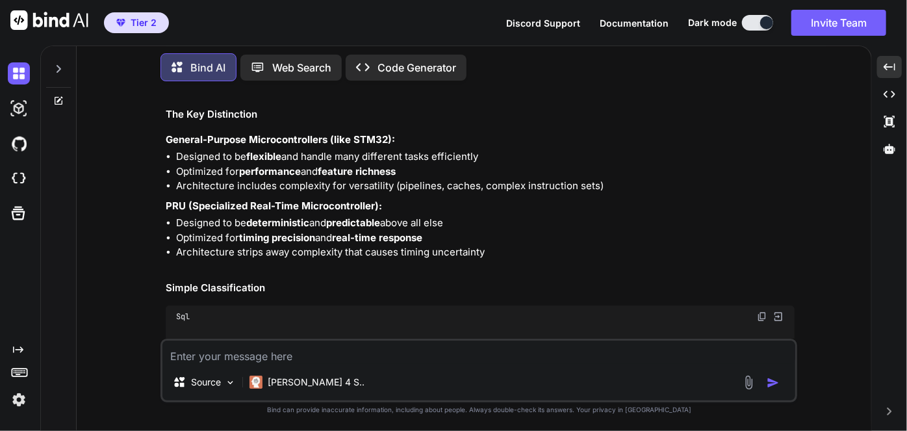
scroll to position [2256, 0]
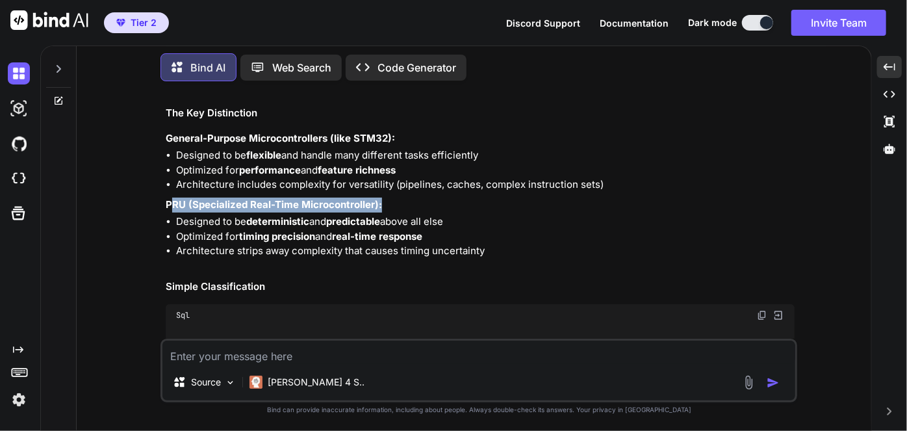
drag, startPoint x: 169, startPoint y: 207, endPoint x: 380, endPoint y: 204, distance: 211.2
click at [380, 204] on p "PRU (Specialized Real-Time Microcontroller):" at bounding box center [480, 205] width 629 height 15
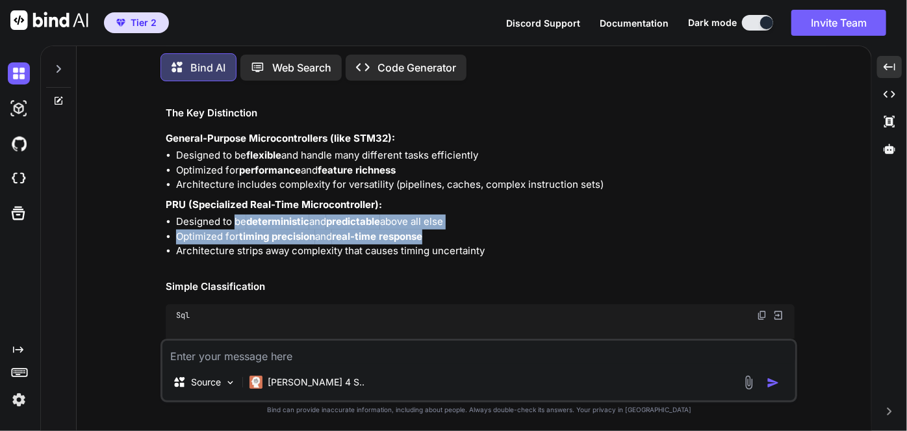
drag, startPoint x: 236, startPoint y: 222, endPoint x: 433, endPoint y: 240, distance: 197.6
click at [433, 240] on ul "Designed to be deterministic and predictable above all else Optimized for timin…" at bounding box center [480, 236] width 629 height 44
click at [433, 240] on li "Optimized for timing precision and real-time response" at bounding box center [485, 236] width 619 height 15
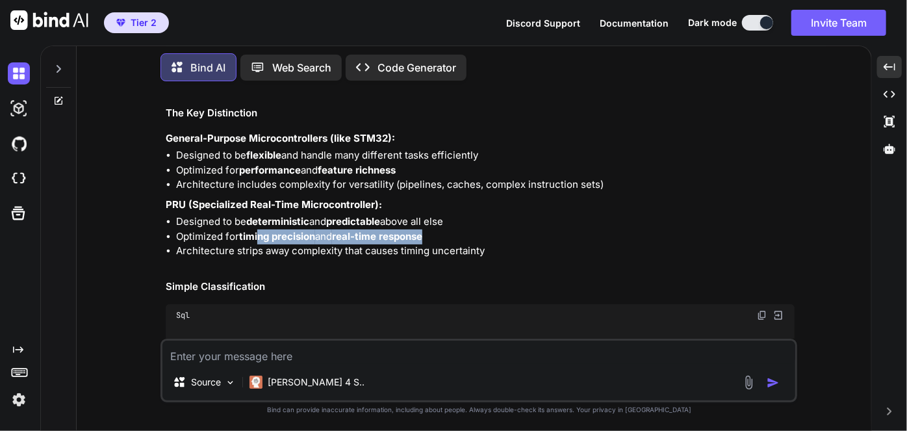
drag, startPoint x: 261, startPoint y: 238, endPoint x: 445, endPoint y: 236, distance: 183.9
click at [445, 236] on li "Optimized for timing precision and real-time response" at bounding box center [485, 236] width 619 height 15
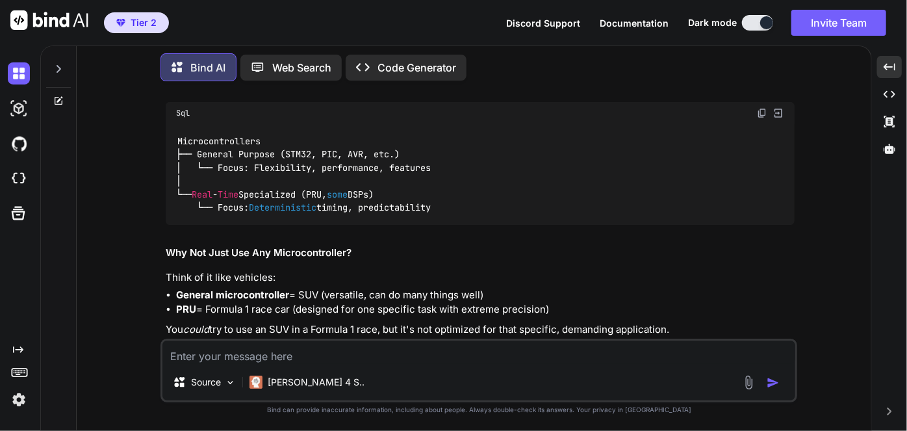
scroll to position [2496, 0]
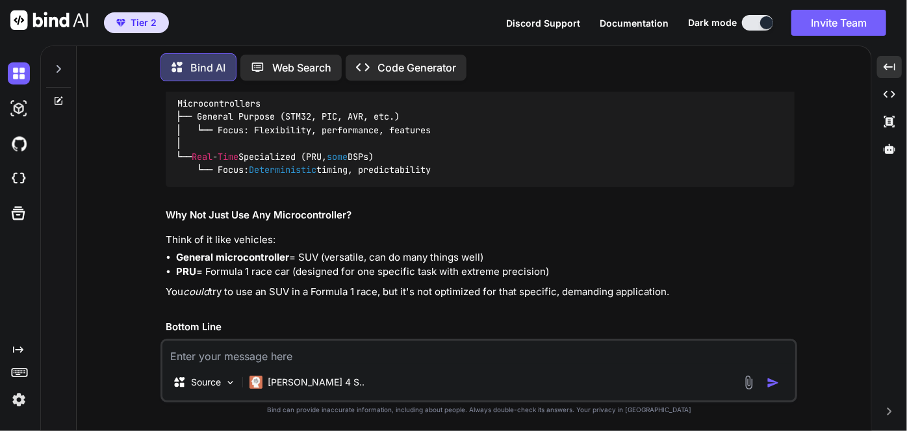
click at [461, 254] on li "General microcontroller = SUV (versatile, can do many things well)" at bounding box center [485, 257] width 619 height 15
click at [351, 281] on div "Exactly! You've got it perfectly. Yes, PRU is essentially a specialized microco…" at bounding box center [480, 72] width 629 height 633
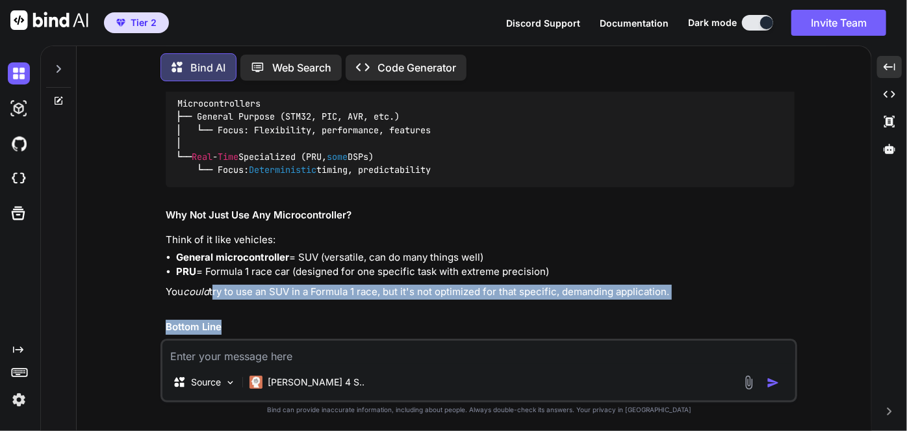
drag, startPoint x: 215, startPoint y: 290, endPoint x: 445, endPoint y: 296, distance: 230.1
click at [445, 296] on p "You could try to use an SUV in a Formula 1 race, but it's not optimized for tha…" at bounding box center [480, 292] width 629 height 15
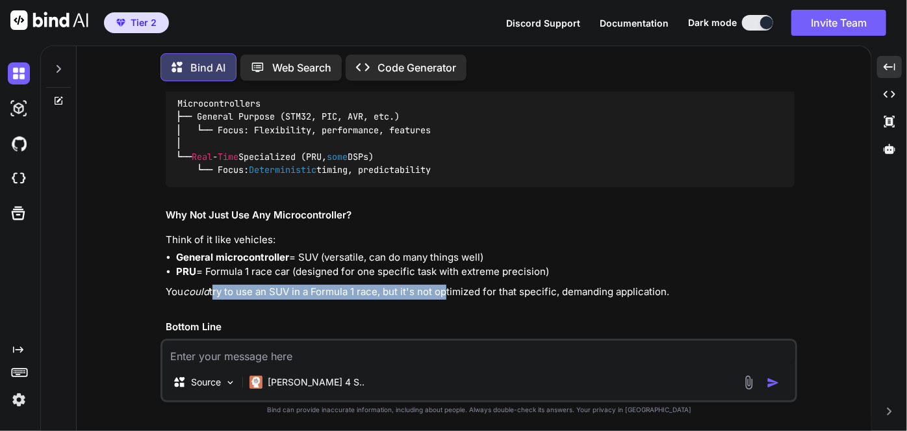
click at [445, 296] on p "You could try to use an SUV in a Formula 1 race, but it's not optimized for tha…" at bounding box center [480, 292] width 629 height 15
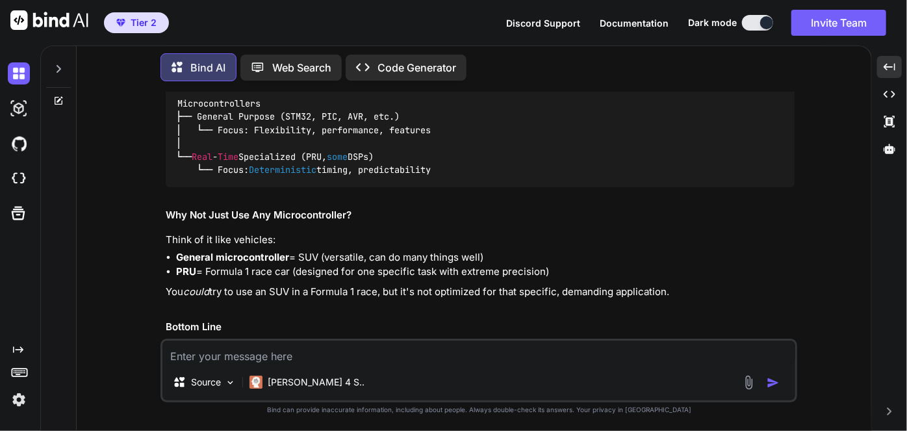
scroll to position [2564, 0]
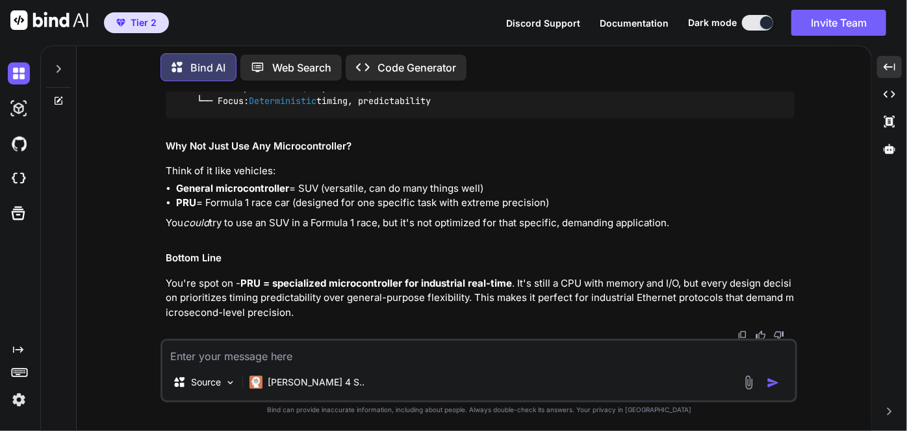
click at [369, 288] on p "You're spot on - PRU = specialized microcontroller for industrial real-time . I…" at bounding box center [480, 298] width 629 height 44
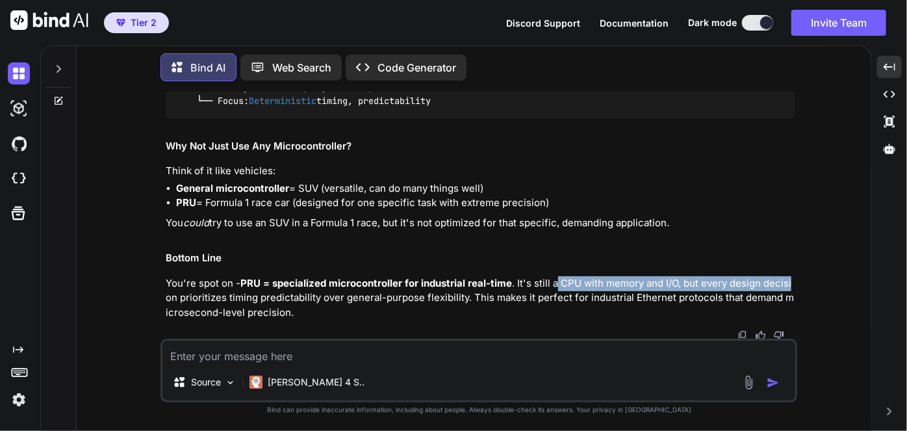
drag, startPoint x: 556, startPoint y: 279, endPoint x: 793, endPoint y: 279, distance: 236.5
click at [793, 279] on p "You're spot on - PRU = specialized microcontroller for industrial real-time . I…" at bounding box center [480, 298] width 629 height 44
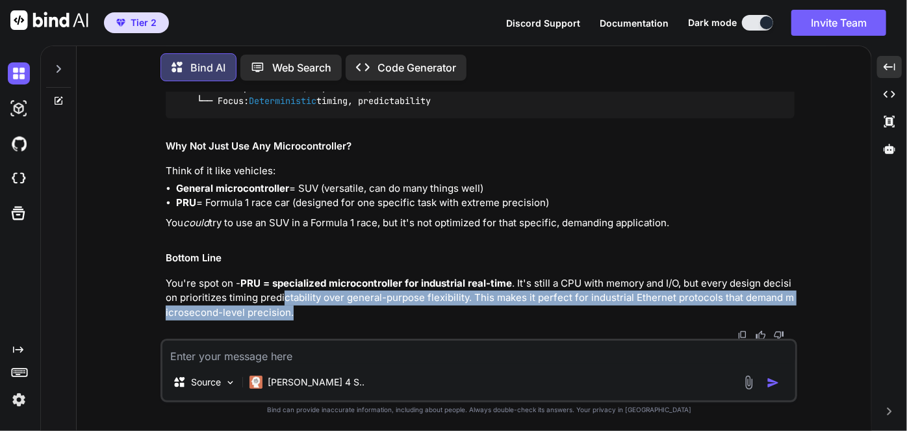
drag, startPoint x: 285, startPoint y: 300, endPoint x: 430, endPoint y: 308, distance: 145.1
click at [430, 308] on p "You're spot on - PRU = specialized microcontroller for industrial real-time . I…" at bounding box center [480, 298] width 629 height 44
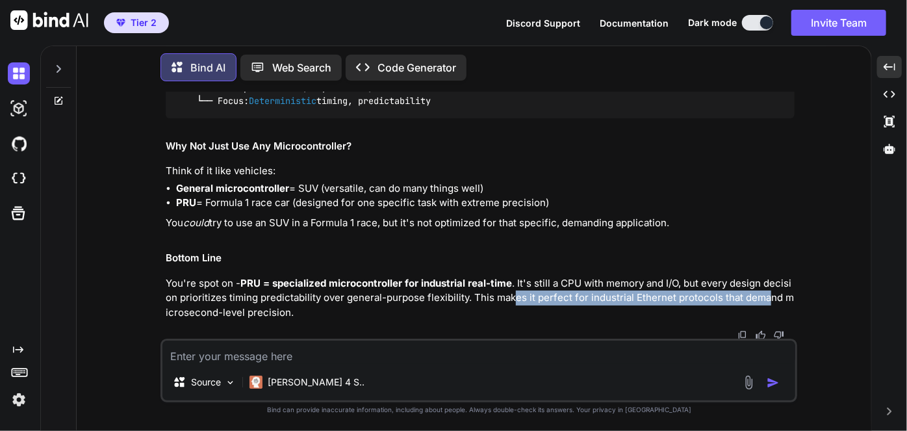
drag, startPoint x: 511, startPoint y: 299, endPoint x: 767, endPoint y: 292, distance: 256.1
click at [767, 292] on p "You're spot on - PRU = specialized microcontroller for industrial real-time . I…" at bounding box center [480, 298] width 629 height 44
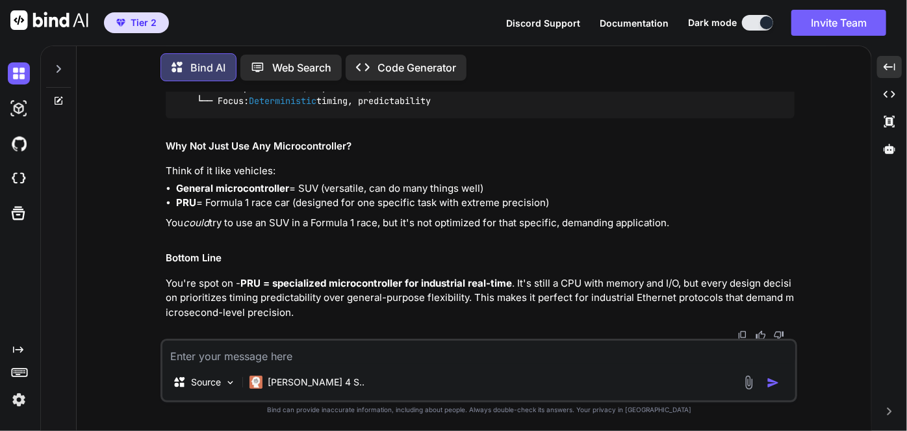
click at [405, 349] on textarea at bounding box center [478, 351] width 633 height 23
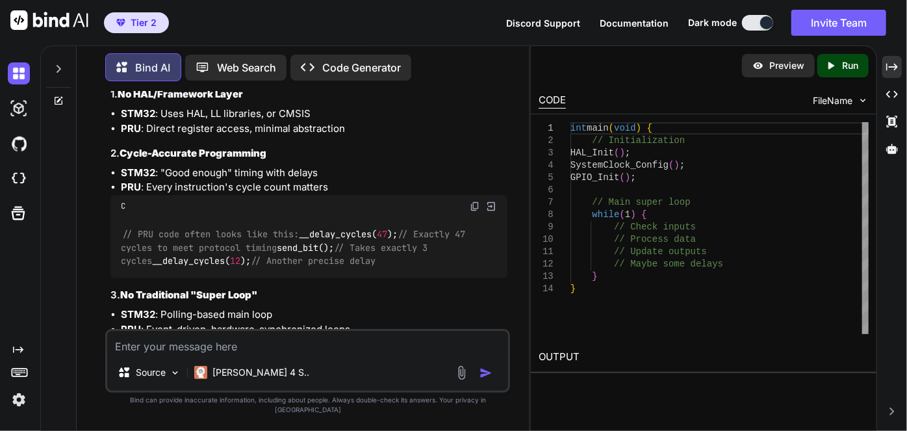
scroll to position [3665, 0]
click at [889, 70] on icon "Created with Pixso." at bounding box center [892, 67] width 12 height 12
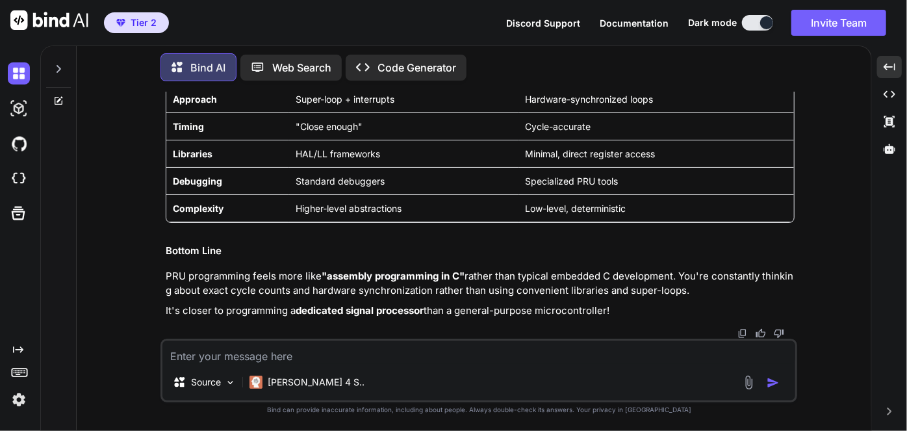
scroll to position [4267, 0]
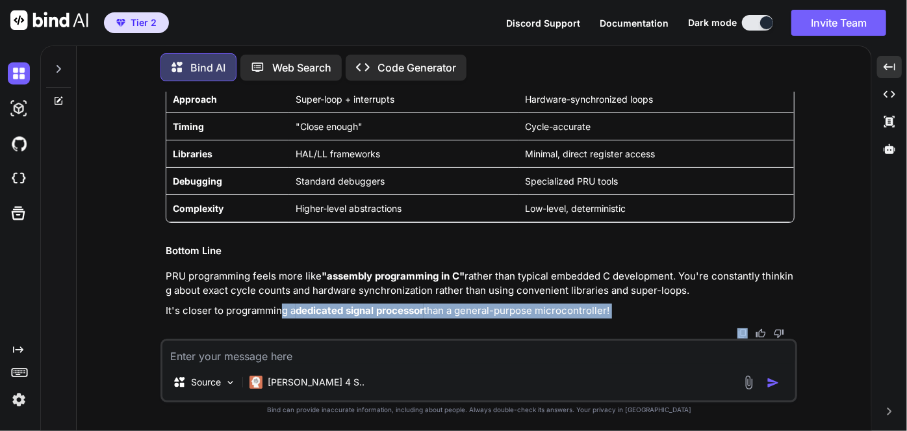
drag, startPoint x: 283, startPoint y: 314, endPoint x: 604, endPoint y: 321, distance: 321.0
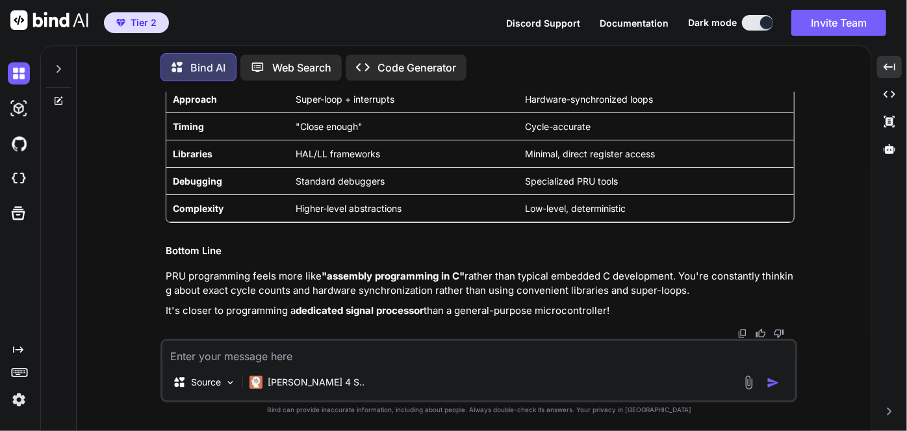
click at [515, 347] on textarea at bounding box center [478, 351] width 633 height 23
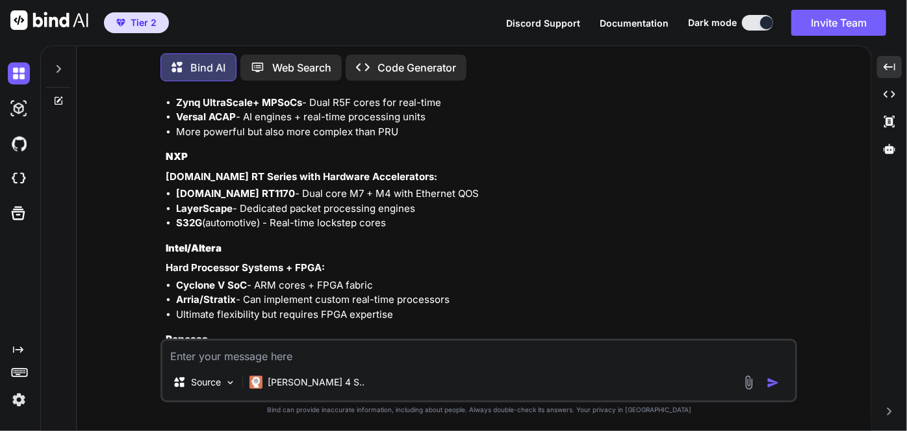
scroll to position [4473, 0]
drag, startPoint x: 280, startPoint y: 277, endPoint x: 426, endPoint y: 283, distance: 146.3
drag, startPoint x: 269, startPoint y: 311, endPoint x: 402, endPoint y: 303, distance: 133.4
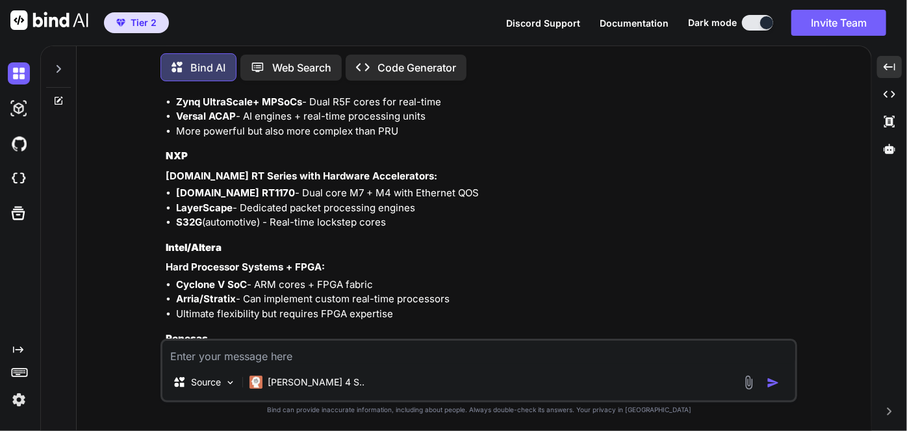
click at [402, 12] on li "PRU_RTU - specialized variant for real-time tasks" at bounding box center [485, 4] width 619 height 15
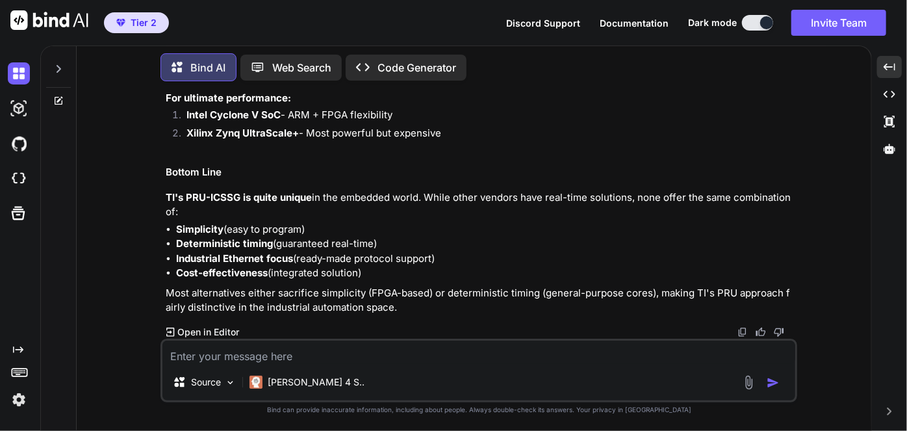
scroll to position [5790, 0]
click at [360, 355] on textarea at bounding box center [478, 351] width 633 height 23
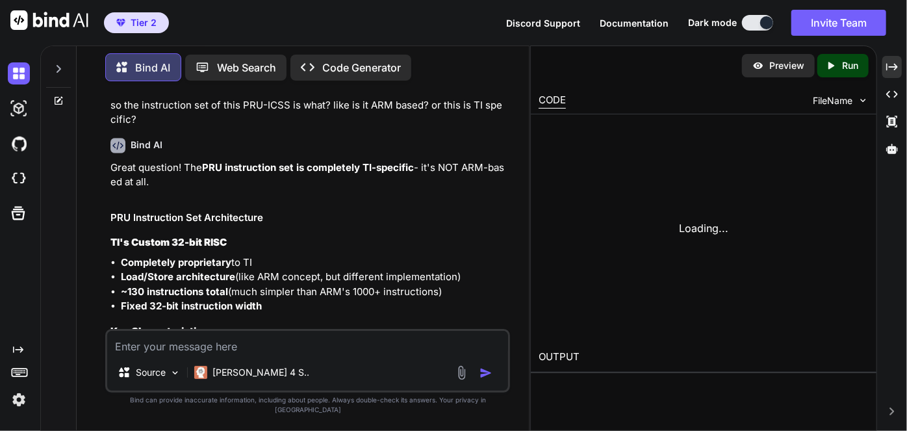
scroll to position [6645, 0]
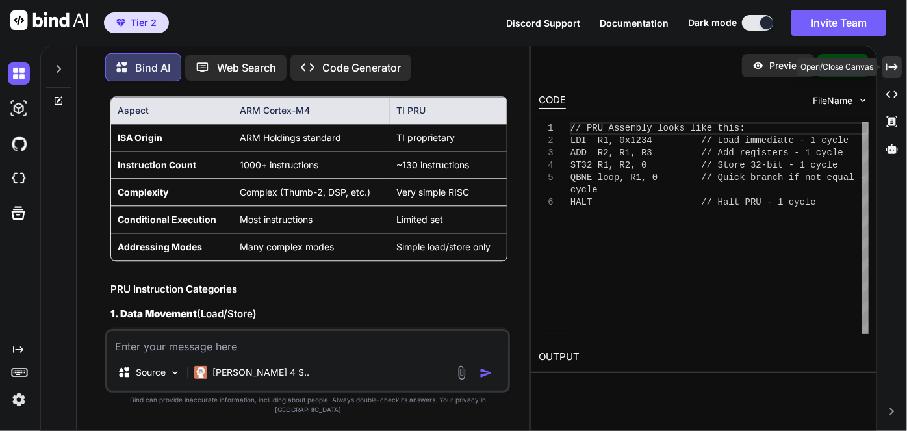
click at [891, 67] on icon at bounding box center [892, 66] width 12 height 7
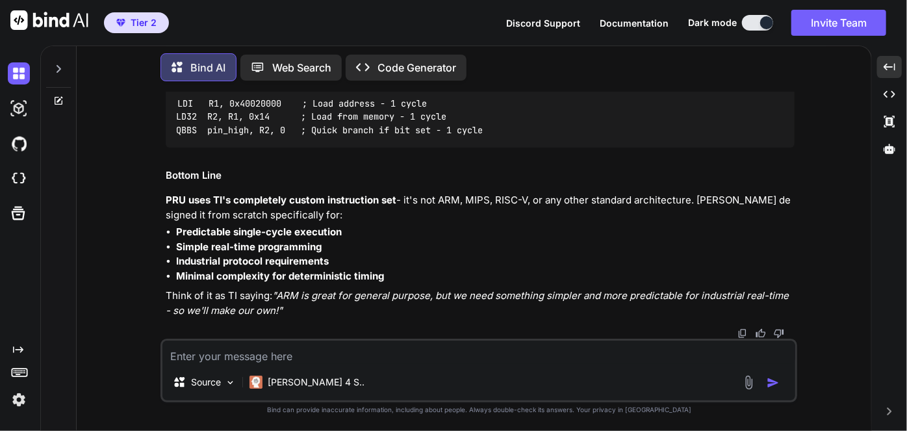
scroll to position [7602, 0]
click at [470, 147] on div "LDI R1, 0x40020000 ; Load address - 1 cycle LD32 R2, R1, 0x14 ; Load from memor…" at bounding box center [480, 116] width 629 height 60
click at [303, 361] on textarea at bounding box center [478, 351] width 633 height 23
